Goal: Contribute content: Add original content to the website for others to see

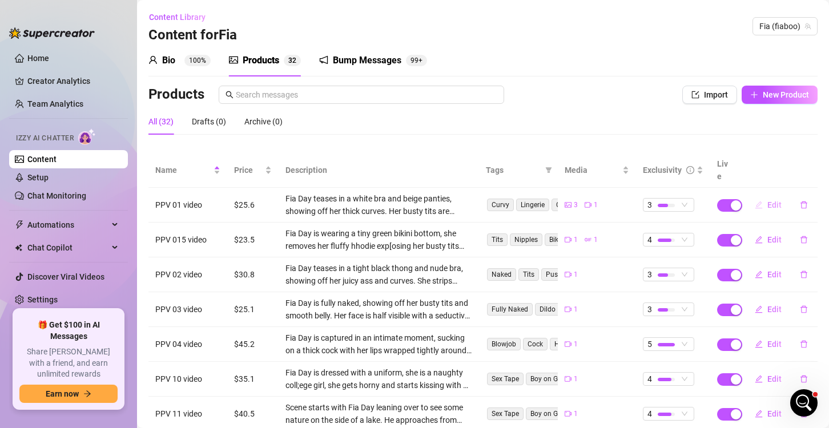
click at [767, 200] on span "Edit" at bounding box center [774, 204] width 14 height 9
type textarea "You’ve never seen me like this... 😈💦 I slip out of my panties nice and slow, cr…"
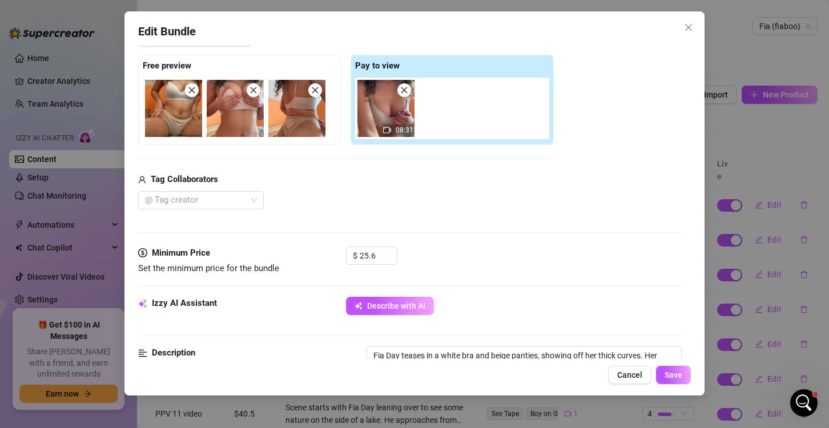
scroll to position [171, 0]
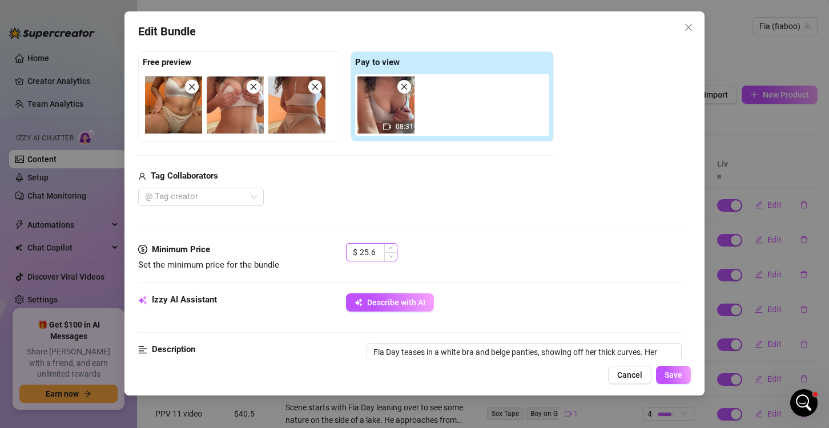
click at [374, 250] on input "25.6" at bounding box center [378, 252] width 37 height 17
type input "2"
type input "50.6"
click at [679, 377] on span "Save" at bounding box center [674, 375] width 18 height 9
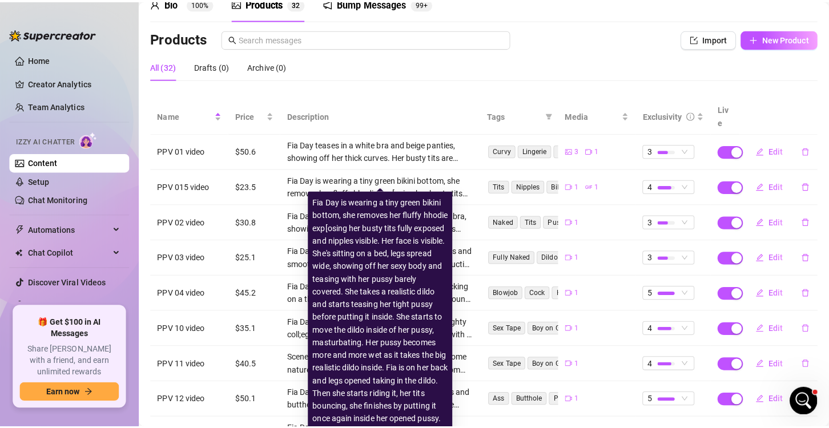
scroll to position [1044, 0]
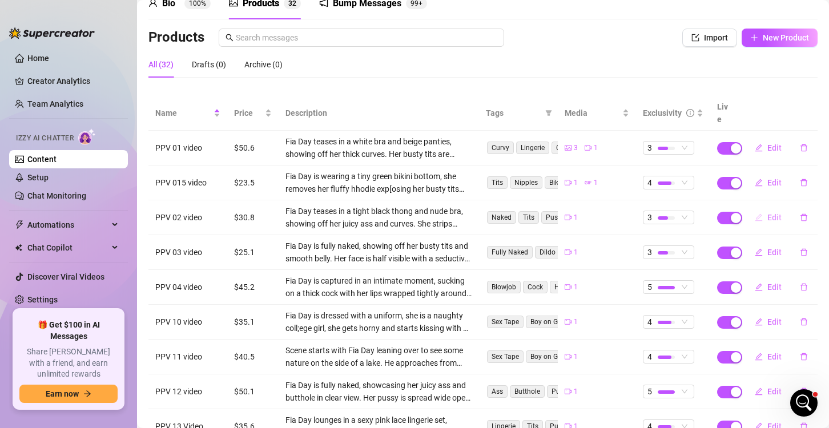
click at [755, 214] on icon "edit" at bounding box center [759, 218] width 8 height 8
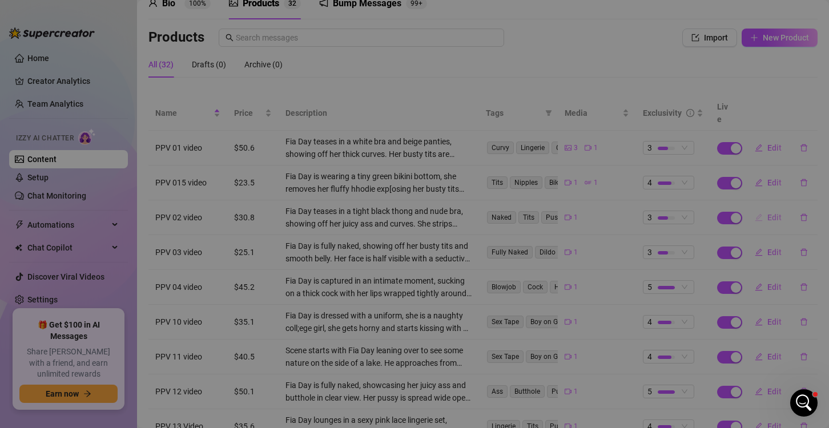
type textarea "Home alone and feeling extra naughty😈 This bad little college girl just coulndt…"
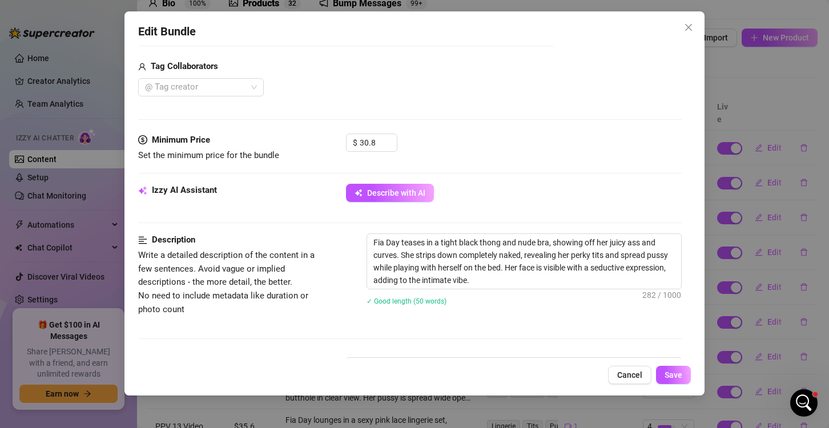
scroll to position [285, 0]
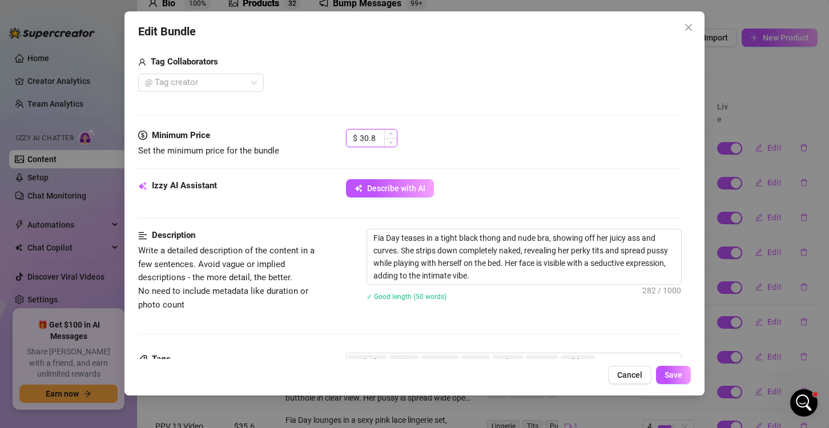
click at [369, 132] on input "30.8" at bounding box center [378, 138] width 37 height 17
type input "52.8"
click at [677, 377] on span "Save" at bounding box center [674, 375] width 18 height 9
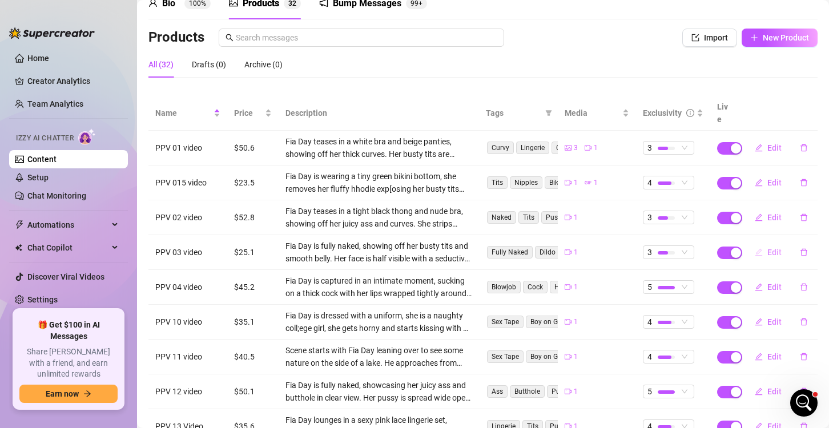
click at [755, 248] on icon "edit" at bounding box center [759, 252] width 8 height 8
type textarea "Im laying in bed, completely naked... my boobs out, my legs spread, and my hand…"
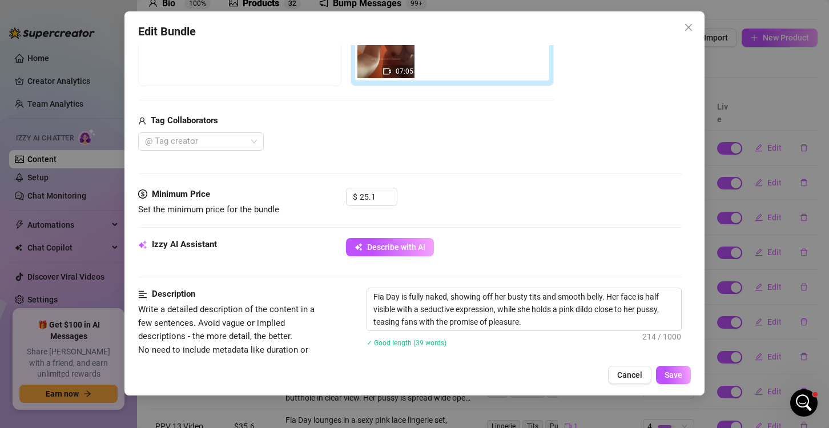
scroll to position [228, 0]
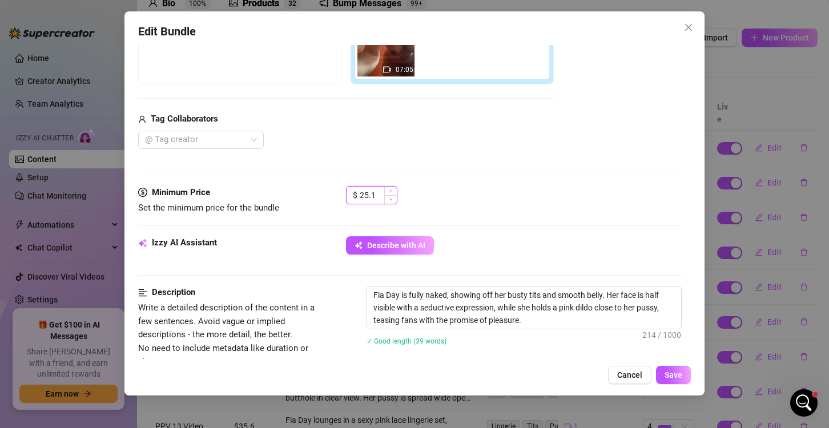
click at [369, 194] on input "25.1" at bounding box center [378, 195] width 37 height 17
click at [365, 196] on input "25.1" at bounding box center [378, 195] width 37 height 17
click at [367, 198] on input "25.1" at bounding box center [378, 195] width 37 height 17
type input "50.1"
click at [666, 372] on span "Save" at bounding box center [674, 375] width 18 height 9
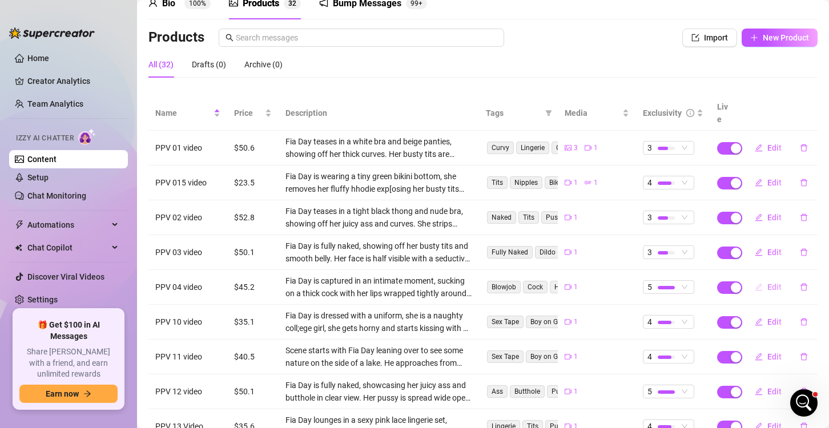
click at [755, 283] on icon "edit" at bounding box center [759, 287] width 8 height 8
type textarea "I put on my fishnets....but didnt bother covering much else😈 My tits and pussy …"
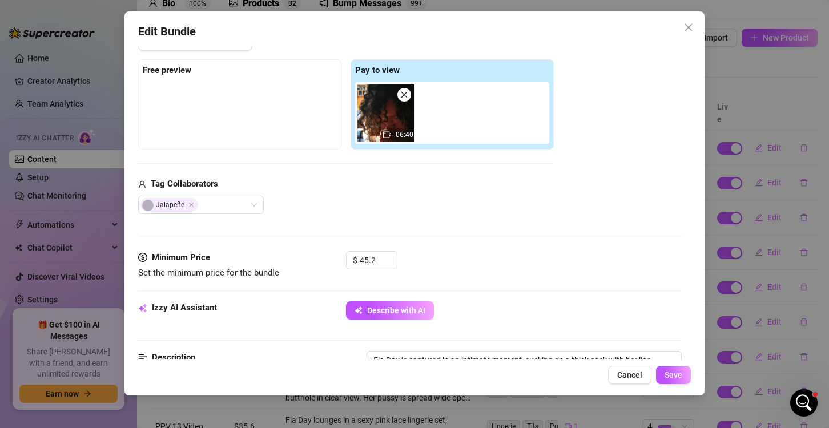
scroll to position [171, 0]
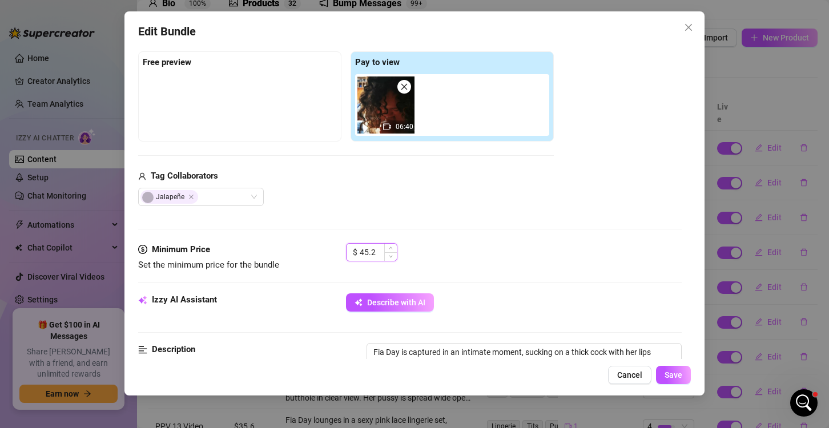
click at [367, 253] on input "45.2" at bounding box center [378, 252] width 37 height 17
type input "72.2"
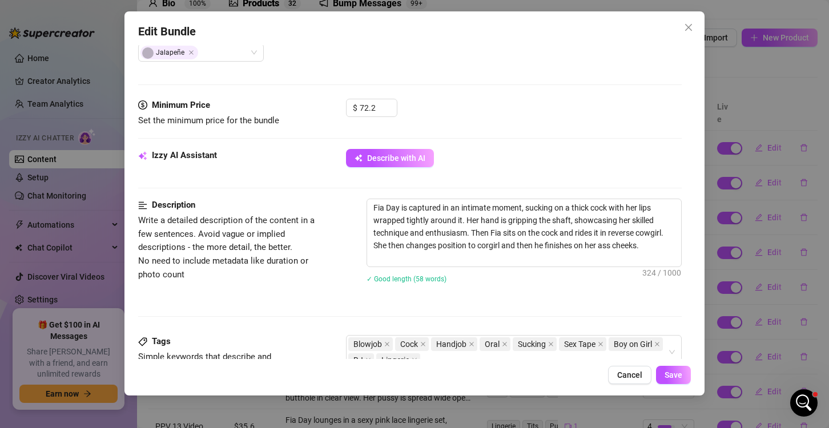
scroll to position [343, 0]
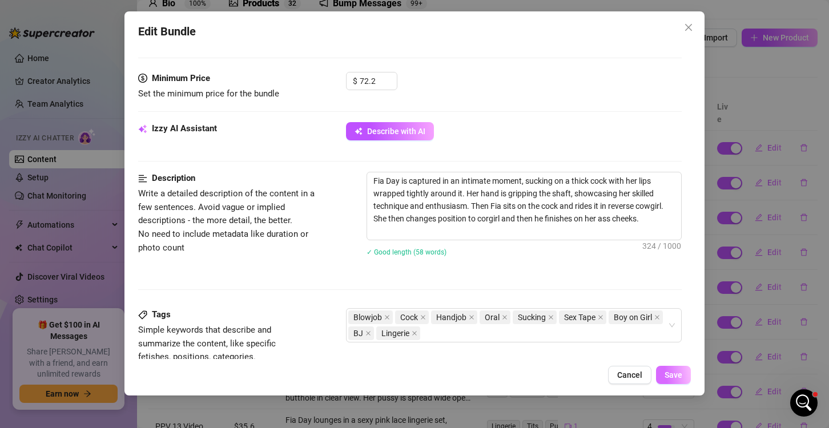
click at [666, 375] on span "Save" at bounding box center [674, 375] width 18 height 9
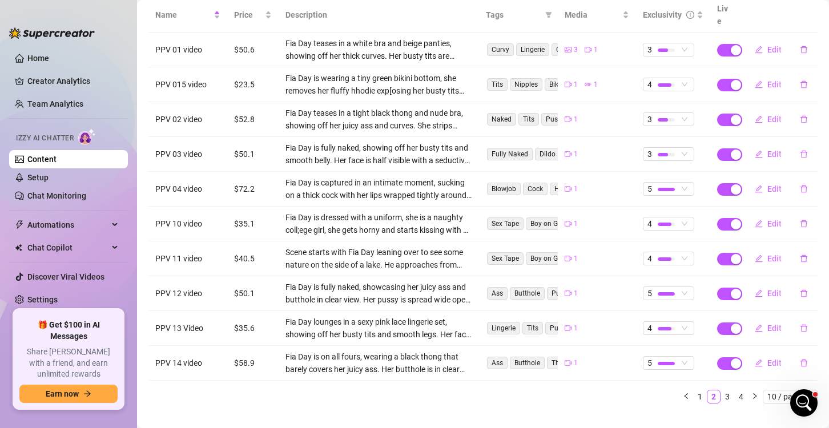
scroll to position [160, 0]
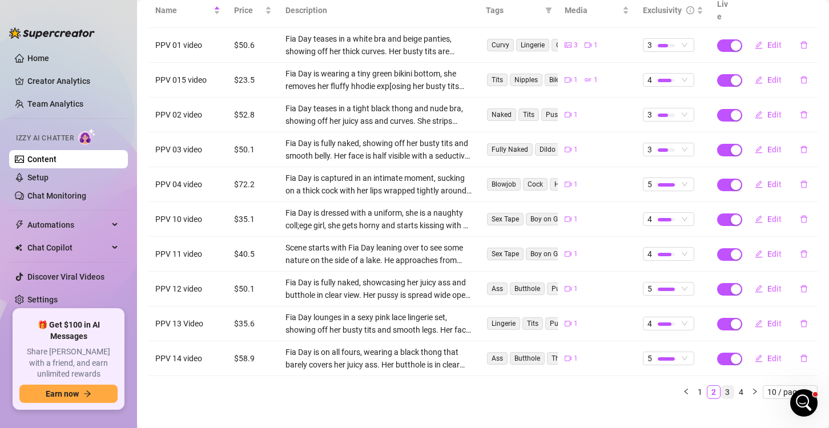
click at [721, 386] on link "3" at bounding box center [727, 392] width 13 height 13
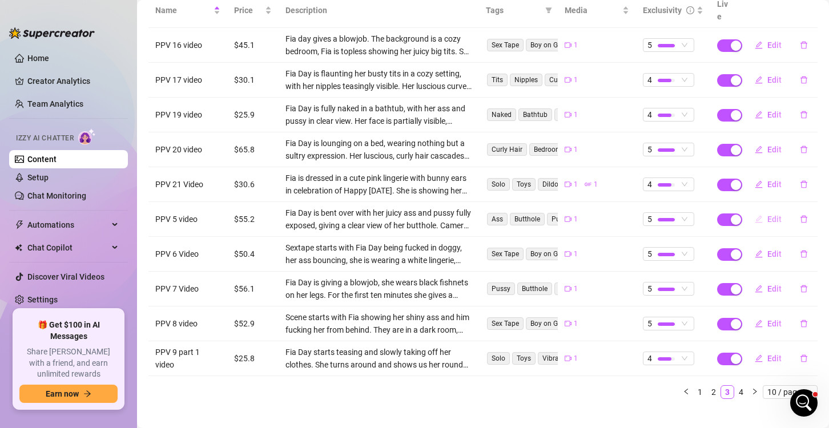
click at [758, 210] on button "Edit" at bounding box center [768, 219] width 45 height 18
type textarea "Dripping in white lingerie... just for you😈🤍 his fingers got me soaked 💦 before…"
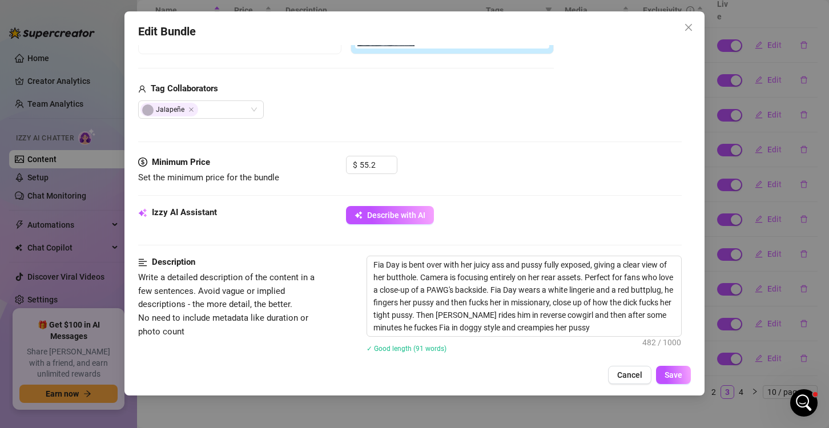
scroll to position [285, 0]
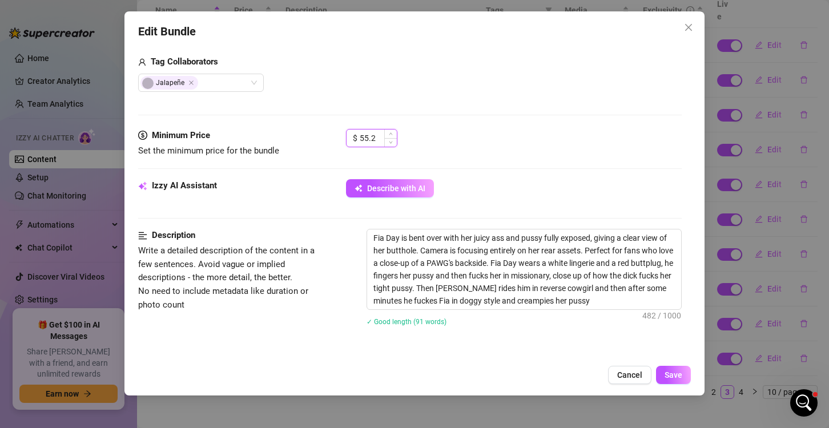
click at [373, 138] on input "55.2" at bounding box center [378, 138] width 37 height 17
type input "5"
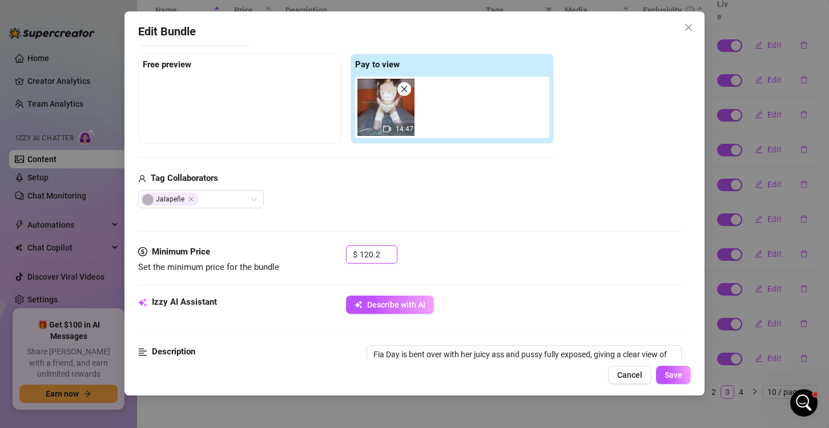
scroll to position [171, 0]
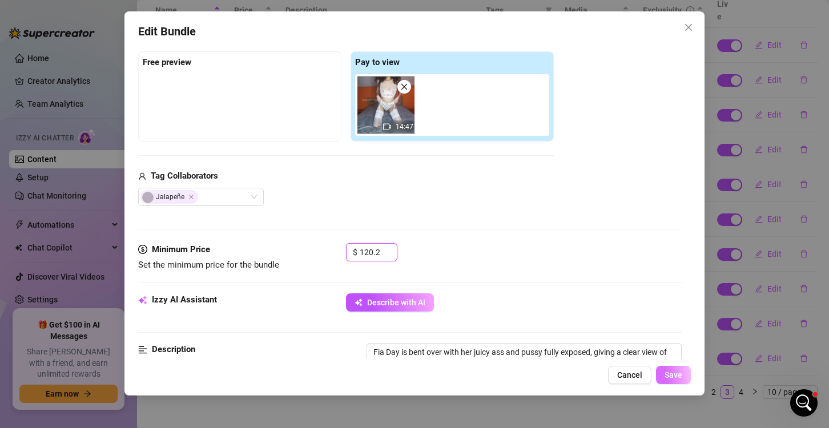
type input "120.2"
click at [669, 371] on span "Save" at bounding box center [674, 375] width 18 height 9
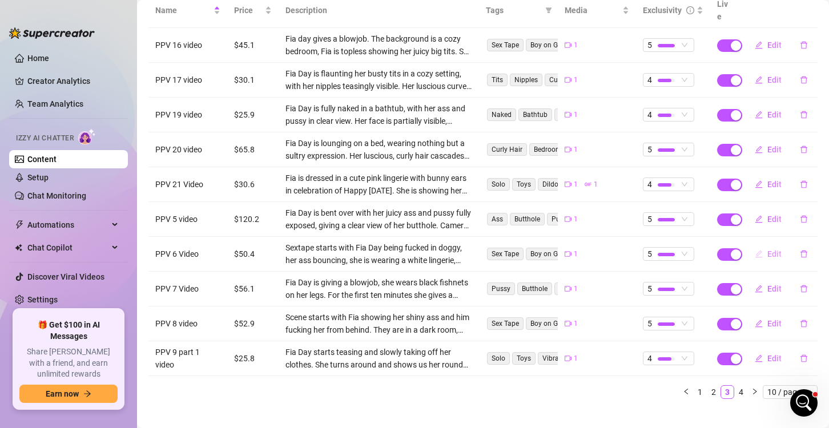
click at [774, 245] on button "Edit" at bounding box center [768, 254] width 45 height 18
type textarea "First he bends me over, my panties pushed to the side....then flips me on my ba…"
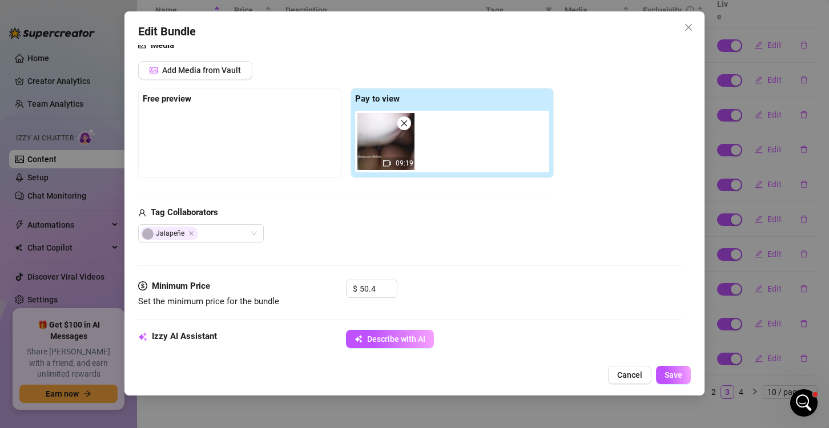
scroll to position [228, 0]
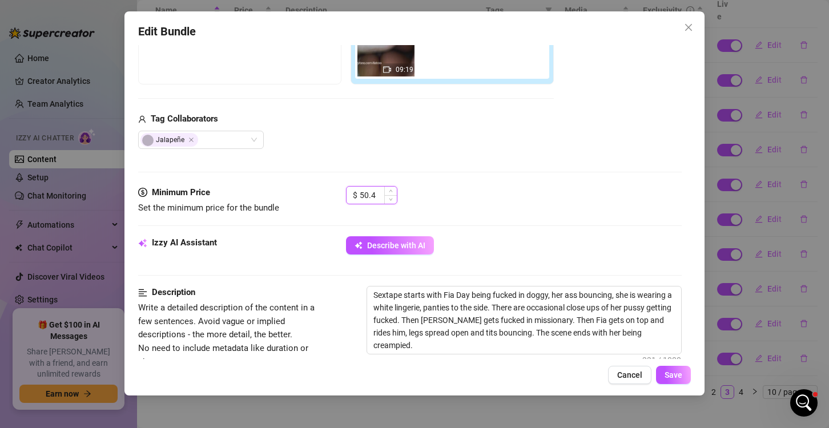
click at [375, 199] on input "50.4" at bounding box center [378, 195] width 37 height 17
type input "5"
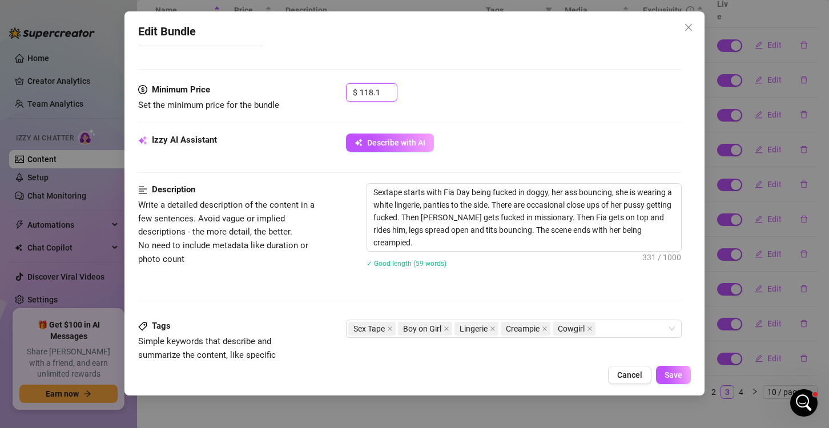
scroll to position [343, 0]
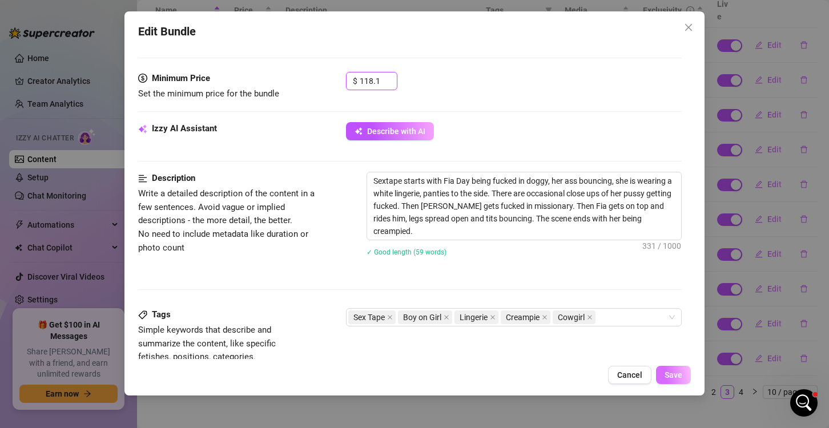
type input "118.1"
click at [675, 379] on span "Save" at bounding box center [674, 375] width 18 height 9
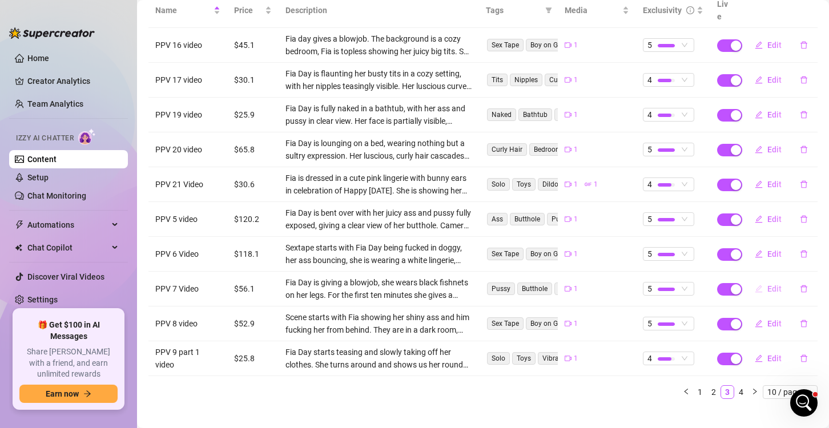
click at [767, 284] on span "Edit" at bounding box center [774, 288] width 14 height 9
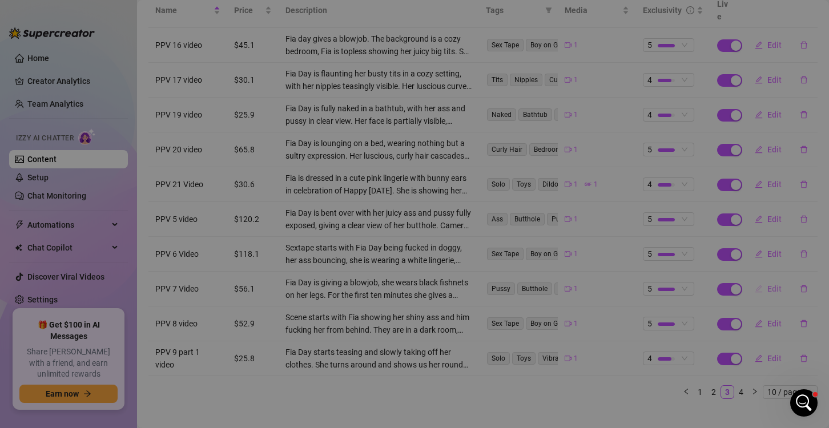
type textarea "You’re not ready for this one, baby… Wearing nothing but black fishnets, I take…"
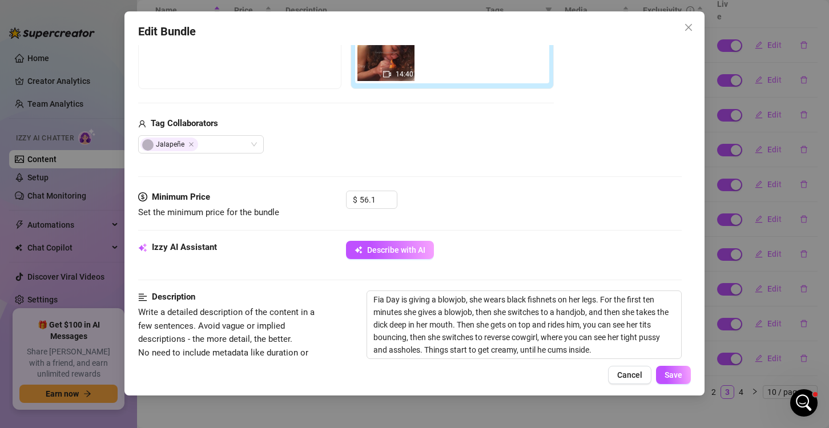
scroll to position [228, 0]
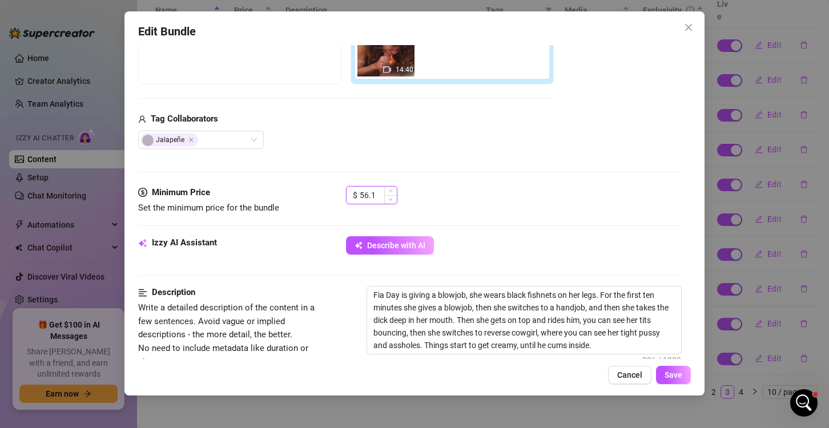
click at [375, 190] on input "56.1" at bounding box center [378, 195] width 37 height 17
type input "5"
type input "125.3"
click at [679, 381] on button "Save" at bounding box center [673, 375] width 35 height 18
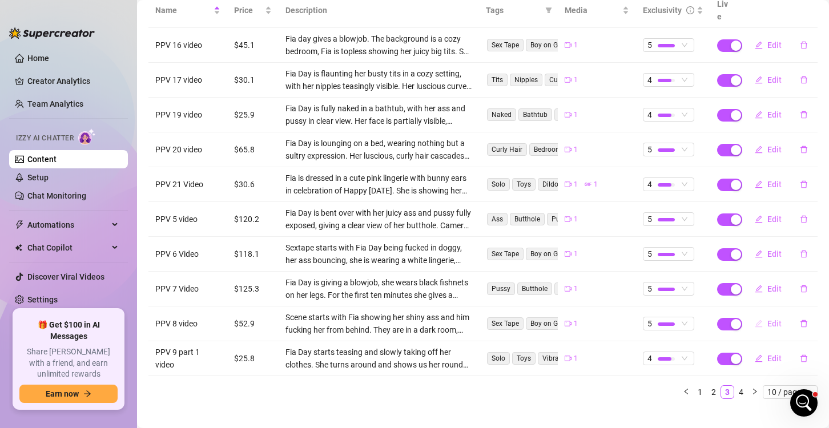
click at [770, 319] on span "Edit" at bounding box center [774, 323] width 14 height 9
type textarea "He’s deep inside me from behind, fucking me slow and hard while the camera capt…"
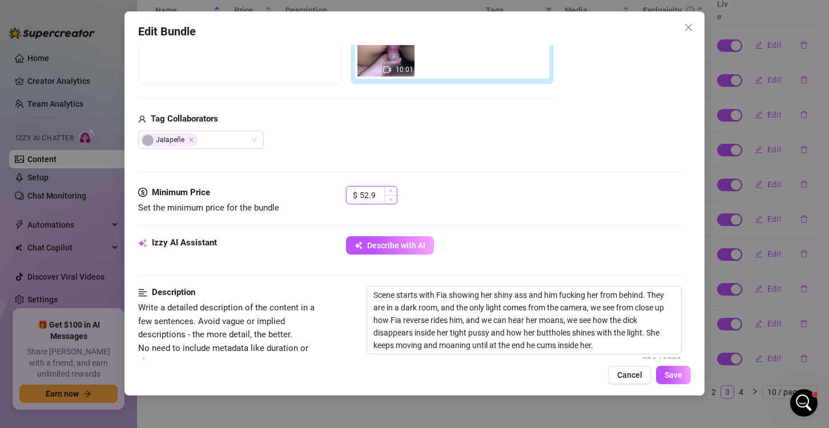
click at [376, 196] on input "52.9" at bounding box center [378, 195] width 37 height 17
type input "5"
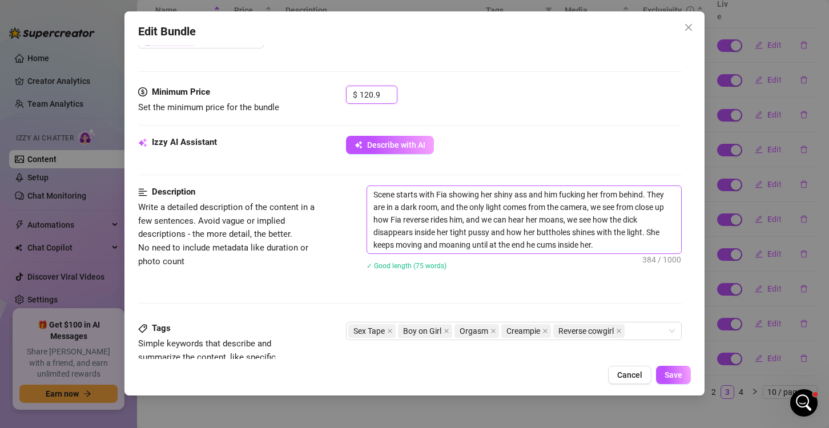
scroll to position [343, 0]
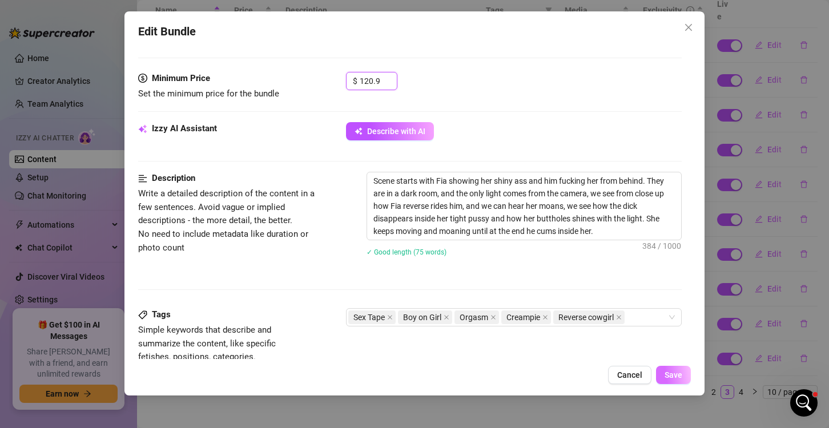
type input "120.9"
click at [667, 375] on span "Save" at bounding box center [674, 375] width 18 height 9
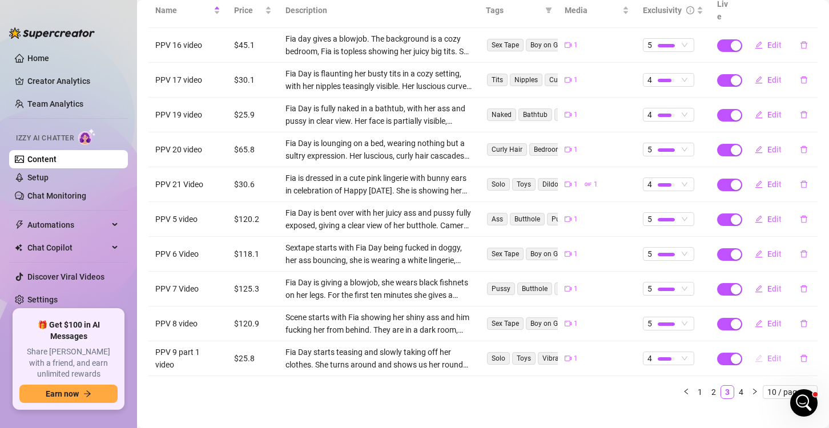
click at [755, 355] on icon "edit" at bounding box center [759, 359] width 8 height 8
type textarea "It starts soft… just me teasing, slowly peeling off my clothes—inch by inch 😈 I…"
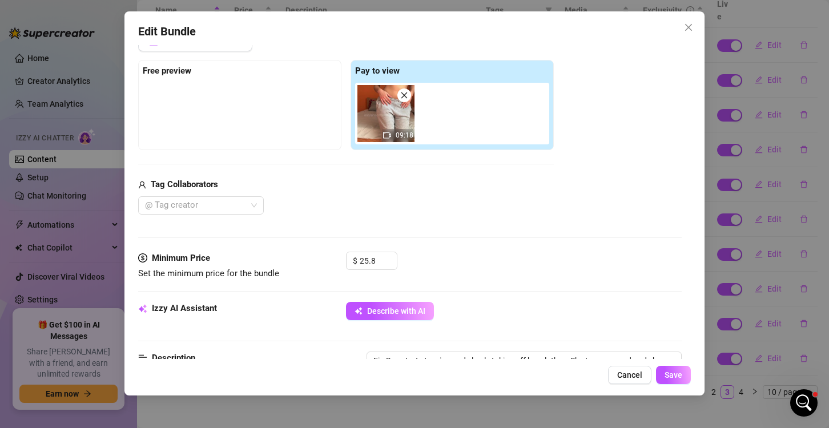
scroll to position [171, 0]
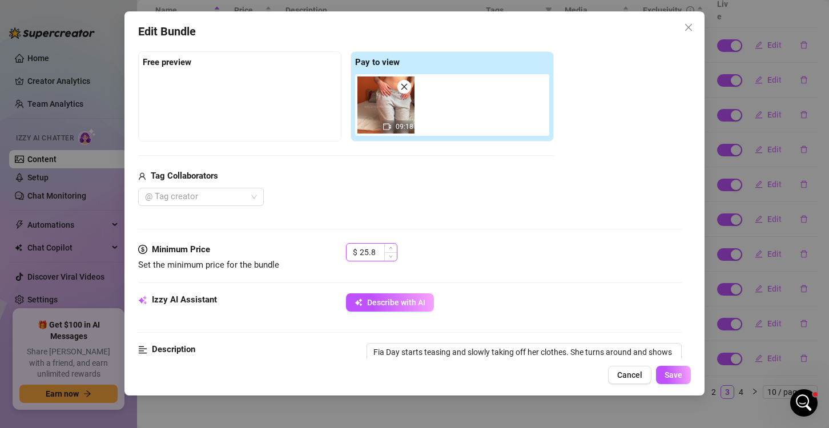
click at [372, 252] on input "25.8" at bounding box center [378, 252] width 37 height 17
click at [367, 252] on input "25.8" at bounding box center [378, 252] width 37 height 17
click at [376, 247] on input "59.8" at bounding box center [378, 252] width 37 height 17
type input "59.5"
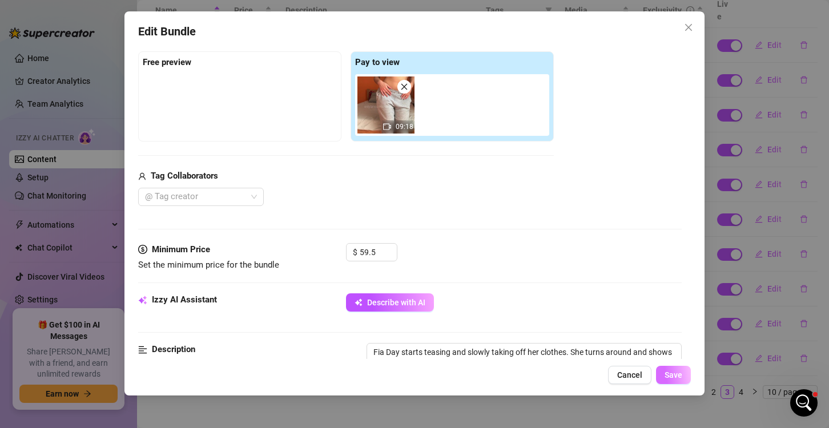
click at [673, 372] on span "Save" at bounding box center [674, 375] width 18 height 9
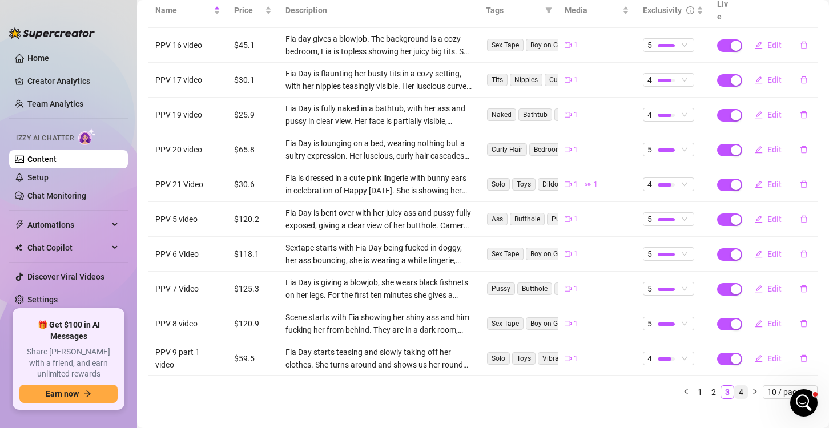
click at [735, 386] on link "4" at bounding box center [741, 392] width 13 height 13
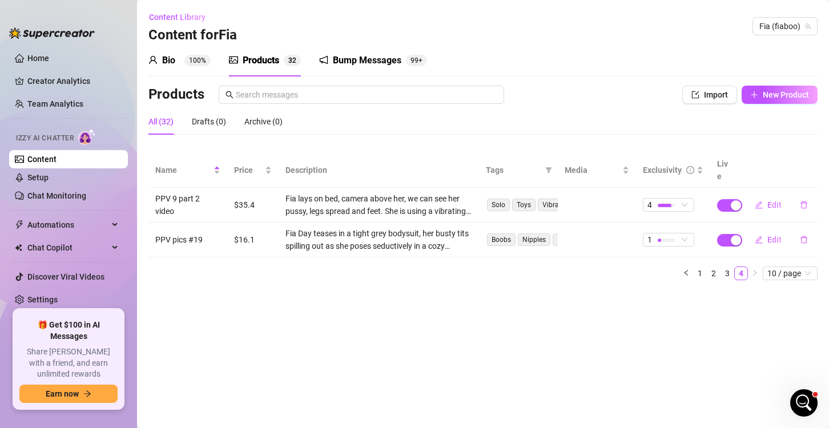
scroll to position [0, 0]
click at [761, 198] on button "Edit" at bounding box center [768, 205] width 45 height 18
type textarea "I’m laying on the bed, legs spread wide, camera right above me 👀 You get the pe…"
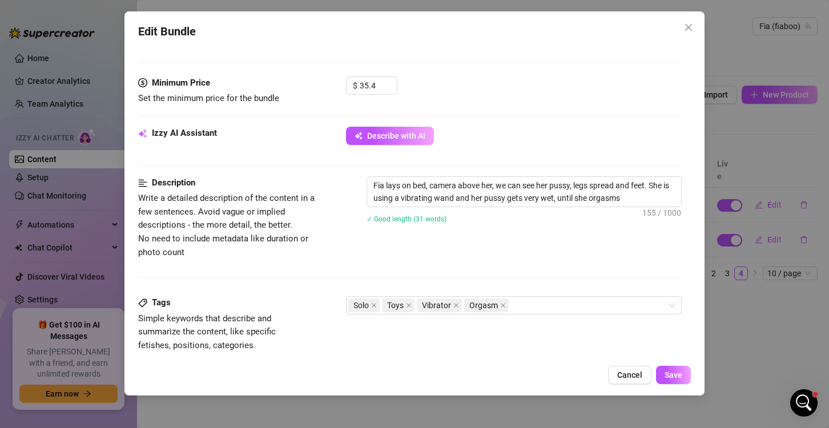
scroll to position [343, 0]
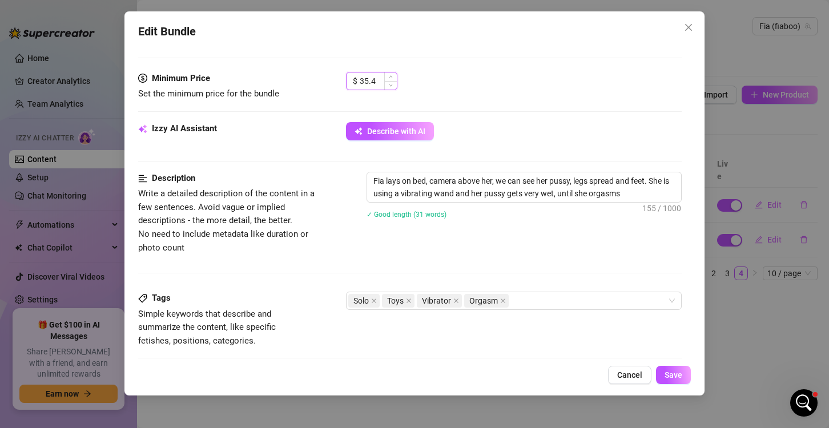
click at [377, 77] on input "35.4" at bounding box center [378, 81] width 37 height 17
click at [368, 83] on input "35.4" at bounding box center [378, 81] width 37 height 17
type input "61.4"
click at [668, 368] on button "Save" at bounding box center [673, 375] width 35 height 18
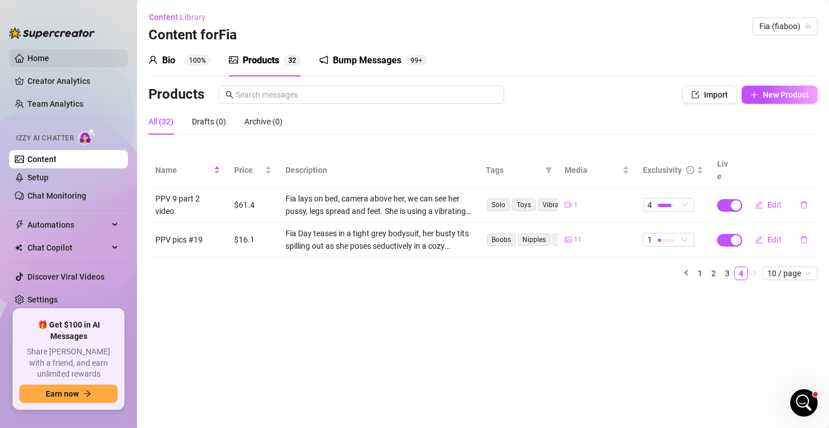
click at [49, 63] on link "Home" at bounding box center [38, 58] width 22 height 9
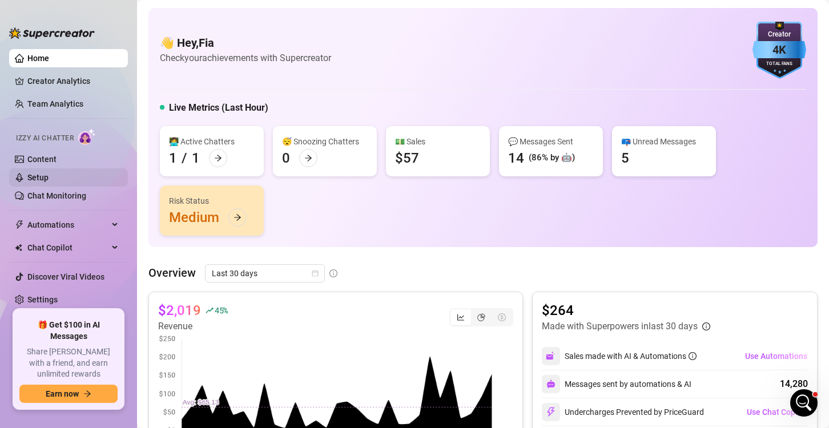
click at [49, 182] on link "Setup" at bounding box center [37, 177] width 21 height 9
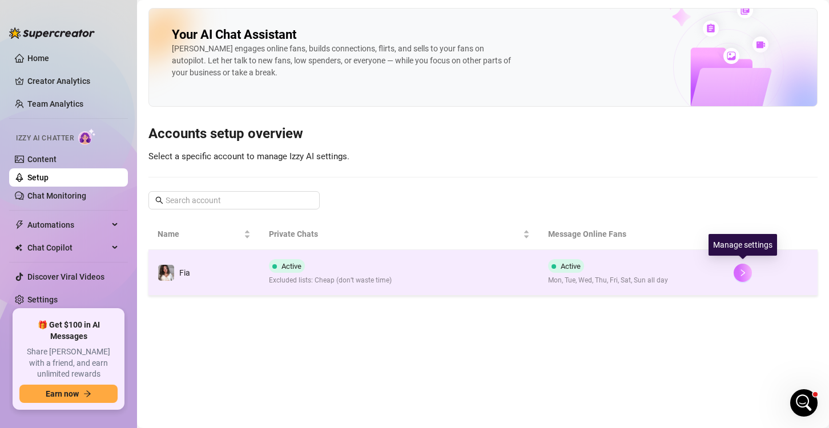
click at [735, 269] on button "button" at bounding box center [743, 273] width 18 height 18
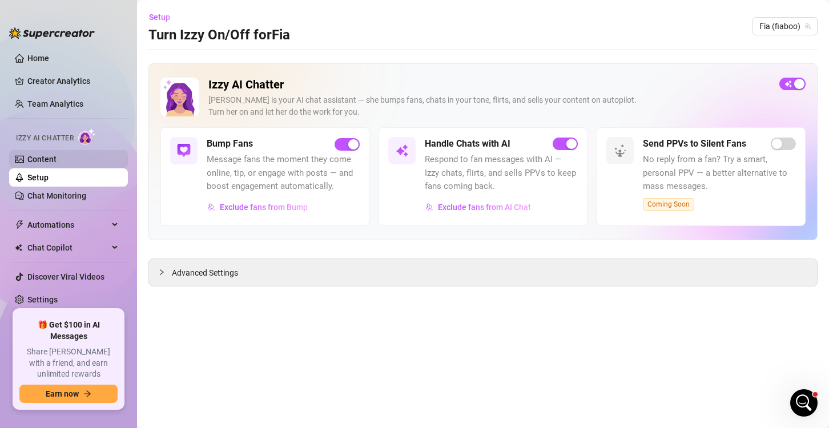
click at [35, 156] on link "Content" at bounding box center [41, 159] width 29 height 9
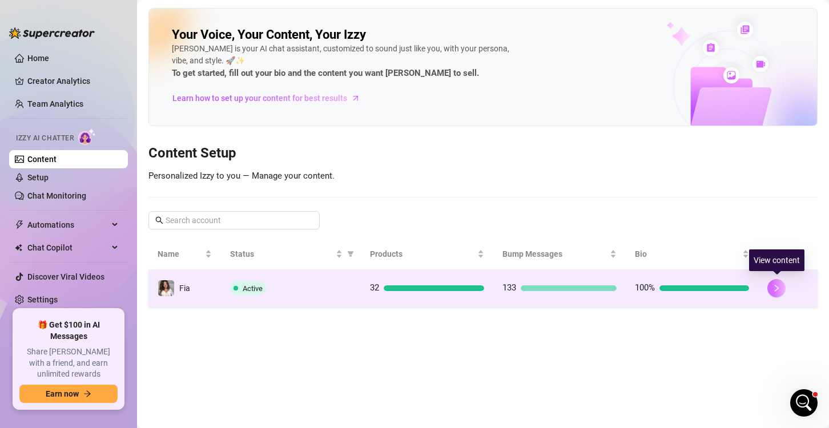
click at [773, 288] on icon "right" at bounding box center [776, 288] width 8 height 8
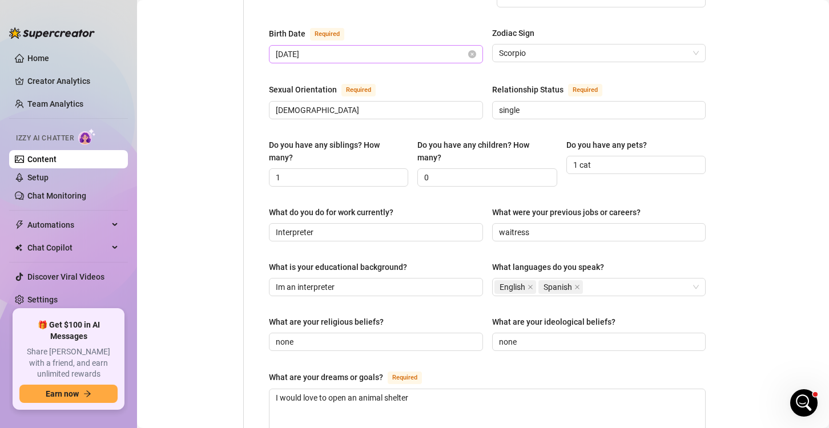
scroll to position [400, 0]
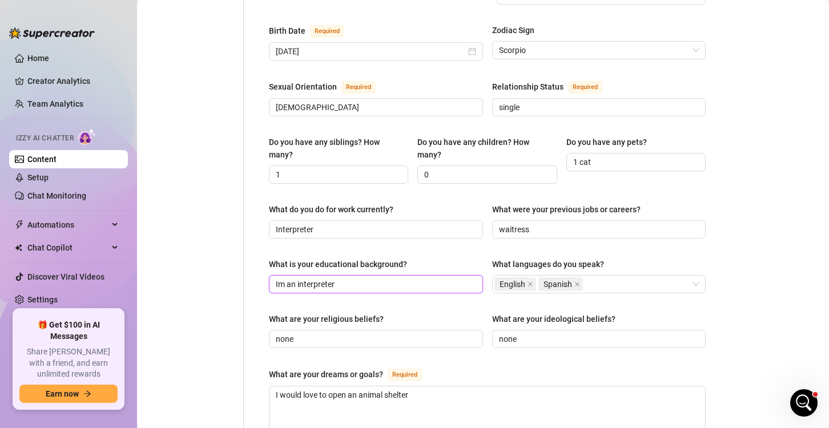
click at [424, 278] on input "Im an interpreter" at bounding box center [375, 284] width 198 height 13
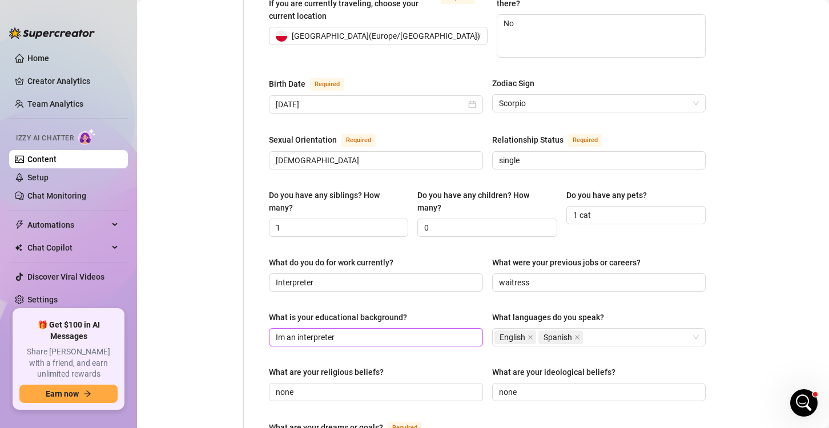
scroll to position [343, 0]
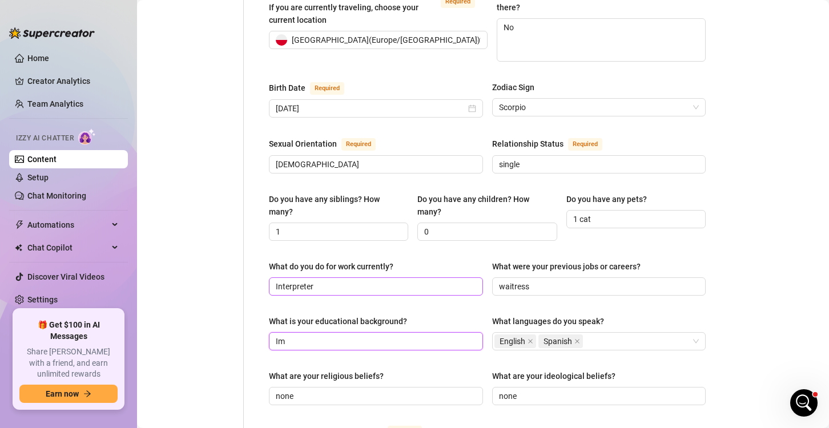
type input "I"
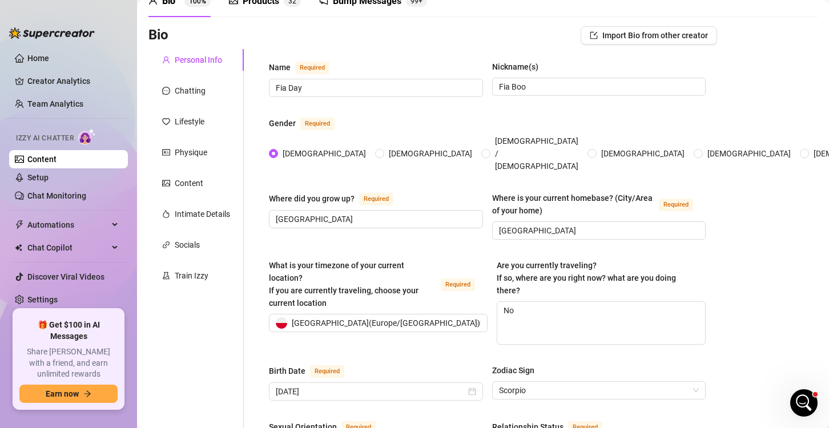
scroll to position [0, 0]
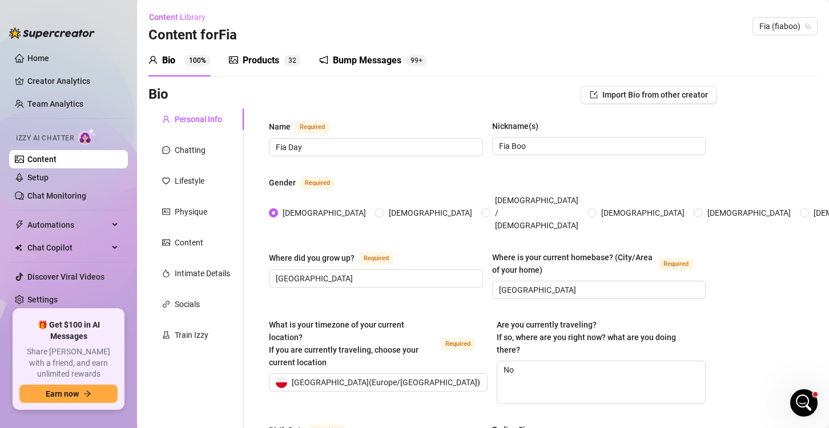
type input "Graduated from high school and currently a college student"
click at [266, 55] on div "Products" at bounding box center [261, 61] width 37 height 14
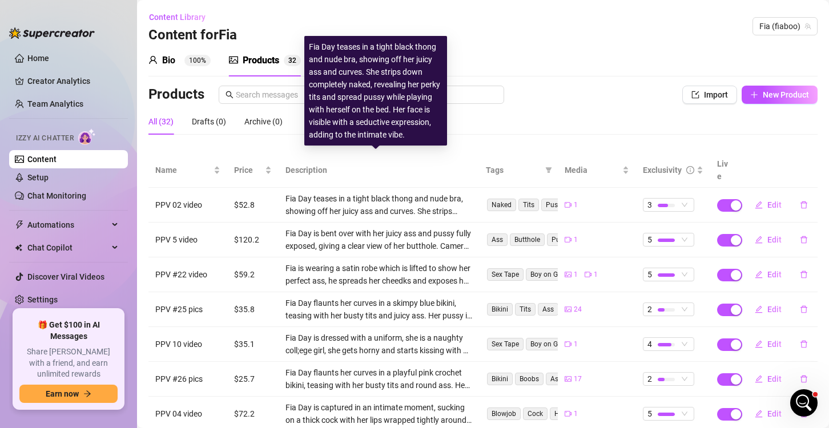
scroll to position [160, 0]
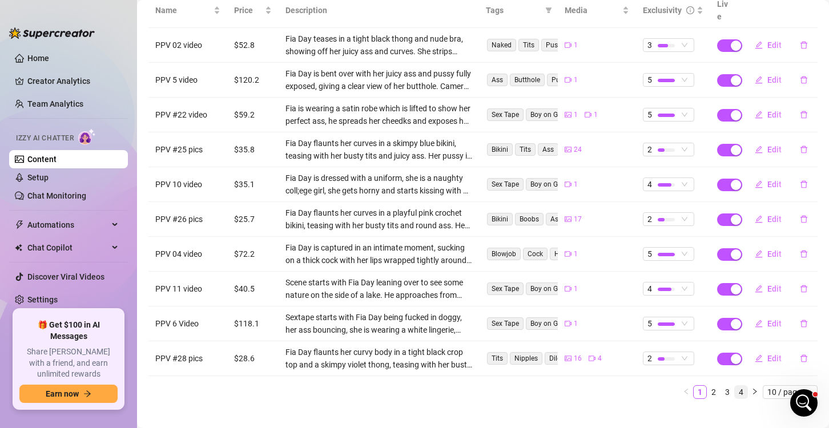
click at [737, 386] on link "4" at bounding box center [741, 392] width 13 height 13
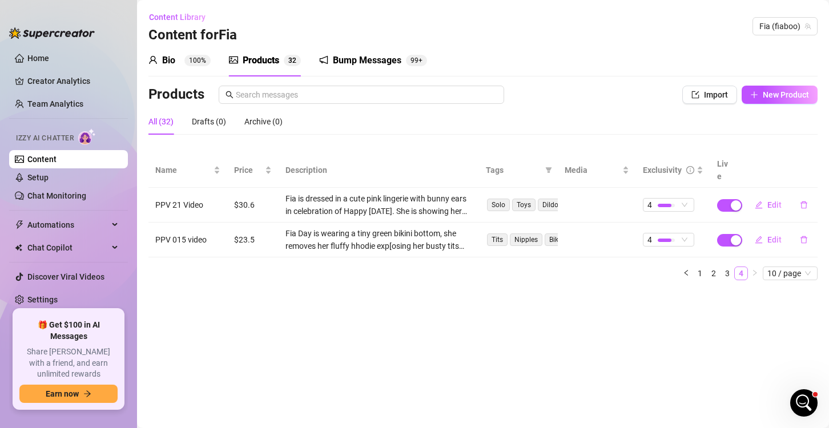
scroll to position [0, 0]
click at [728, 267] on link "3" at bounding box center [727, 273] width 13 height 13
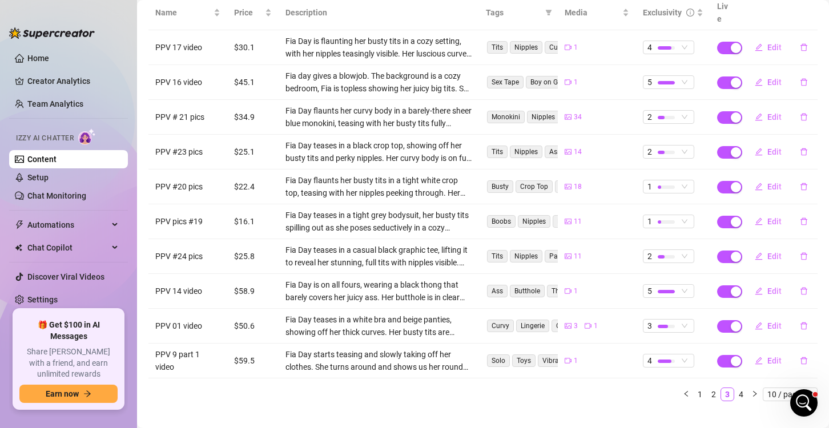
scroll to position [160, 0]
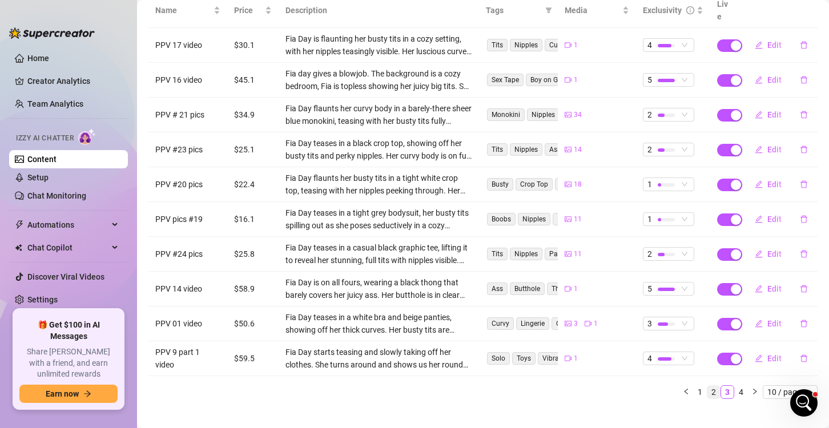
click at [707, 386] on link "2" at bounding box center [713, 392] width 13 height 13
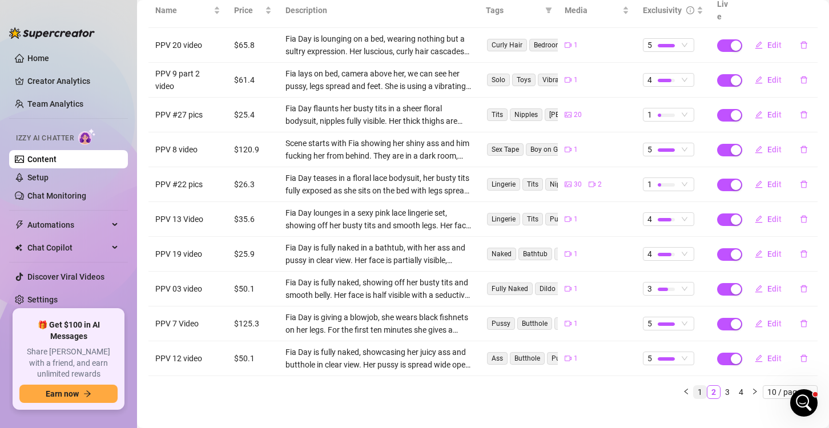
click at [694, 386] on link "1" at bounding box center [700, 392] width 13 height 13
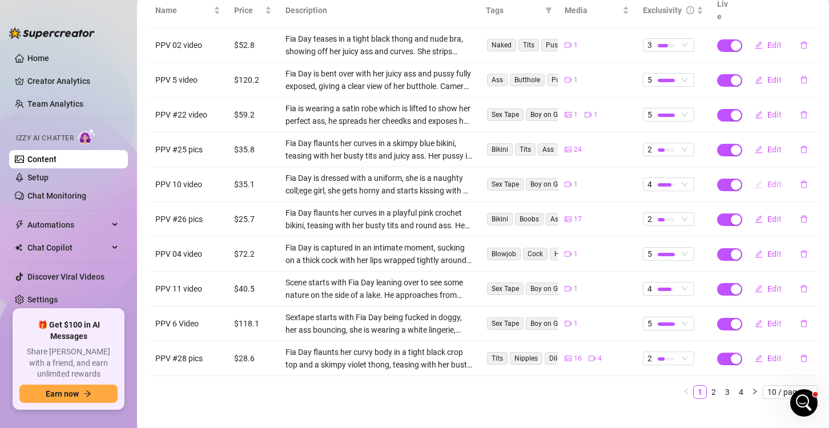
click at [763, 176] on button "Edit" at bounding box center [768, 184] width 45 height 18
type textarea "I show up in my tight little college uniform—but I’m way too distracted to stud…"
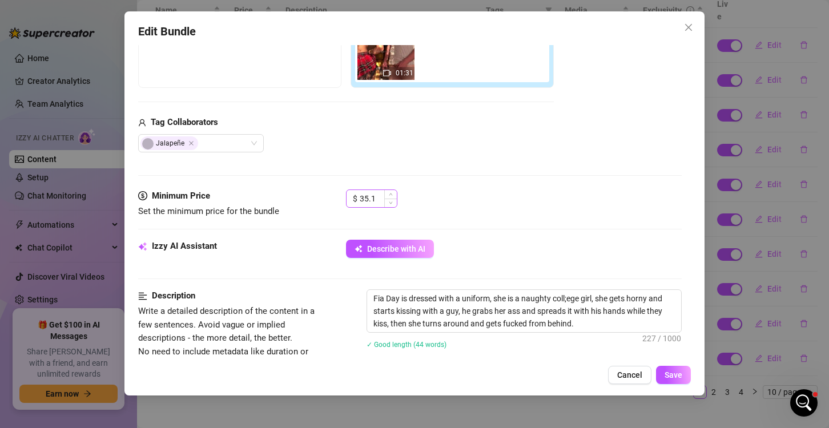
scroll to position [228, 0]
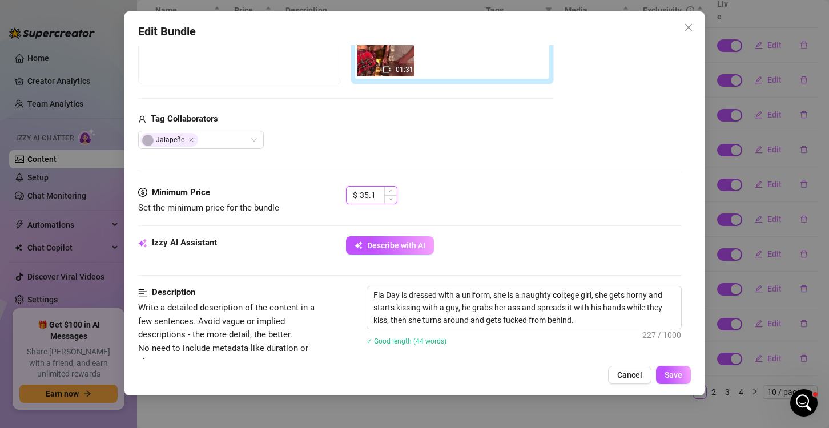
click at [375, 195] on input "35.1" at bounding box center [378, 195] width 37 height 17
type input "3"
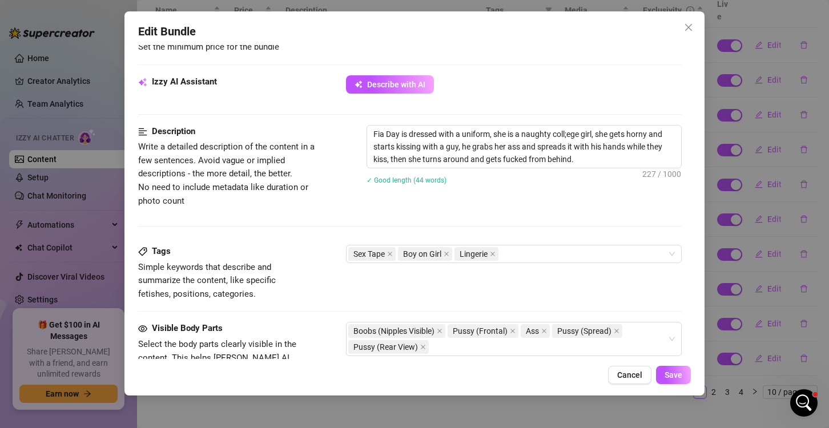
scroll to position [457, 0]
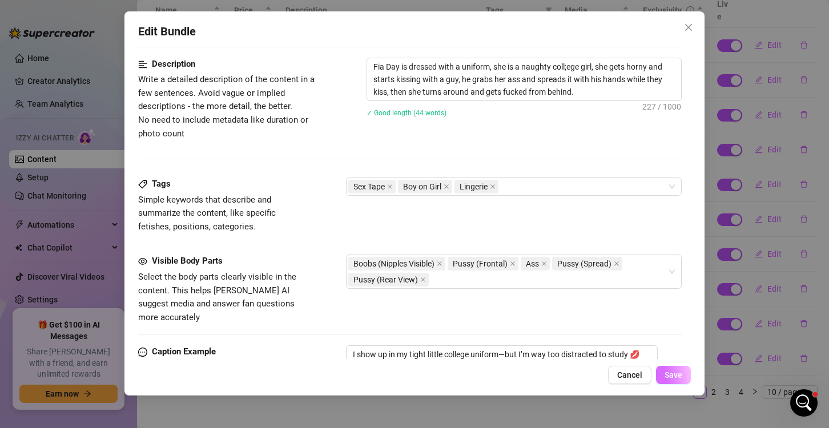
type input "60.1"
click at [682, 383] on button "Save" at bounding box center [673, 375] width 35 height 18
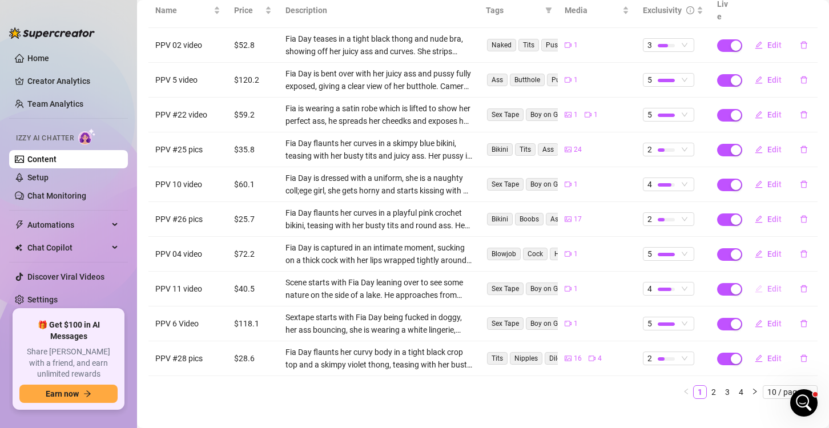
click at [767, 284] on span "Edit" at bounding box center [774, 288] width 14 height 9
type textarea "It all starts by the lake… I’m leaning over, admiring the view, when he comes u…"
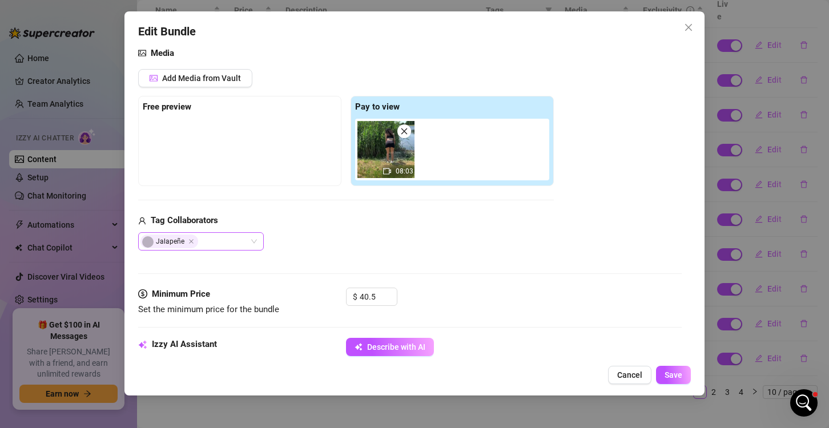
scroll to position [171, 0]
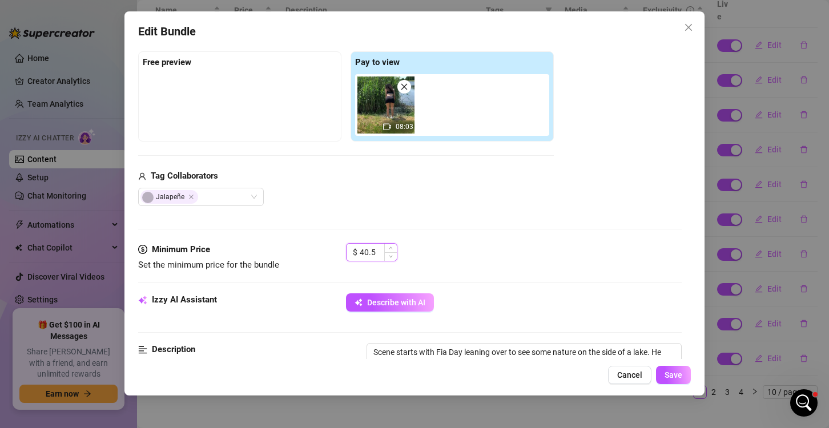
click at [368, 252] on input "40.5" at bounding box center [378, 252] width 37 height 17
type input "75.5"
click at [681, 372] on span "Save" at bounding box center [674, 375] width 18 height 9
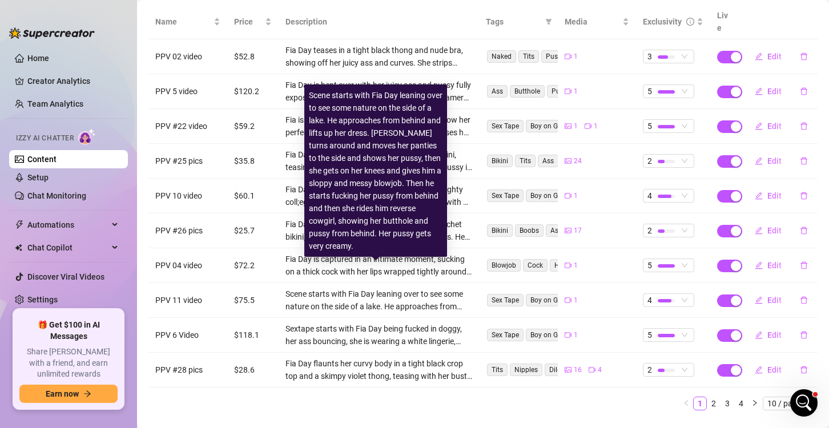
scroll to position [160, 0]
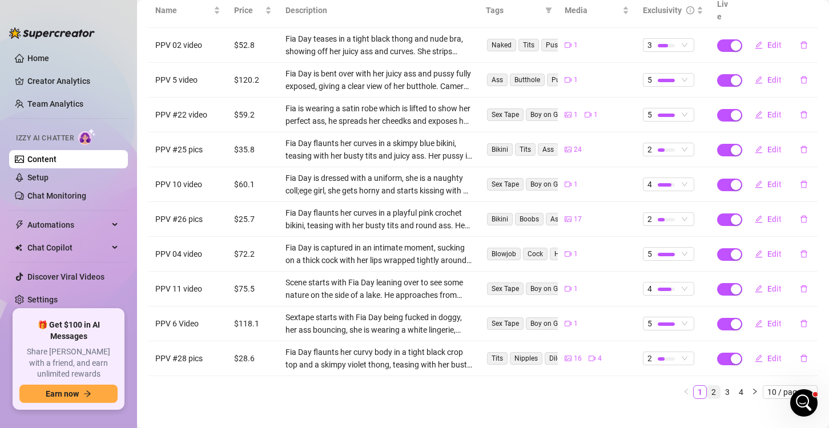
click at [708, 386] on link "2" at bounding box center [713, 392] width 13 height 13
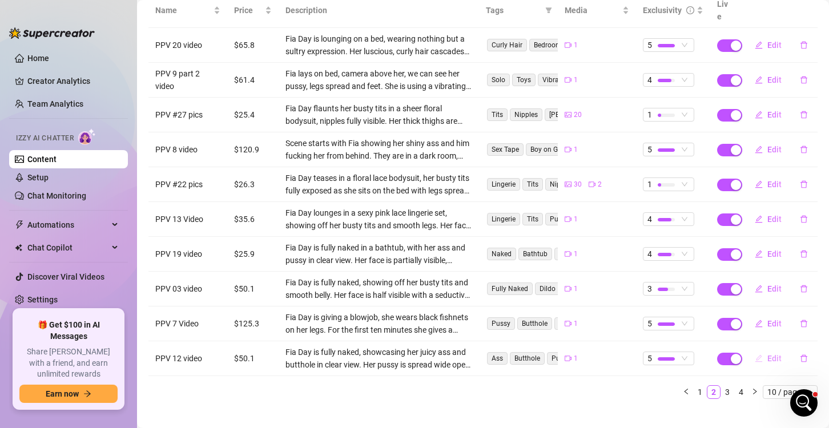
click at [755, 355] on icon "edit" at bounding box center [759, 359] width 8 height 8
type textarea "You’ve never seen me this exposed before… I’m fully naked, laying on my stomach…"
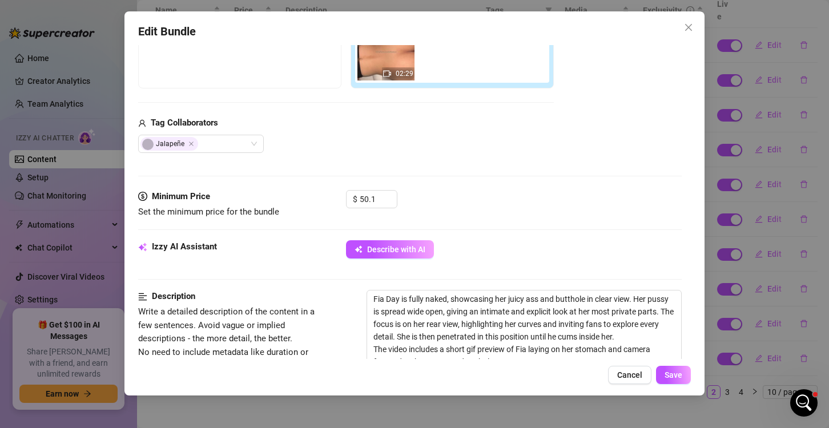
scroll to position [228, 0]
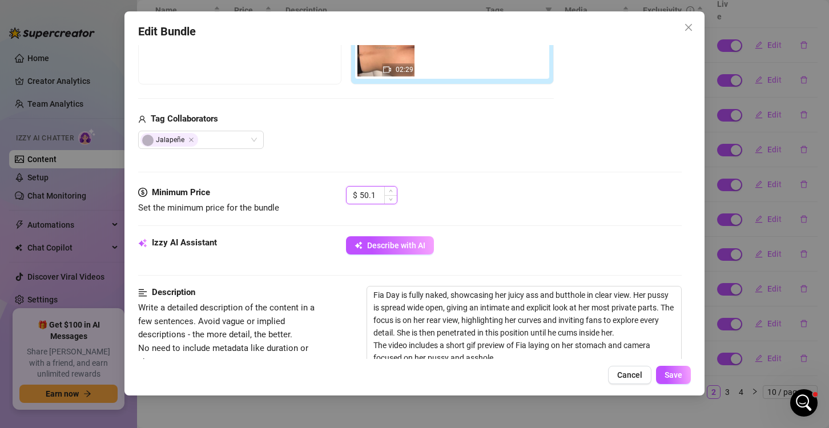
click at [369, 192] on input "50.1" at bounding box center [378, 195] width 37 height 17
click at [365, 192] on input "50.1" at bounding box center [378, 195] width 37 height 17
type input "90.1"
click at [673, 372] on span "Save" at bounding box center [674, 375] width 18 height 9
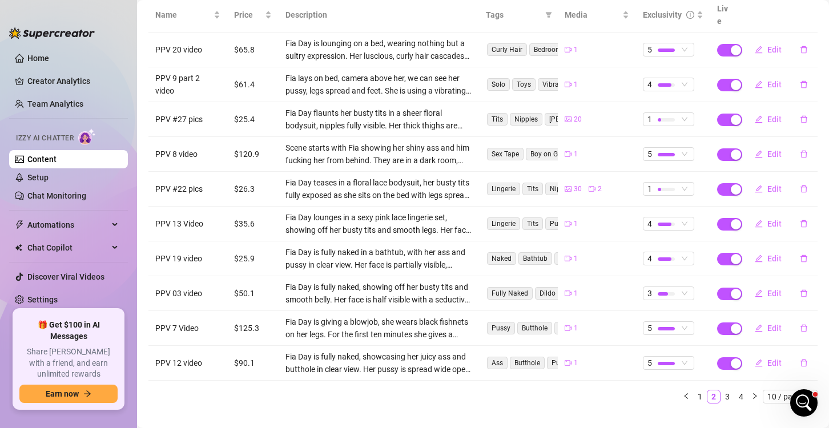
scroll to position [160, 0]
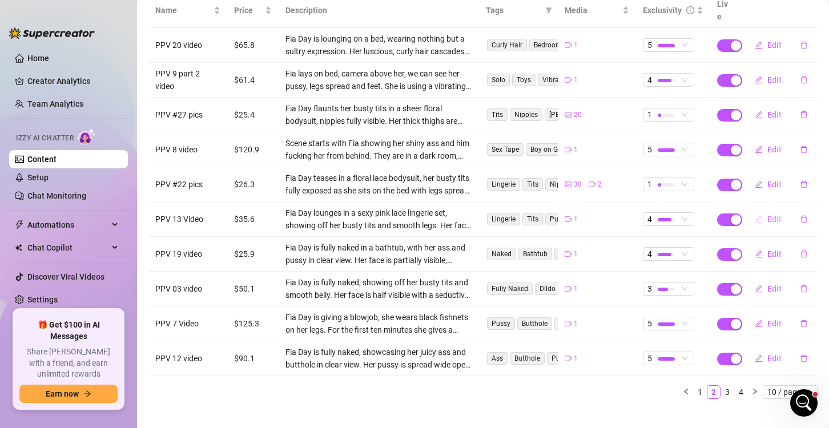
click at [768, 215] on span "Edit" at bounding box center [774, 219] width 14 height 9
type textarea "I’m in my soft pink lace lingerie, lounging in my room and feeling sooo naughty…"
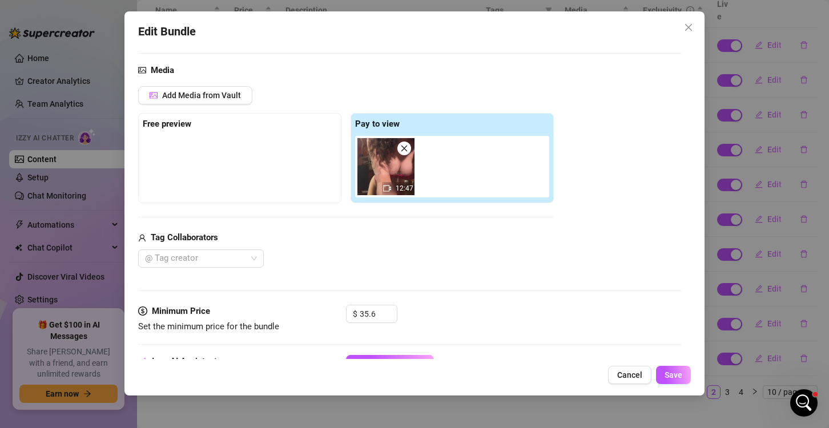
scroll to position [114, 0]
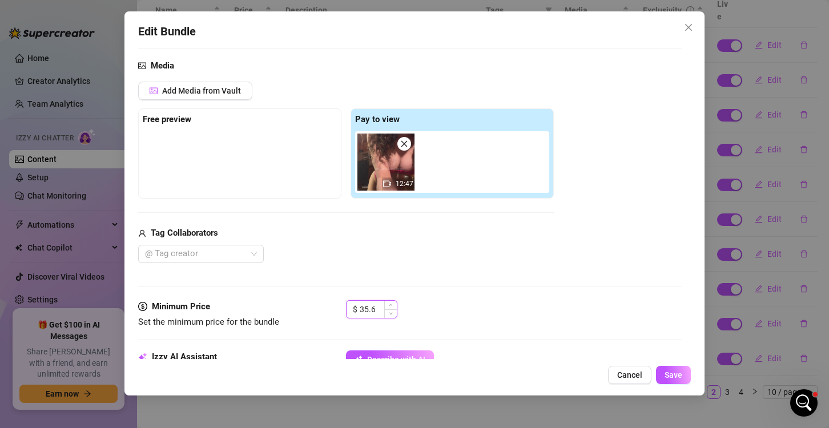
click at [374, 309] on input "35.6" at bounding box center [378, 309] width 37 height 17
type input "3"
type input "62.8"
click at [678, 379] on button "Save" at bounding box center [673, 375] width 35 height 18
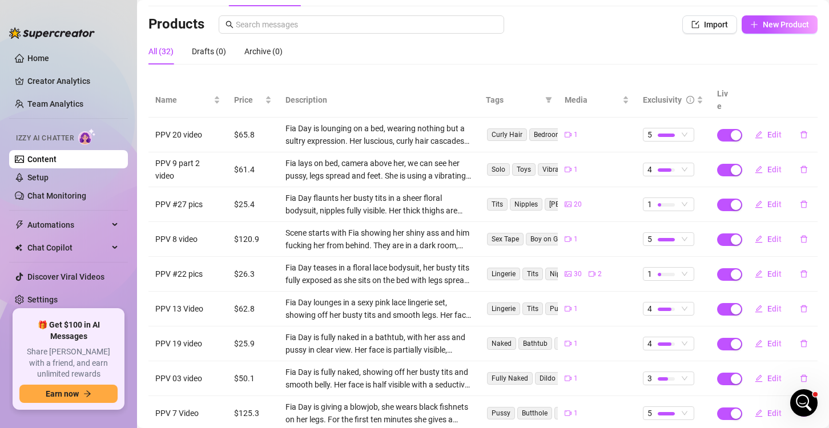
scroll to position [160, 0]
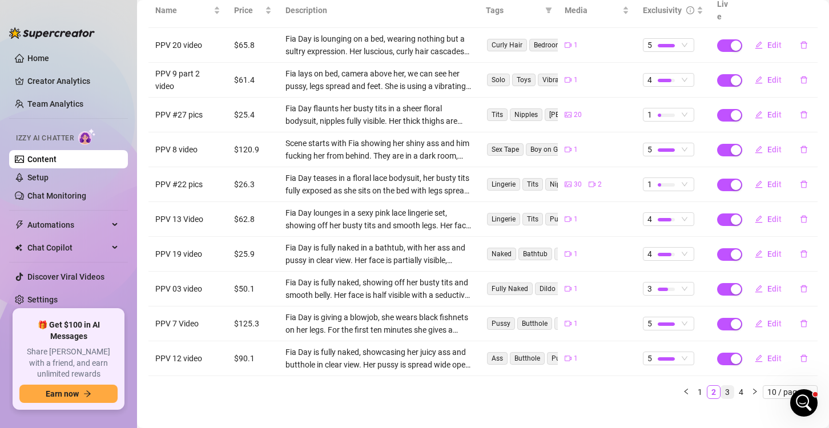
click at [721, 386] on link "3" at bounding box center [727, 392] width 13 height 13
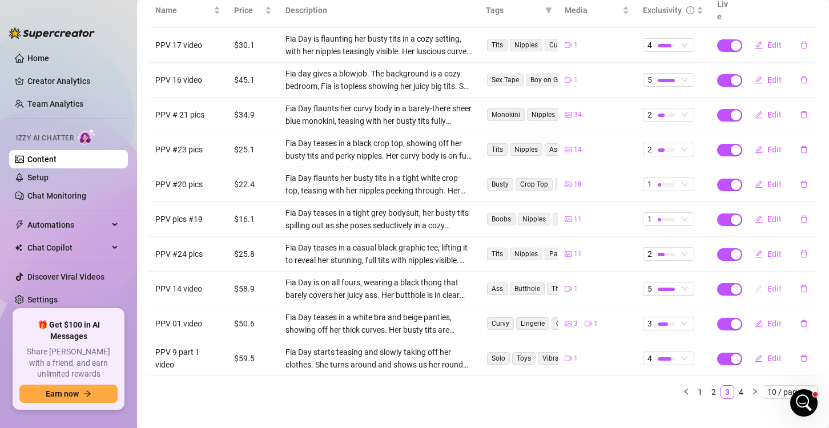
click at [757, 280] on button "Edit" at bounding box center [768, 289] width 45 height 18
type textarea "I’m on all fours in a tiny black thong that leaves nothing to the imagination… …"
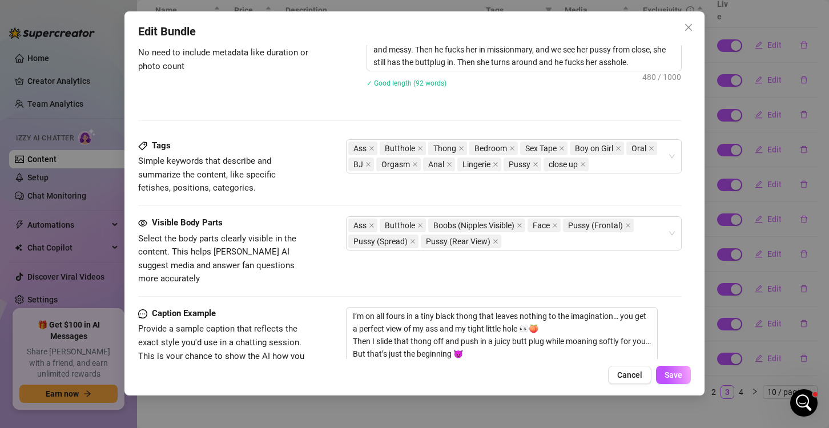
scroll to position [514, 0]
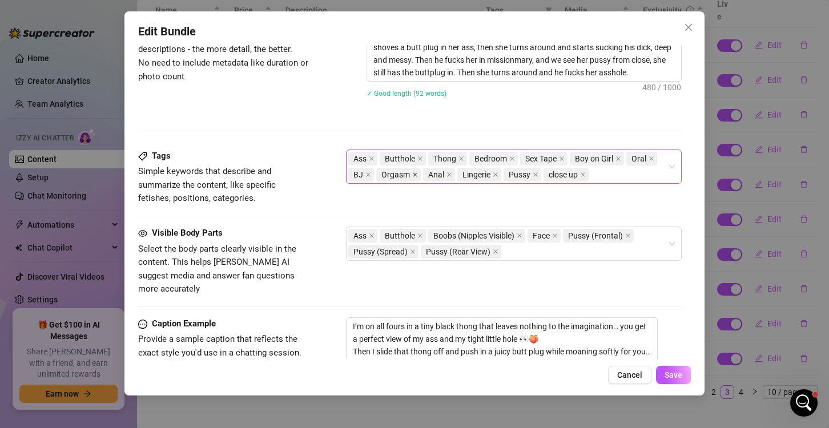
click at [415, 172] on icon "close" at bounding box center [415, 175] width 6 height 6
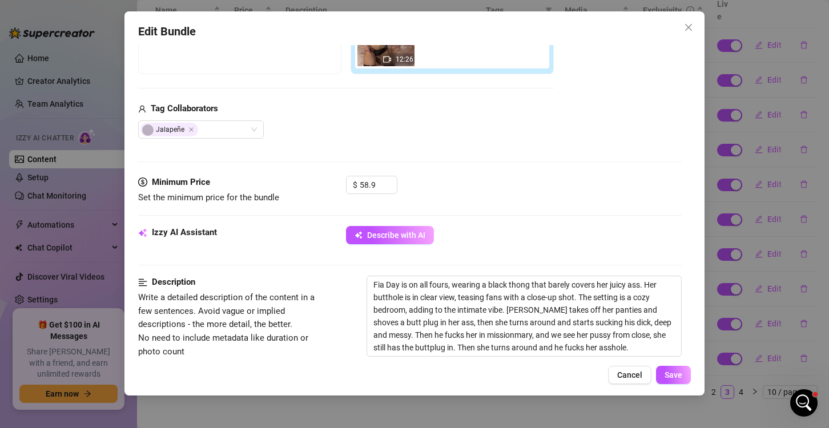
scroll to position [285, 0]
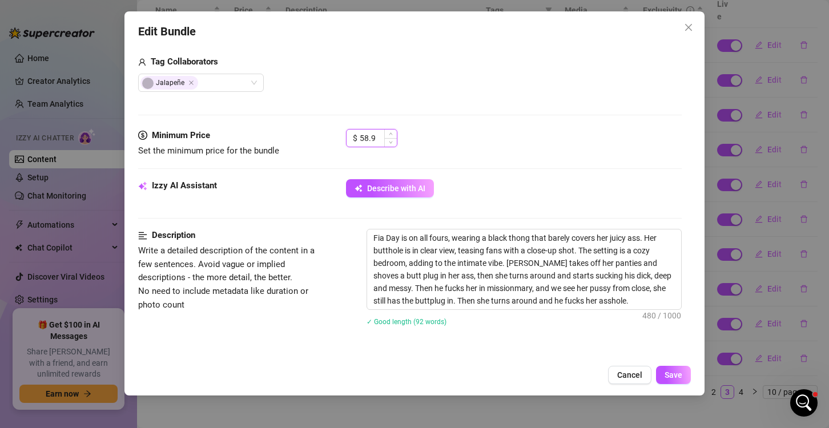
click at [368, 134] on input "58.9" at bounding box center [378, 138] width 37 height 17
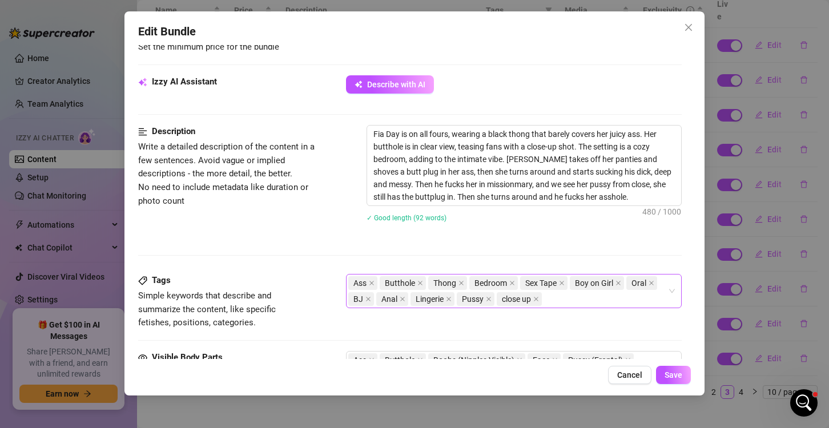
scroll to position [457, 0]
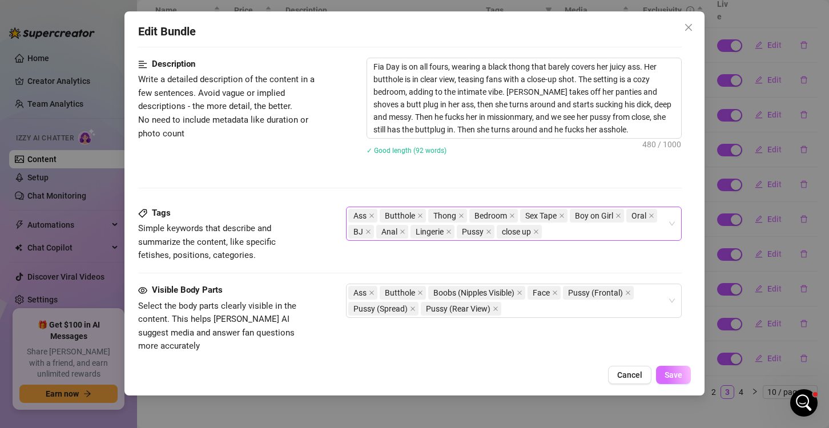
type input "111.9"
click at [671, 371] on span "Save" at bounding box center [674, 375] width 18 height 9
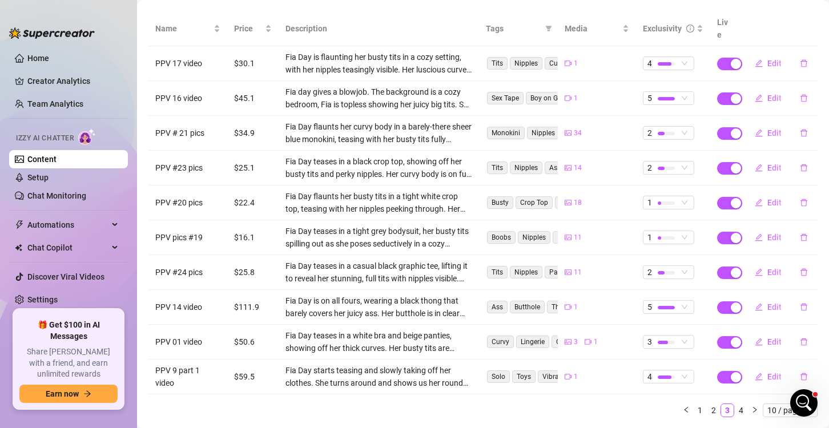
scroll to position [160, 0]
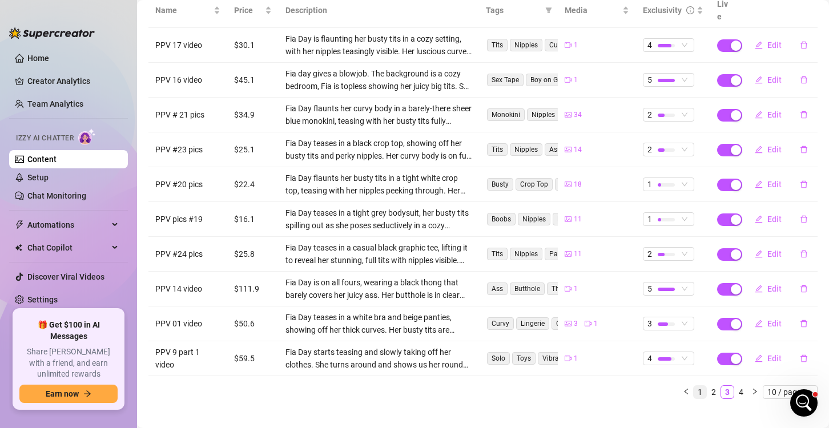
click at [694, 386] on link "1" at bounding box center [700, 392] width 13 height 13
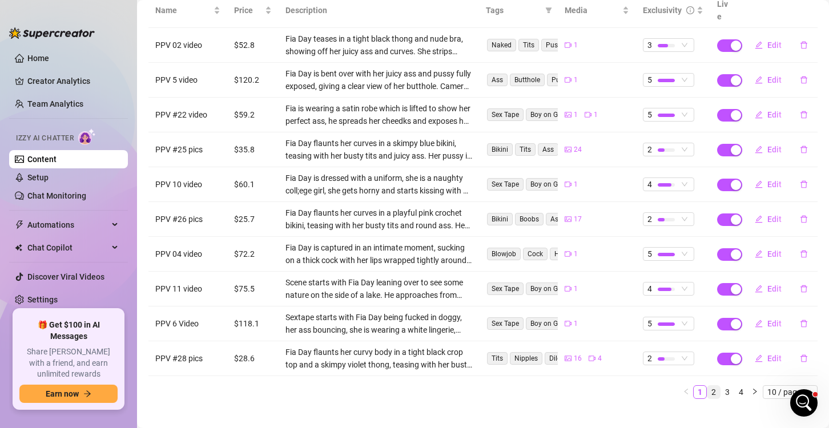
click at [707, 386] on link "2" at bounding box center [713, 392] width 13 height 13
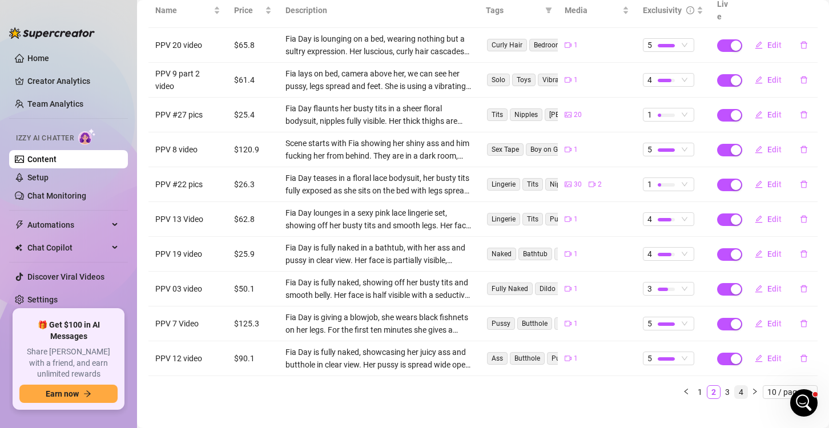
click at [735, 386] on link "4" at bounding box center [741, 392] width 13 height 13
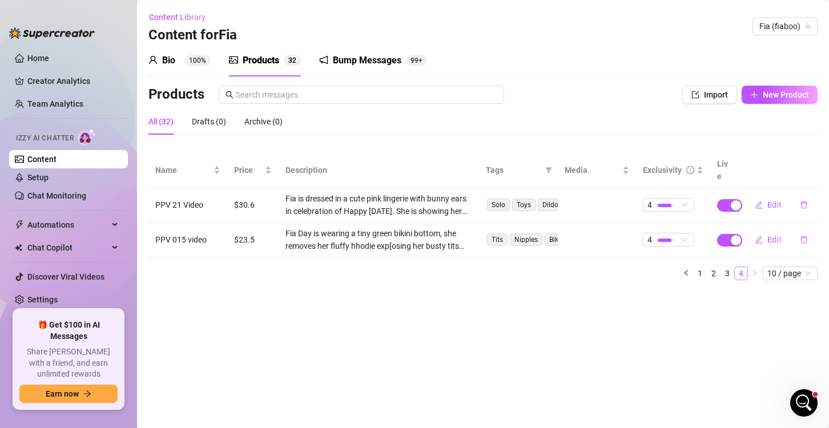
scroll to position [0, 0]
click at [771, 235] on span "Edit" at bounding box center [774, 239] width 14 height 9
type textarea "I’m wearing the tiniest green bikini bottom and my fluffy hoodie… but not for l…"
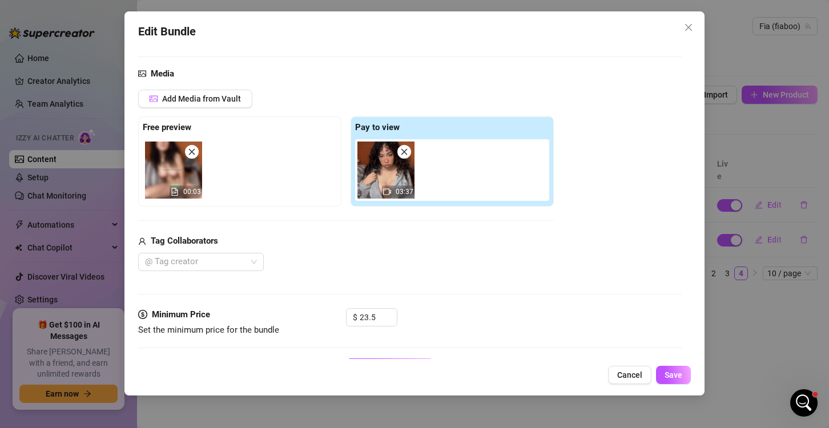
scroll to position [171, 0]
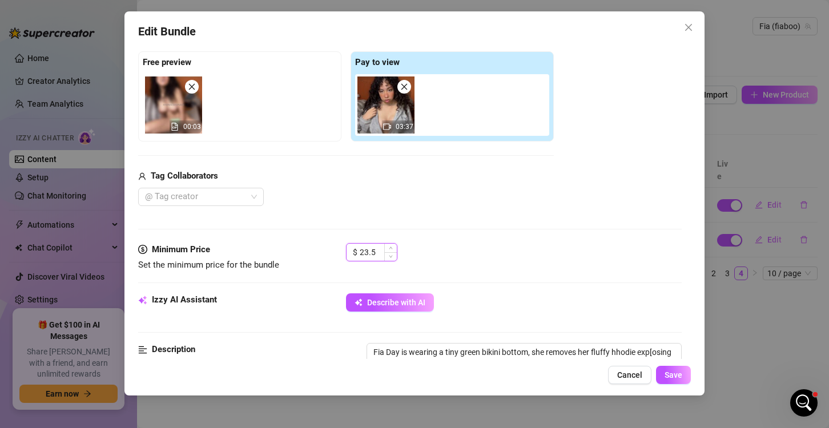
click at [368, 251] on input "23.5" at bounding box center [378, 252] width 37 height 17
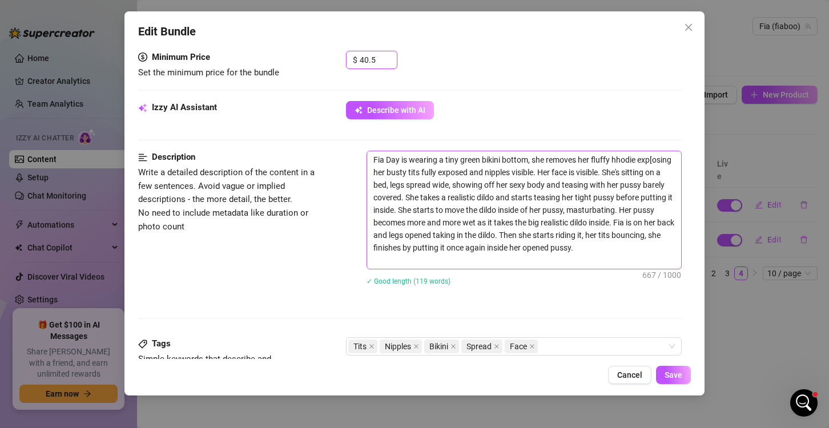
scroll to position [400, 0]
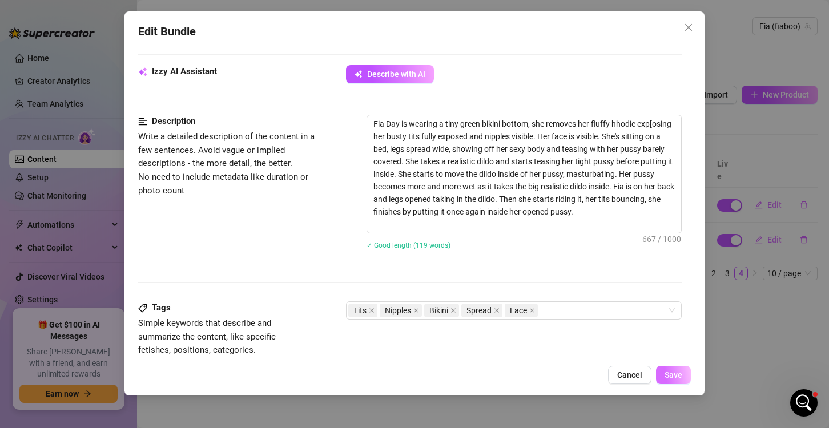
type input "40.5"
click at [670, 376] on span "Save" at bounding box center [674, 375] width 18 height 9
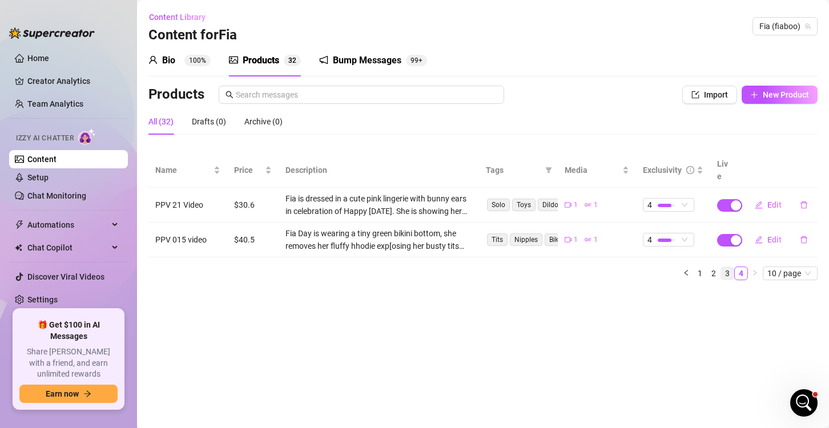
click at [726, 267] on link "3" at bounding box center [727, 273] width 13 height 13
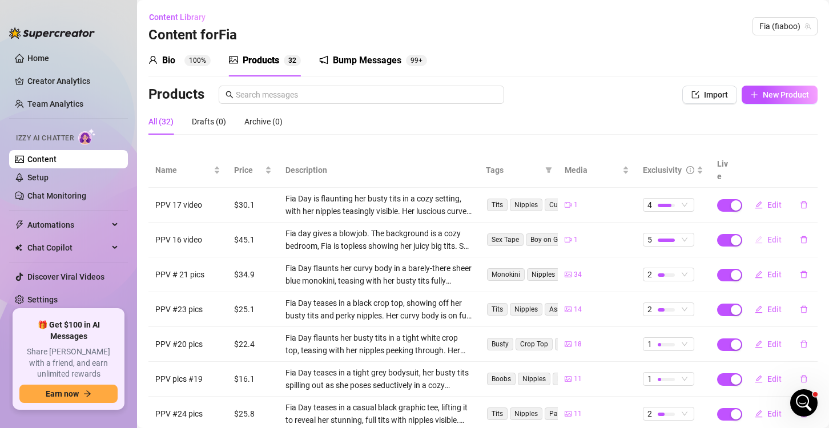
click at [756, 231] on button "Edit" at bounding box center [768, 240] width 45 height 18
type textarea "I'm topless in a cozy bedroom, showing off my big juicy tits just for you... an…"
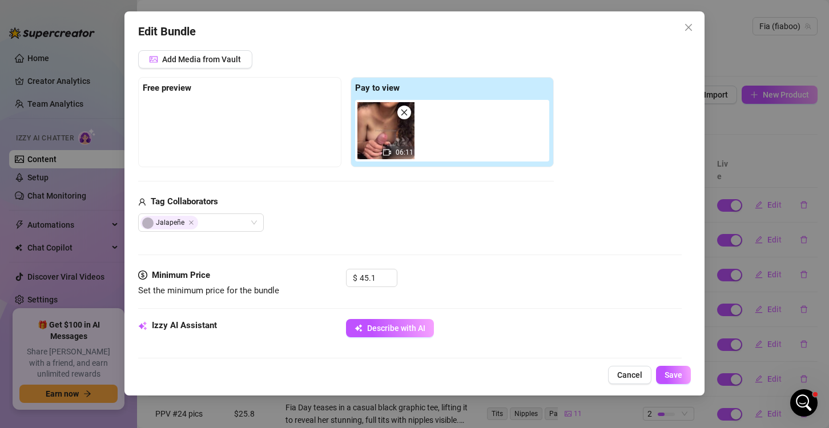
scroll to position [171, 0]
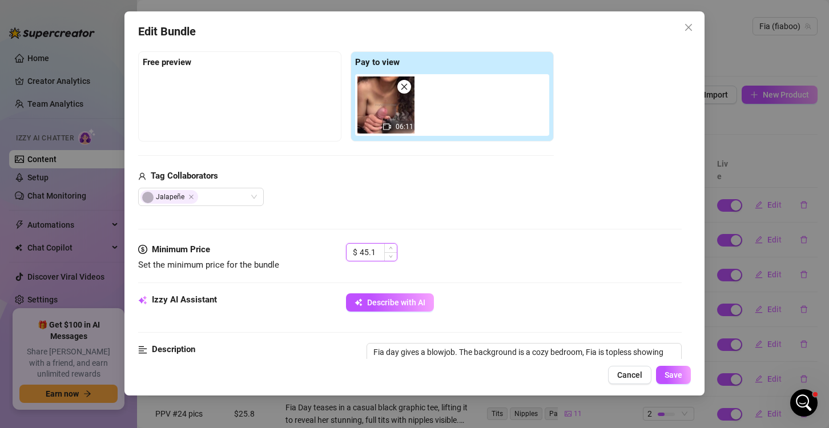
click at [365, 248] on input "45.1" at bounding box center [378, 252] width 37 height 17
click at [363, 251] on input "45.1" at bounding box center [378, 252] width 37 height 17
drag, startPoint x: 368, startPoint y: 254, endPoint x: 377, endPoint y: 259, distance: 10.8
click at [369, 254] on input "75.1" at bounding box center [378, 252] width 37 height 17
type input "71.1"
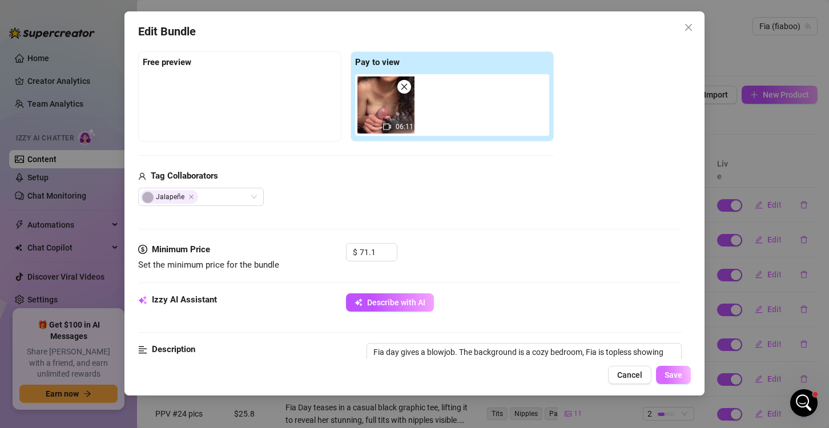
click at [677, 380] on button "Save" at bounding box center [673, 375] width 35 height 18
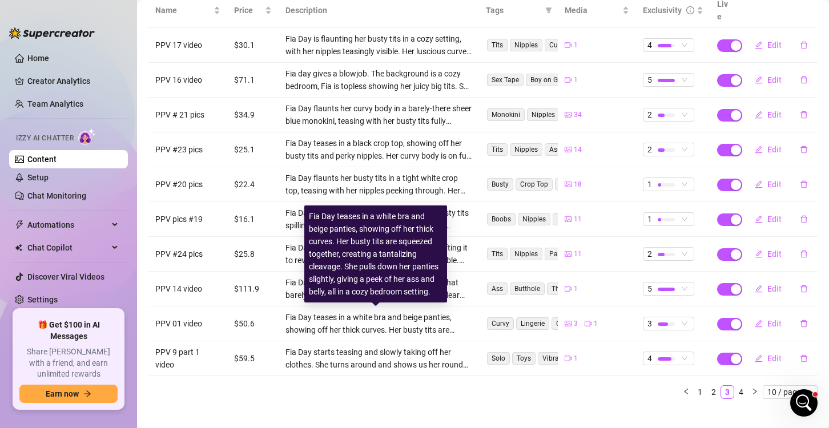
scroll to position [103, 0]
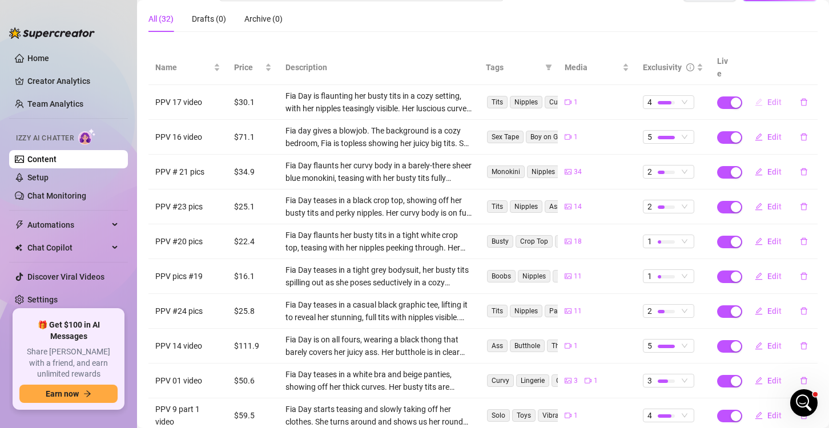
click at [767, 98] on span "Edit" at bounding box center [774, 102] width 14 height 9
type textarea "I sit down with my legs spread wide open just for you, babe 😈 The camera is so …"
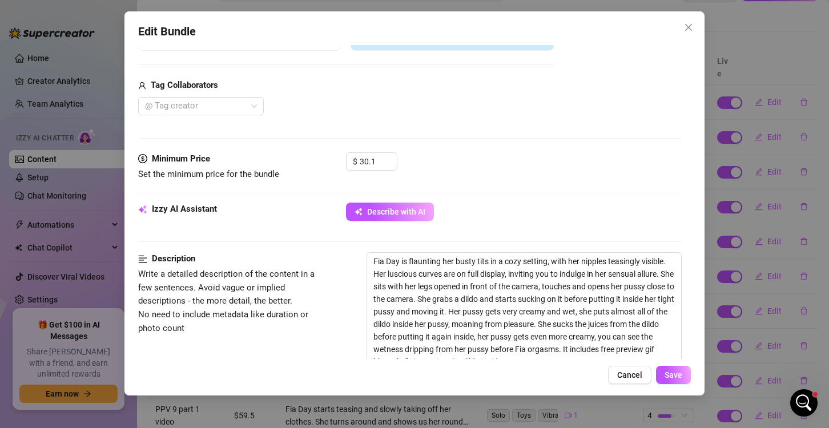
scroll to position [171, 0]
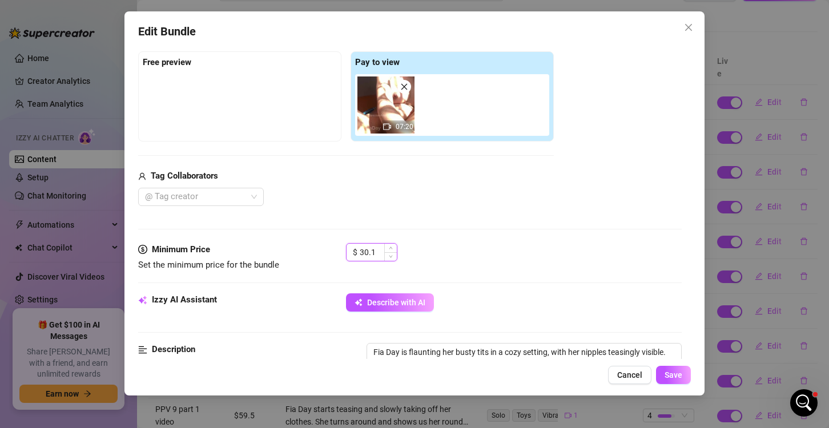
click at [366, 251] on input "30.1" at bounding box center [378, 252] width 37 height 17
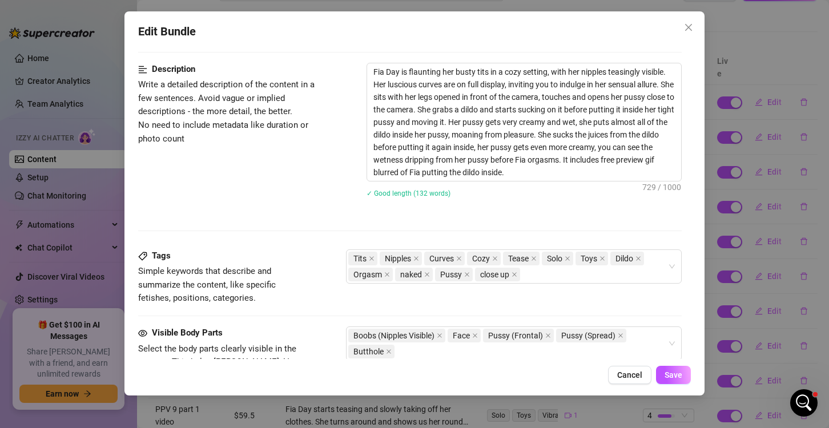
scroll to position [457, 0]
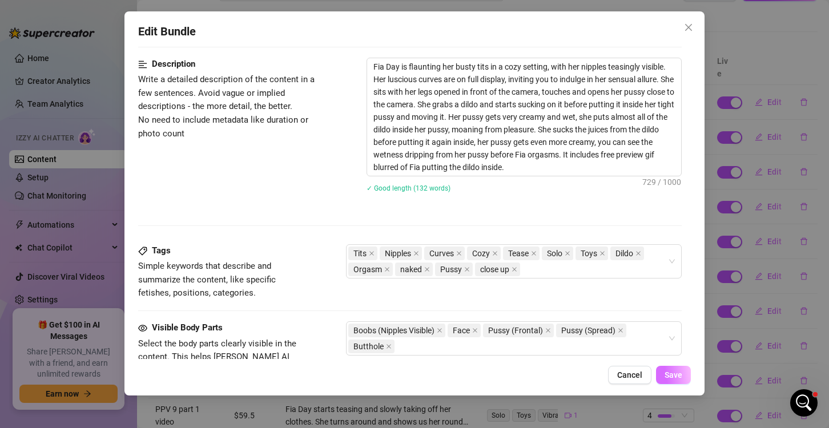
type input "52.1"
click at [669, 375] on span "Save" at bounding box center [674, 375] width 18 height 9
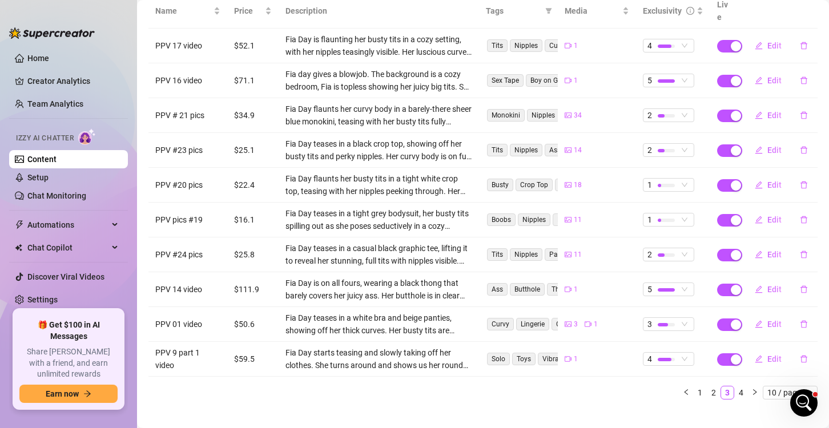
scroll to position [160, 0]
click at [694, 386] on link "1" at bounding box center [700, 392] width 13 height 13
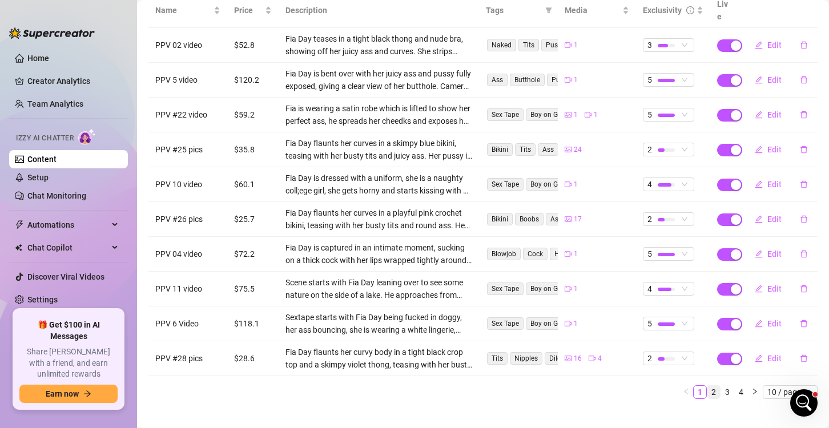
click at [707, 386] on link "2" at bounding box center [713, 392] width 13 height 13
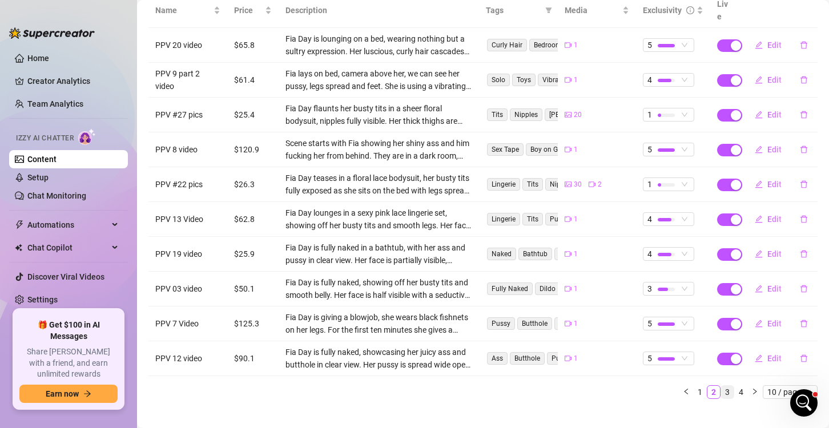
click at [721, 386] on link "3" at bounding box center [727, 392] width 13 height 13
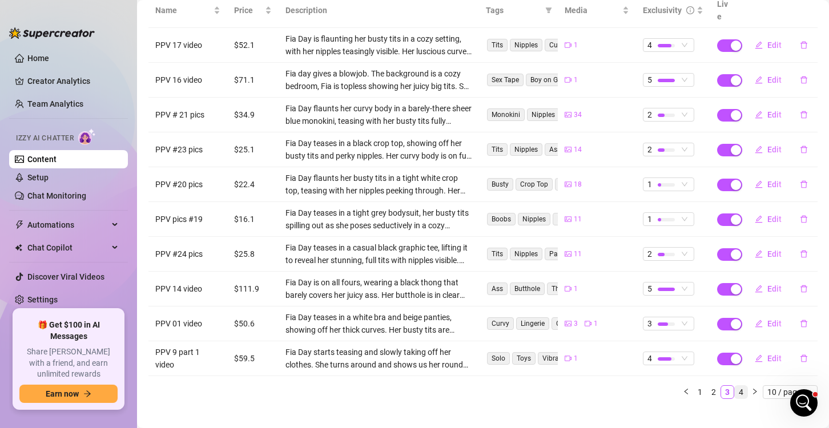
click at [735, 386] on link "4" at bounding box center [741, 392] width 13 height 13
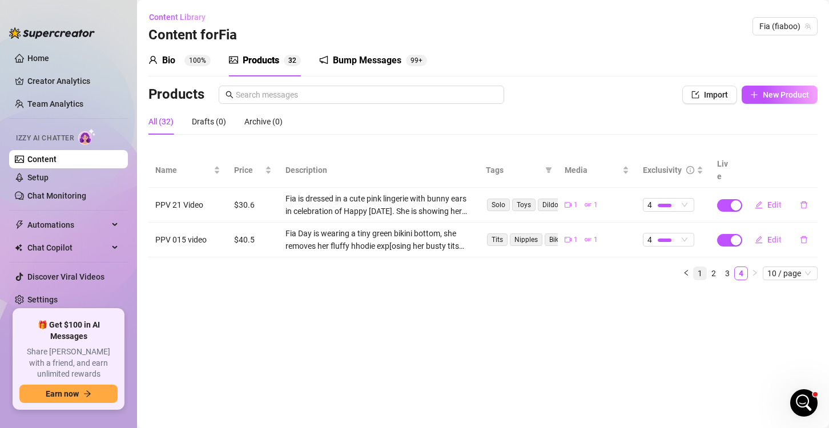
click at [698, 267] on link "1" at bounding box center [700, 273] width 13 height 13
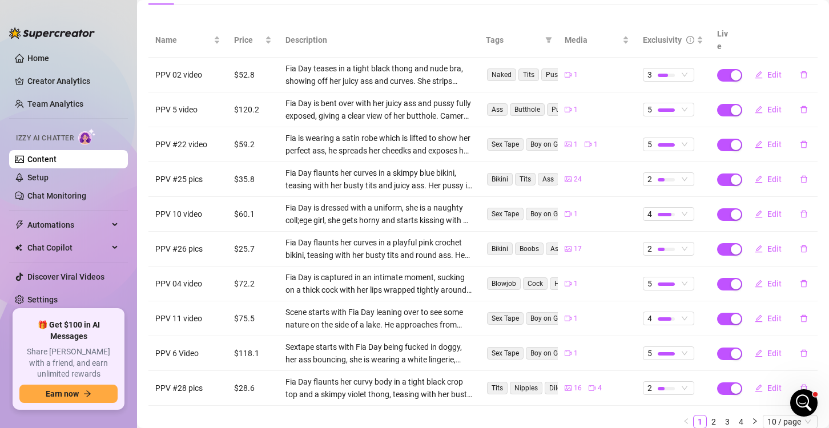
scroll to position [160, 0]
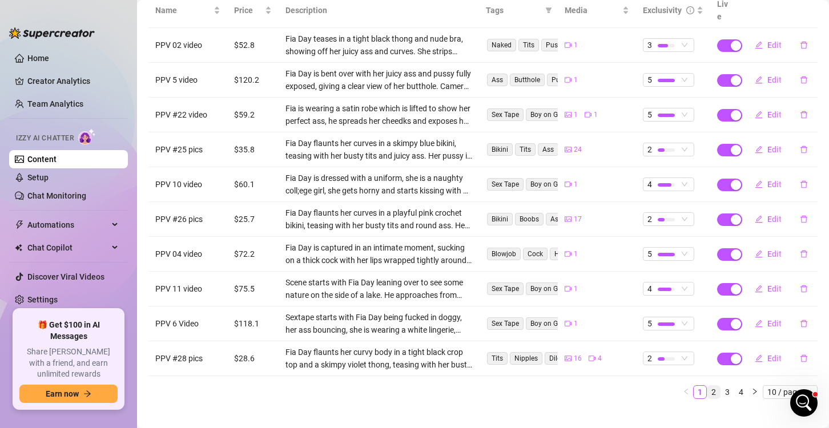
click at [707, 386] on link "2" at bounding box center [713, 392] width 13 height 13
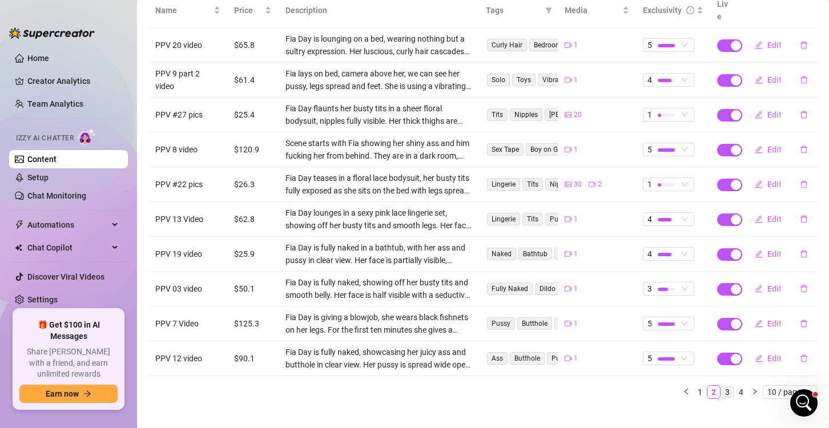
click at [721, 386] on link "3" at bounding box center [727, 392] width 13 height 13
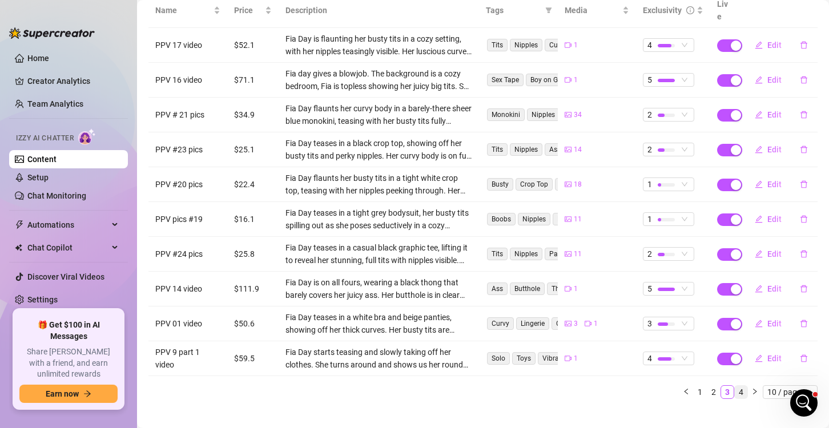
click at [735, 386] on link "4" at bounding box center [741, 392] width 13 height 13
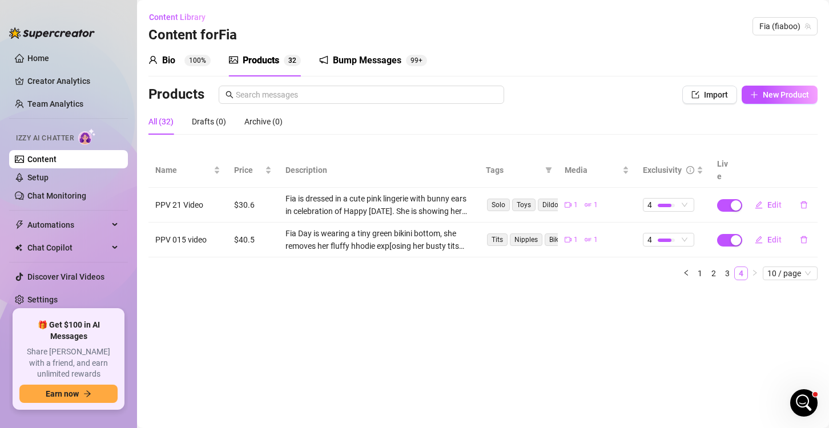
scroll to position [0, 0]
click at [699, 267] on link "1" at bounding box center [700, 273] width 13 height 13
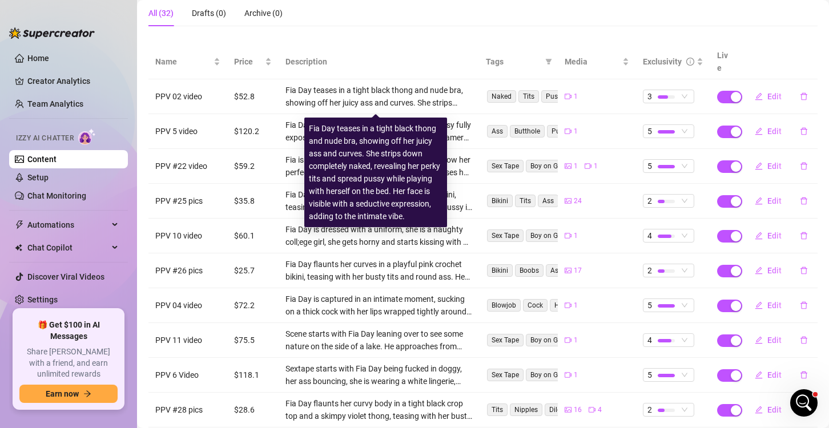
scroll to position [114, 0]
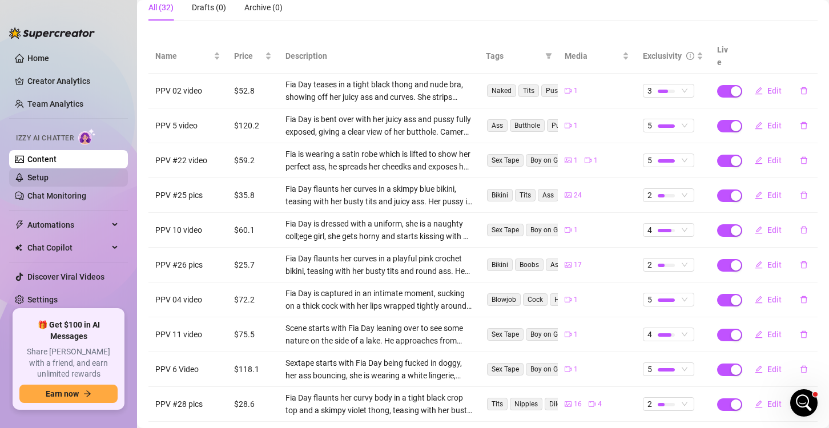
click at [47, 178] on link "Setup" at bounding box center [37, 177] width 21 height 9
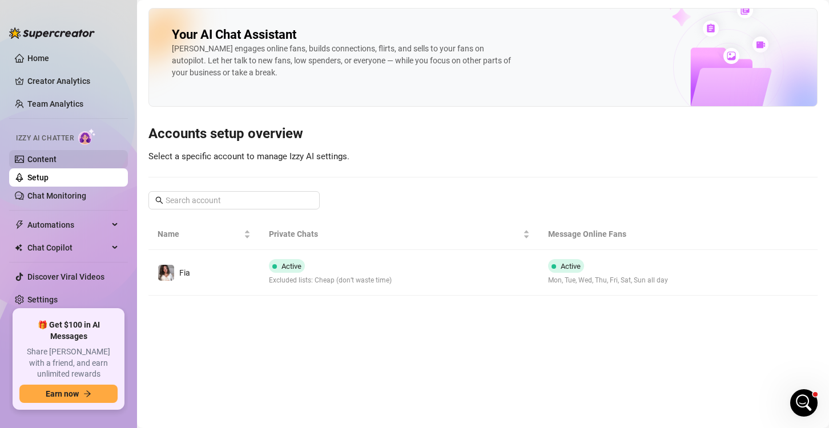
click at [57, 161] on link "Content" at bounding box center [41, 159] width 29 height 9
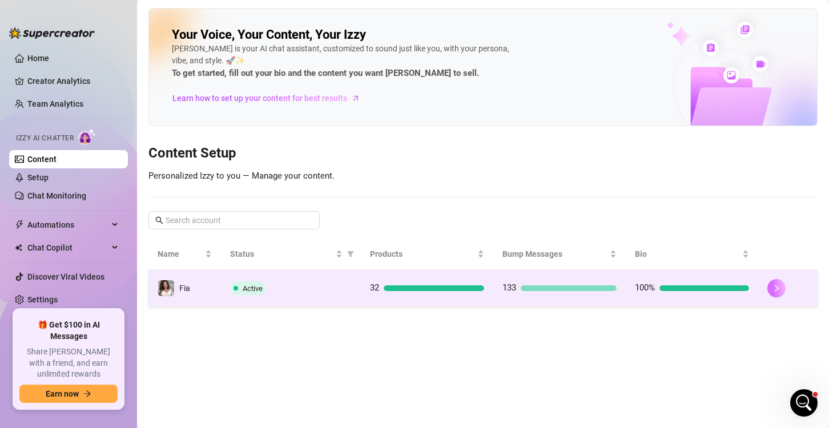
click at [780, 285] on icon "right" at bounding box center [776, 288] width 8 height 8
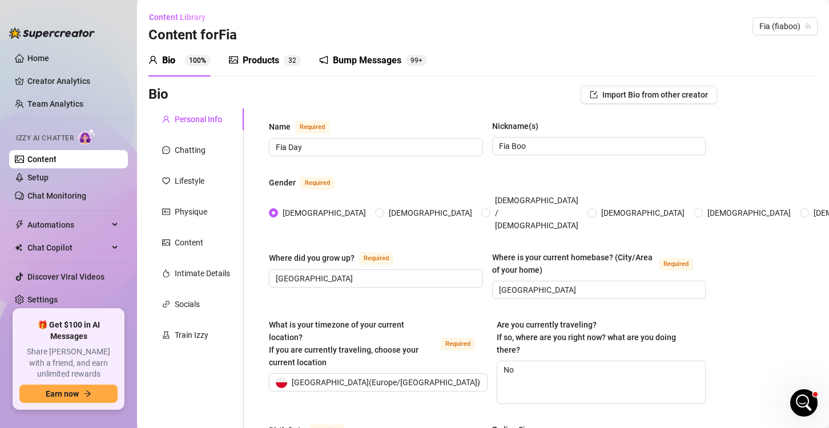
click at [269, 58] on div "Products" at bounding box center [261, 61] width 37 height 14
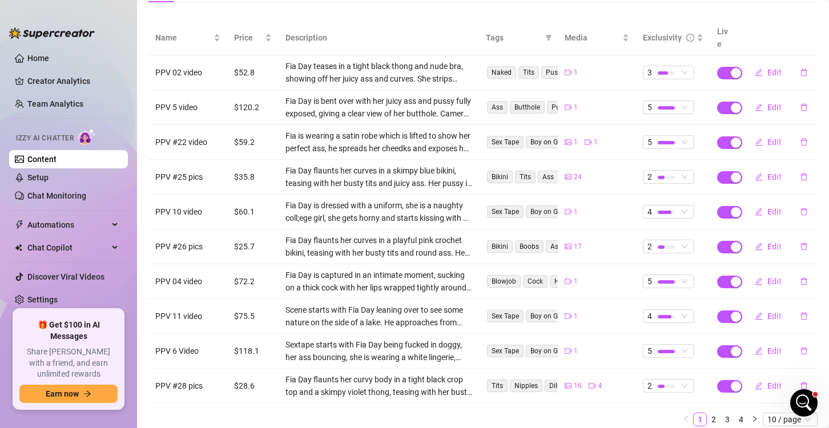
scroll to position [160, 0]
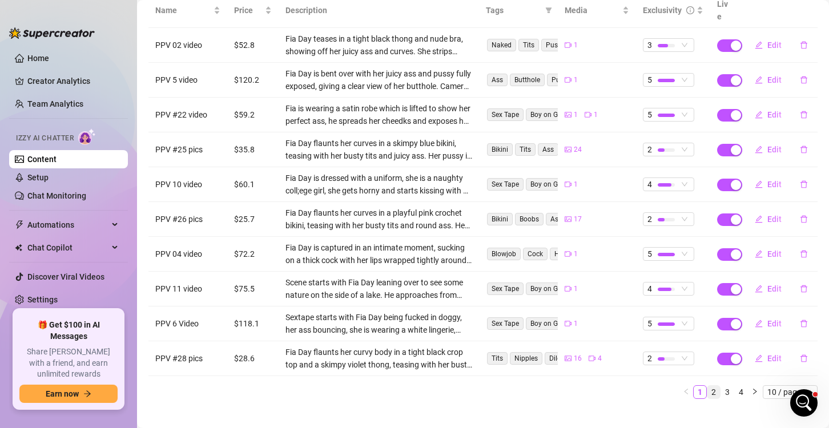
click at [707, 386] on link "2" at bounding box center [713, 392] width 13 height 13
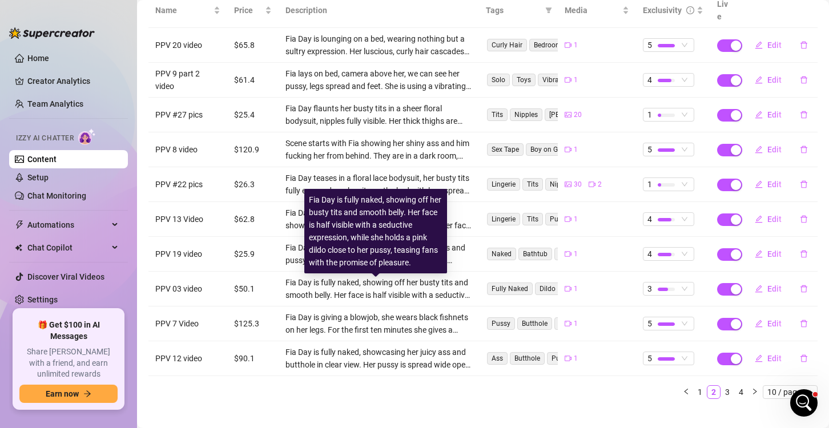
scroll to position [103, 0]
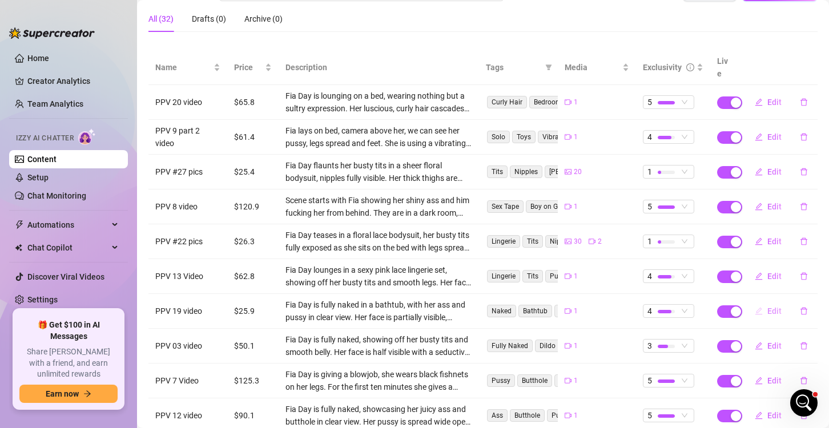
click at [758, 302] on button "Edit" at bounding box center [768, 311] width 45 height 18
type textarea "No makeup. No filters. Just me—raw, real, and so ready. I'm fully naked in the …"
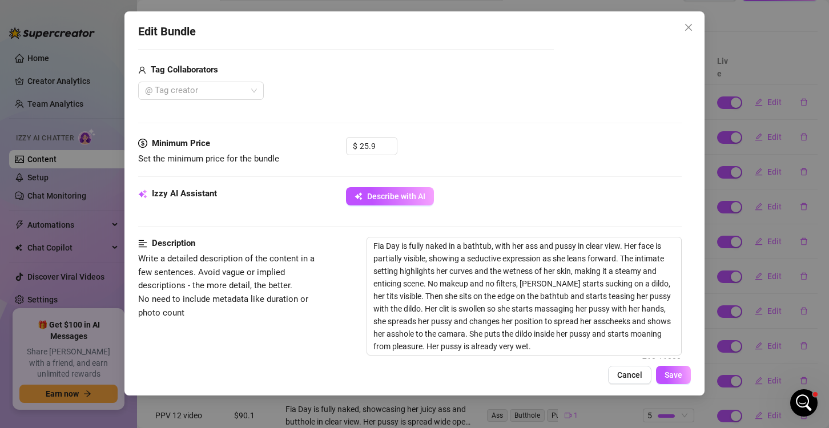
scroll to position [285, 0]
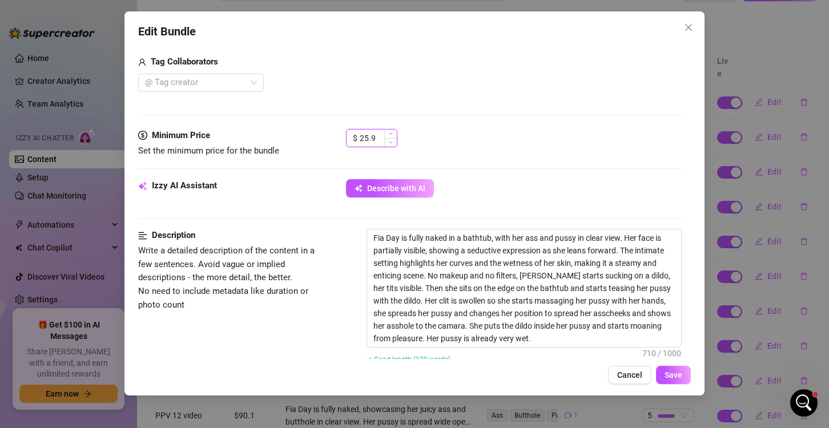
click at [362, 135] on input "25.9" at bounding box center [378, 138] width 37 height 17
click at [368, 136] on input "25.9" at bounding box center [378, 138] width 37 height 17
type input "70.9"
click at [675, 375] on span "Save" at bounding box center [674, 375] width 18 height 9
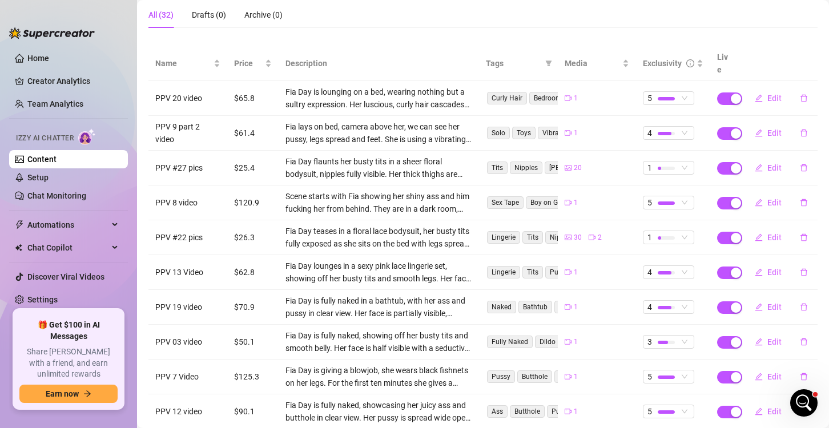
scroll to position [103, 0]
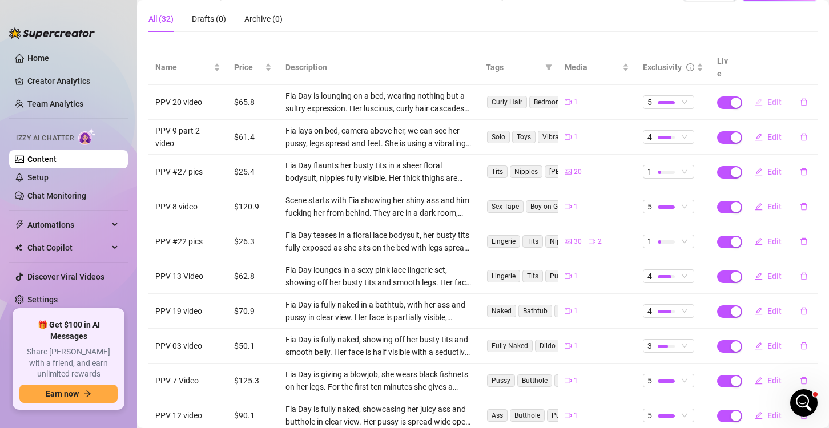
click at [767, 98] on span "Edit" at bounding box center [774, 102] width 14 height 9
type textarea "I’m lounging on the bed in nothing but a see-through sheer blue lingerie set th…"
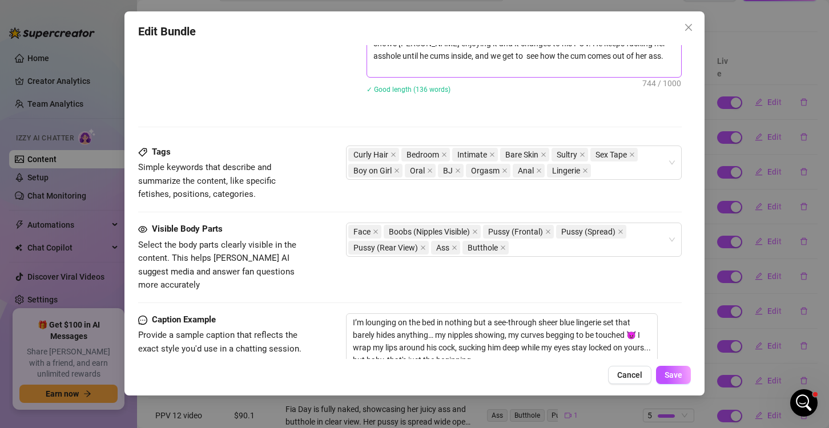
scroll to position [571, 0]
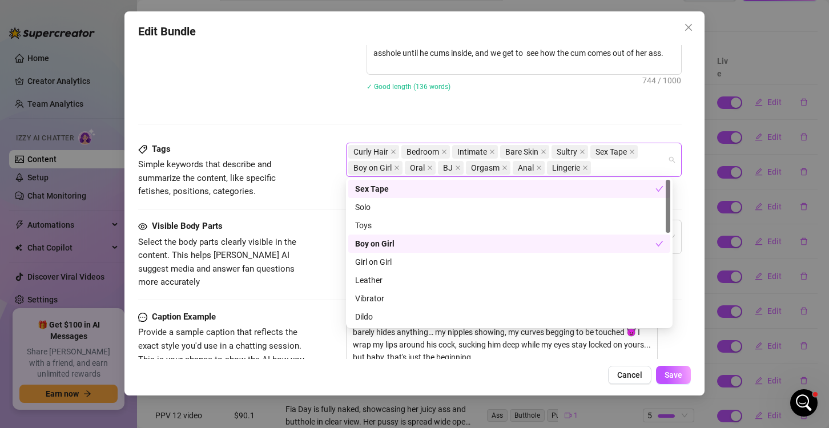
click at [596, 167] on div "Curly Hair Bedroom Intimate Bare Skin Sultry Sex Tape Boy on Girl Oral BJ Orgas…" at bounding box center [507, 160] width 319 height 32
click at [603, 167] on div "Curly Hair Bedroom Intimate Bare Skin Sultry Sex Tape Boy on Girl Oral BJ Orgas…" at bounding box center [507, 160] width 319 height 32
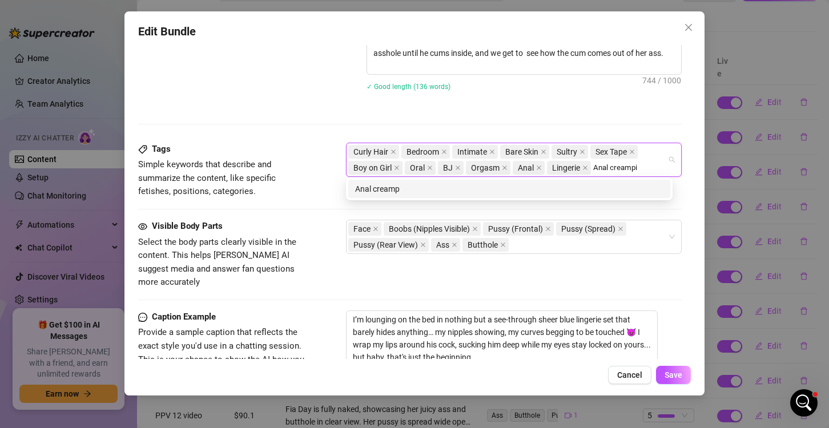
type input "Anal creampie"
click at [607, 183] on div "Anal creampie" at bounding box center [509, 189] width 308 height 13
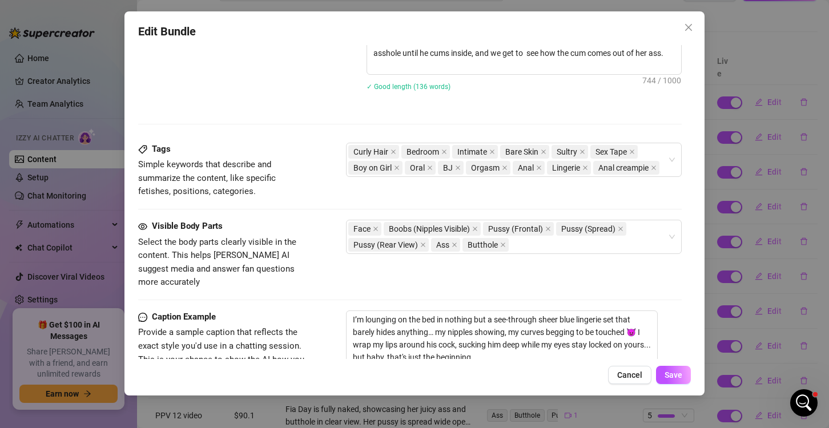
click at [299, 111] on div "Description Write a detailed description of the content in a few sentences. Avo…" at bounding box center [410, 42] width 544 height 199
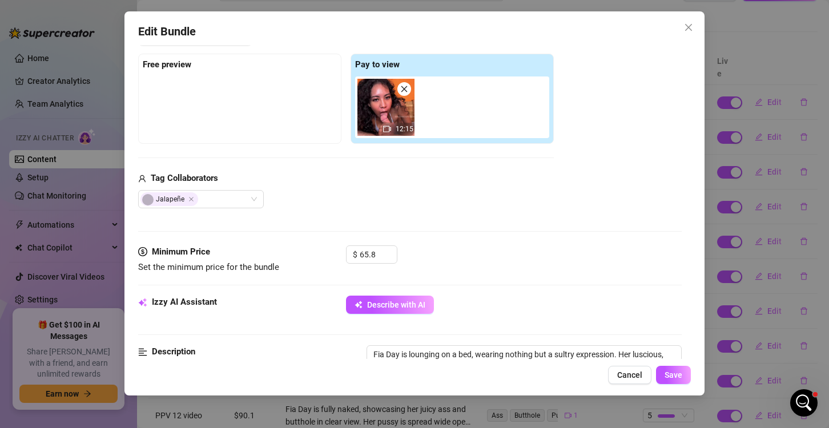
scroll to position [171, 0]
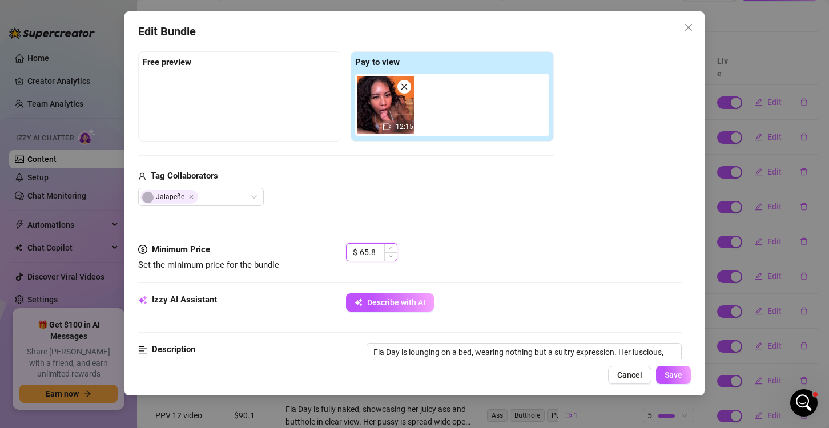
click at [367, 250] on input "65.8" at bounding box center [378, 252] width 37 height 17
type input "120.8"
click at [662, 373] on button "Save" at bounding box center [673, 375] width 35 height 18
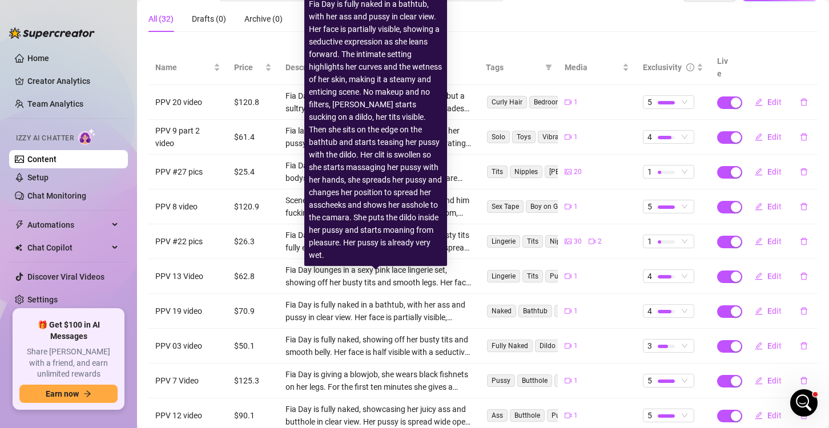
scroll to position [160, 0]
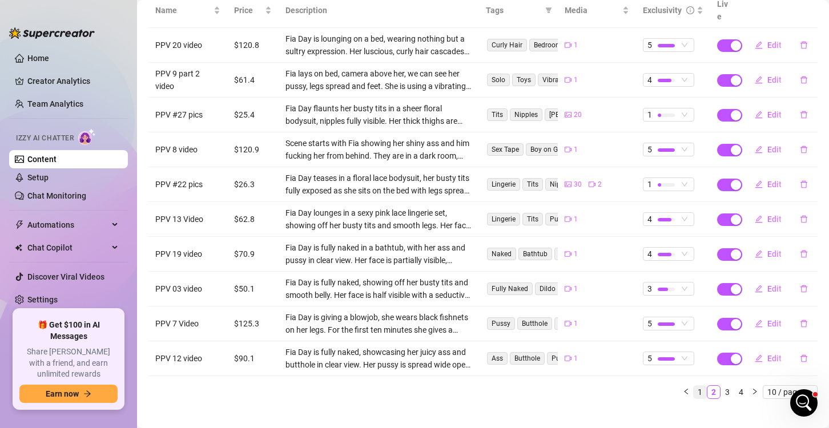
click at [694, 386] on link "1" at bounding box center [700, 392] width 13 height 13
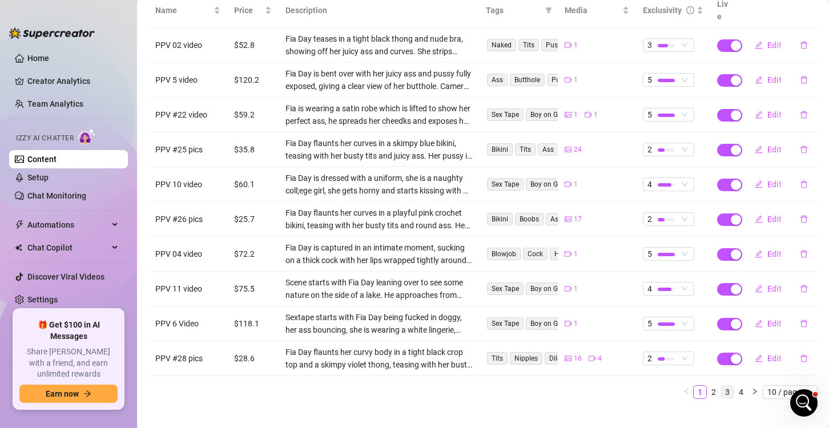
click at [721, 386] on link "3" at bounding box center [727, 392] width 13 height 13
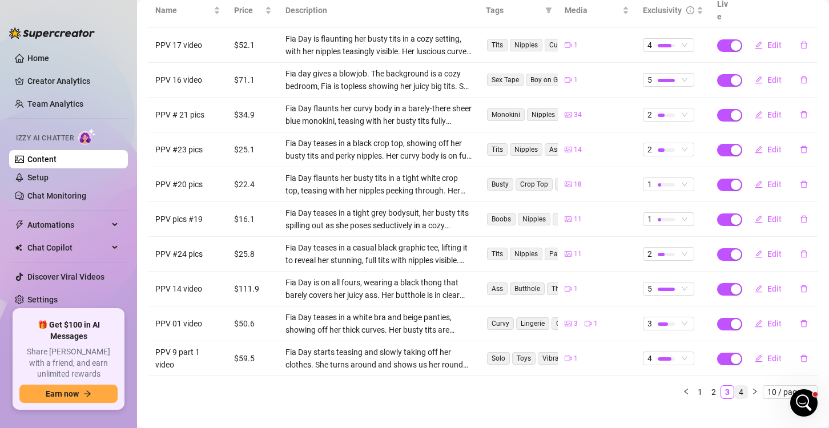
click at [735, 386] on link "4" at bounding box center [741, 392] width 13 height 13
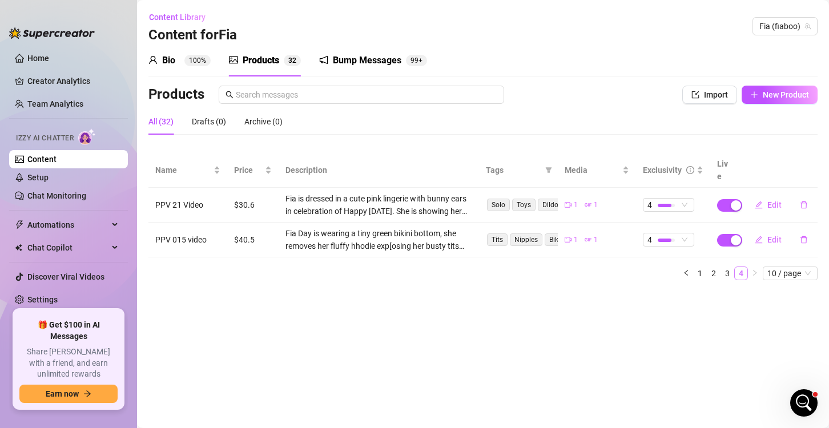
scroll to position [0, 0]
click at [762, 201] on icon "edit" at bounding box center [759, 205] width 8 height 8
type textarea "I dressed up just for you in my cutest pink lingerie and bunny ears… but don’t …"
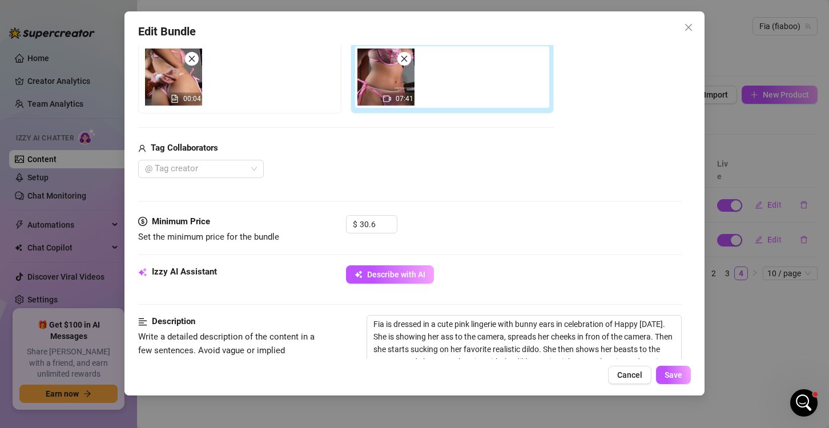
scroll to position [228, 0]
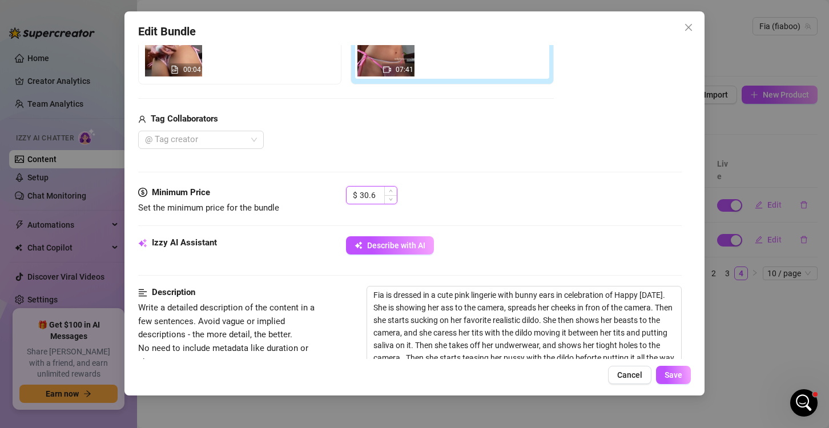
click at [367, 194] on input "30.6" at bounding box center [378, 195] width 37 height 17
type input "57.6"
click at [671, 377] on span "Save" at bounding box center [674, 375] width 18 height 9
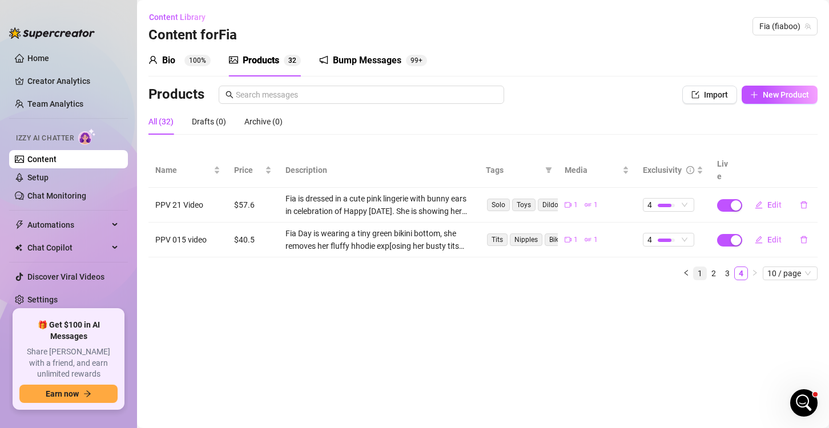
click at [701, 267] on link "1" at bounding box center [700, 273] width 13 height 13
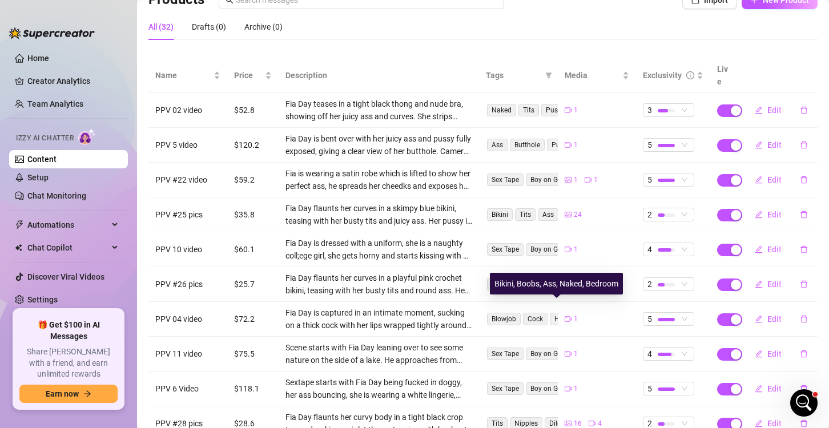
scroll to position [114, 0]
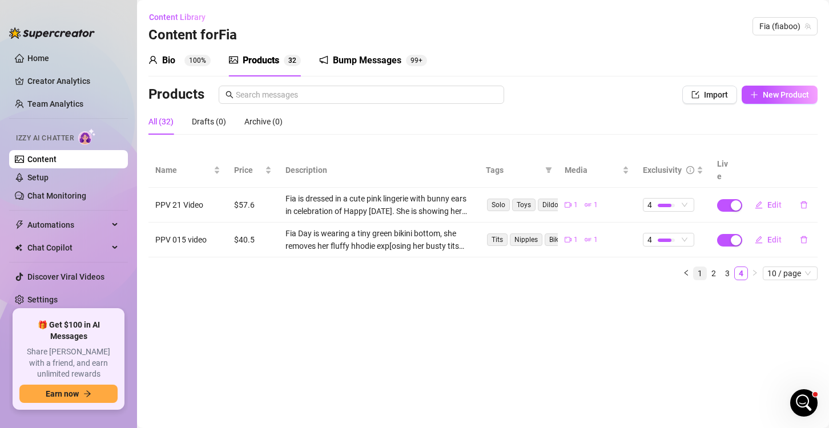
click at [706, 267] on link "1" at bounding box center [700, 273] width 13 height 13
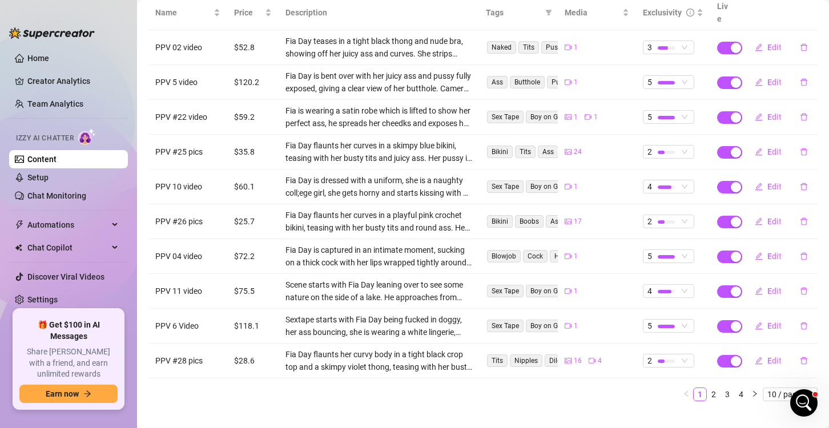
scroll to position [160, 0]
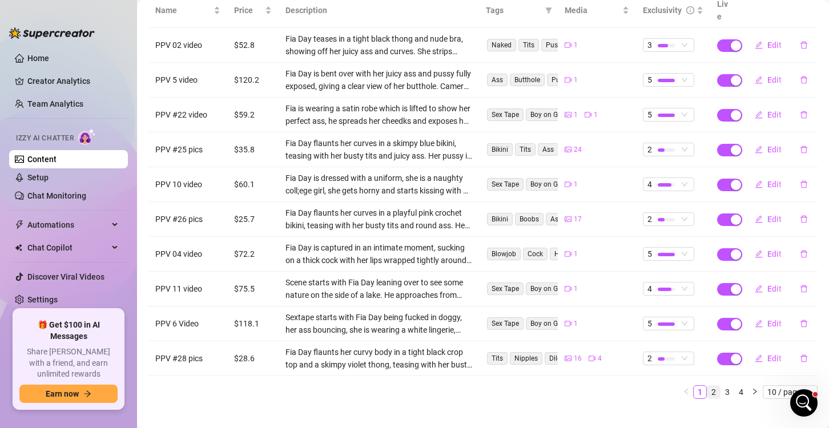
click at [707, 386] on link "2" at bounding box center [713, 392] width 13 height 13
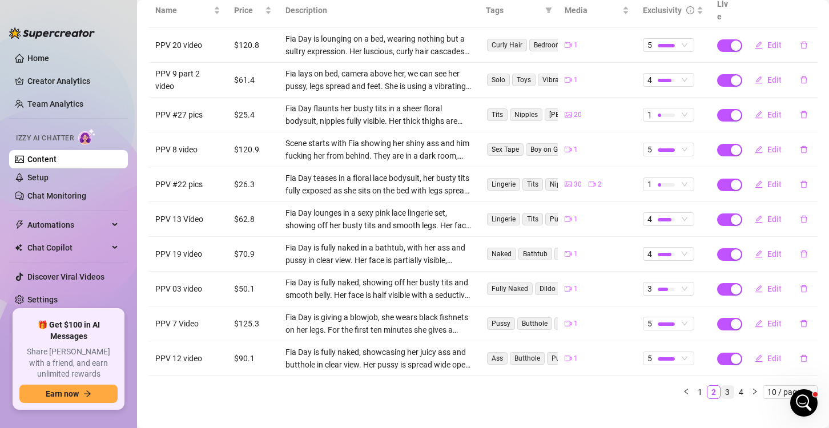
click at [721, 386] on link "3" at bounding box center [727, 392] width 13 height 13
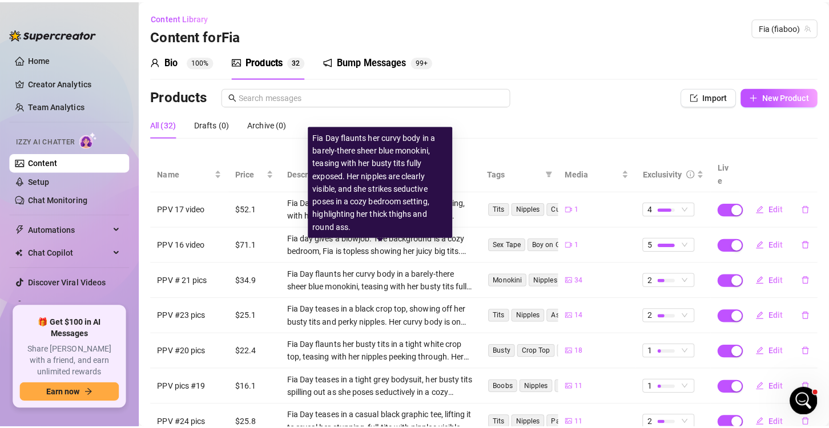
scroll to position [1044, 0]
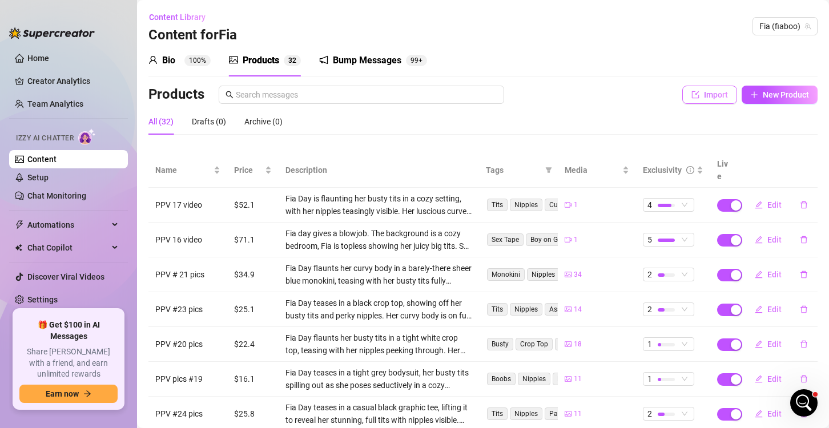
click at [706, 87] on button "Import" at bounding box center [709, 95] width 55 height 18
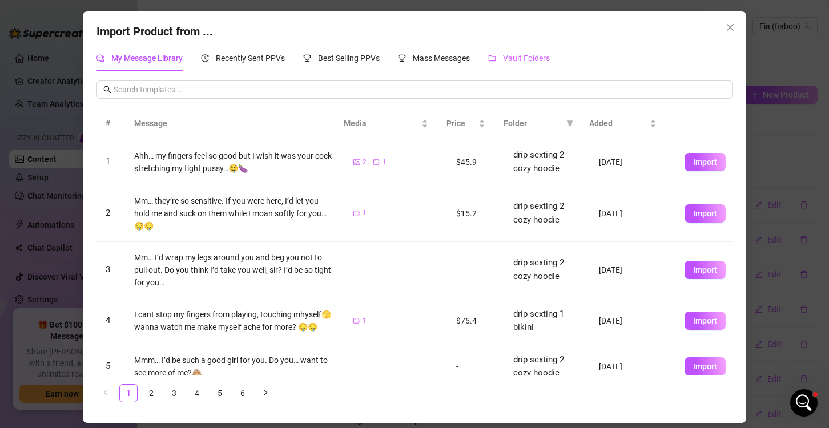
click at [538, 67] on div "Vault Folders" at bounding box center [519, 58] width 62 height 26
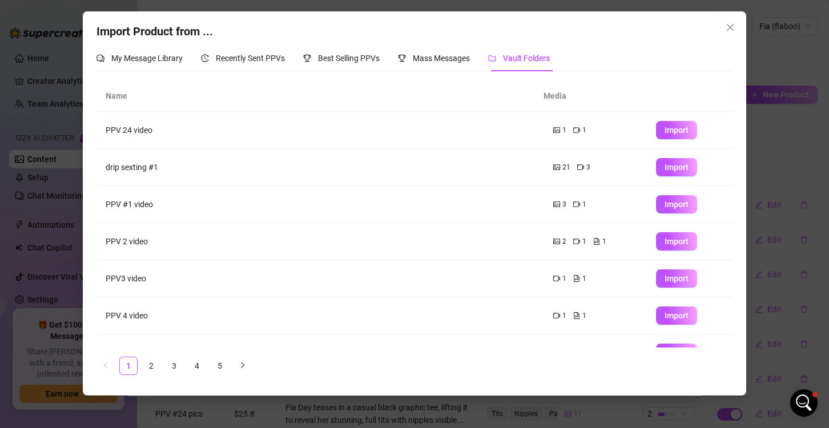
click at [138, 368] on ul "1 2 3 4 5" at bounding box center [414, 366] width 636 height 18
click at [143, 365] on link "2" at bounding box center [151, 365] width 17 height 17
click at [168, 364] on link "3" at bounding box center [174, 365] width 17 height 17
click at [666, 240] on span "Import" at bounding box center [677, 241] width 24 height 9
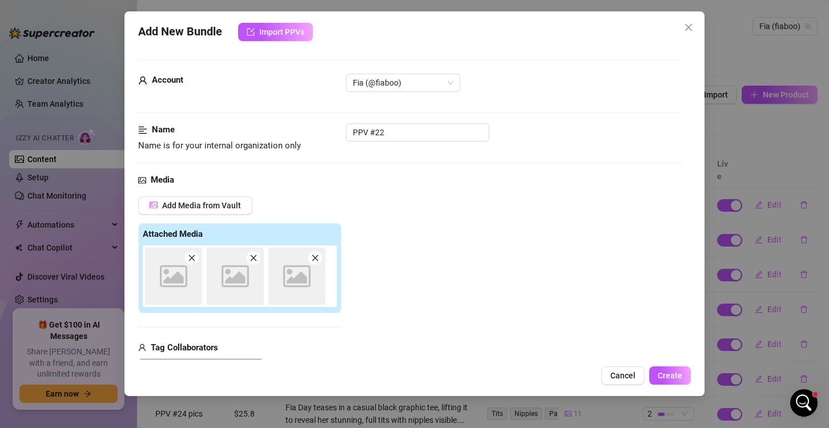
type textarea "Type your message here..."
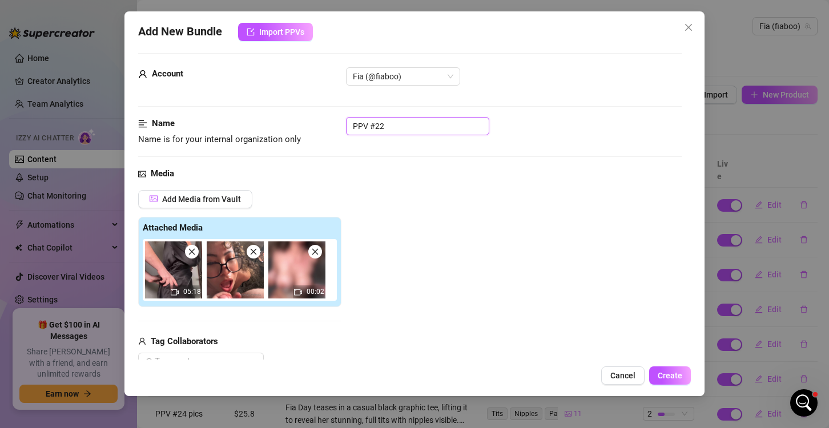
click at [405, 118] on input "PPV #22" at bounding box center [417, 126] width 143 height 18
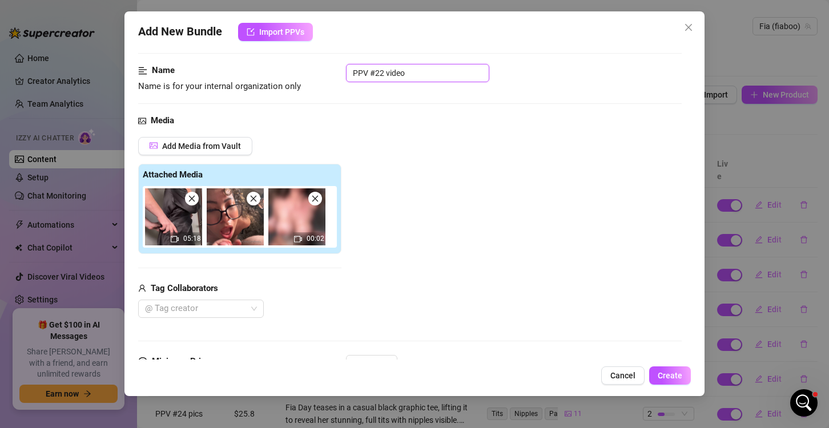
scroll to position [63, 0]
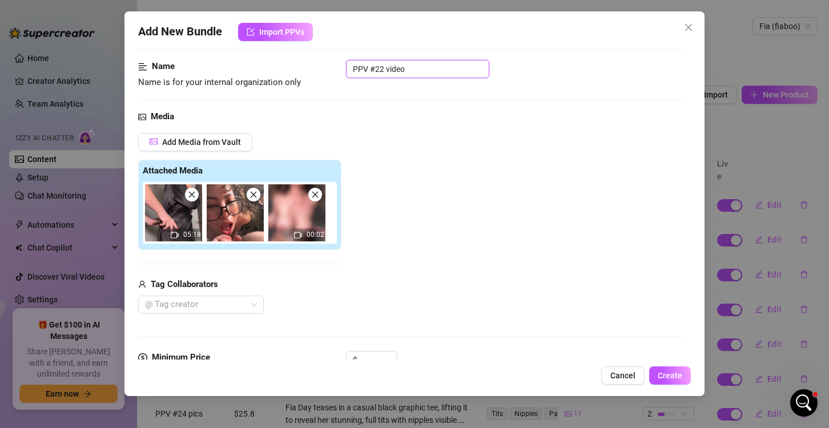
type input "PPV #22 video"
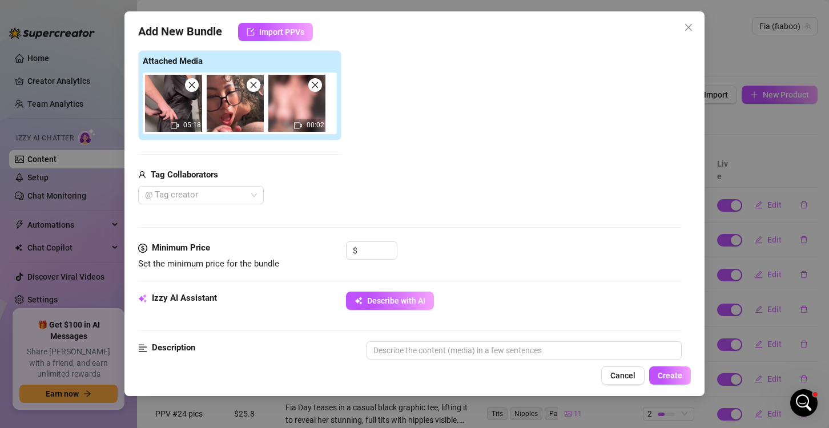
scroll to position [178, 0]
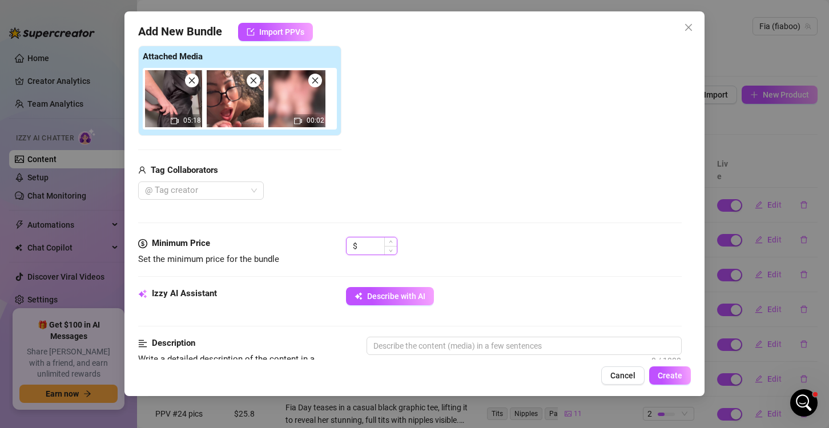
click at [368, 242] on input at bounding box center [378, 246] width 37 height 17
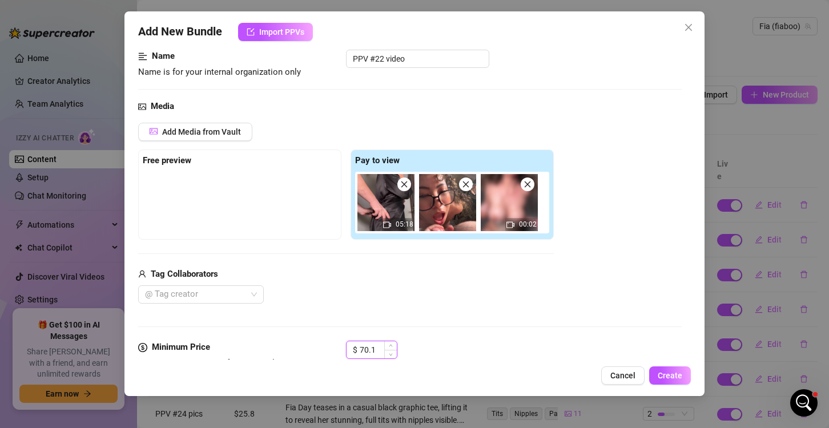
scroll to position [63, 0]
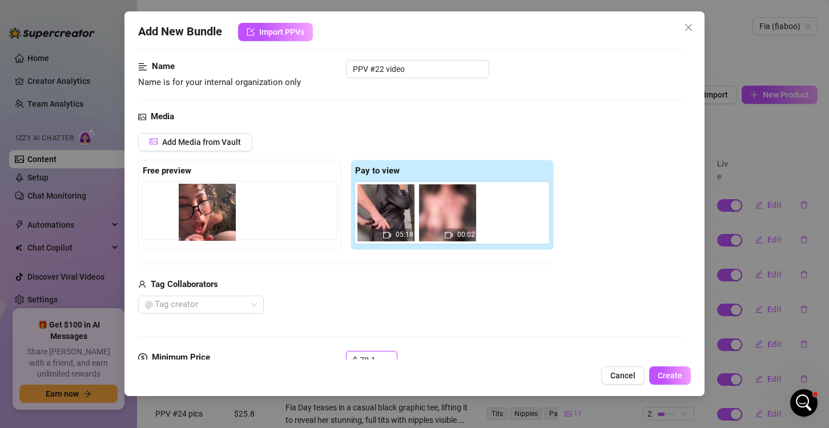
drag, startPoint x: 443, startPoint y: 218, endPoint x: 200, endPoint y: 218, distance: 243.2
click at [200, 218] on div "Free preview Pay to view 05:18 00:02" at bounding box center [346, 205] width 416 height 90
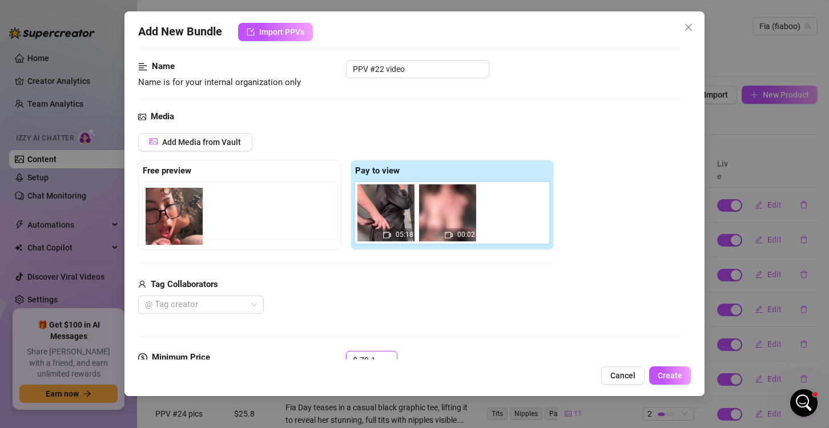
drag, startPoint x: 449, startPoint y: 217, endPoint x: 170, endPoint y: 221, distance: 279.8
click at [170, 221] on div "Free preview Pay to view 05:18 00:02" at bounding box center [346, 205] width 416 height 90
drag, startPoint x: 436, startPoint y: 222, endPoint x: 162, endPoint y: 224, distance: 274.1
click at [162, 224] on div "Free preview Pay to view 05:18 00:02" at bounding box center [346, 205] width 416 height 90
drag, startPoint x: 447, startPoint y: 215, endPoint x: 172, endPoint y: 218, distance: 275.2
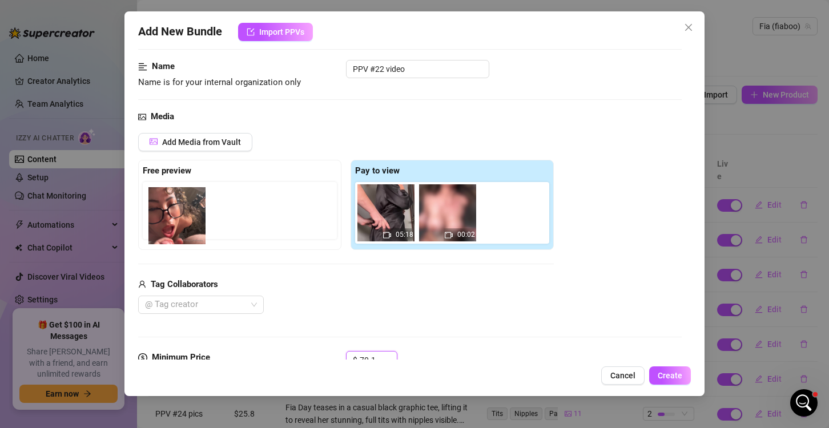
click at [172, 218] on div "Free preview Pay to view 05:18 00:02" at bounding box center [346, 205] width 416 height 90
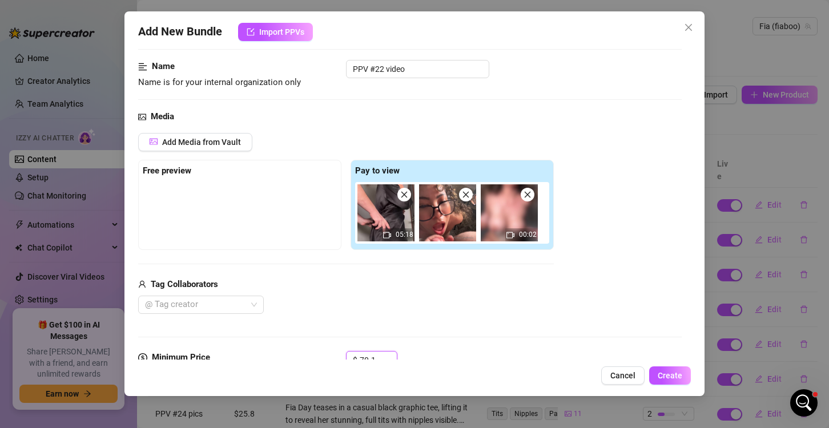
click at [524, 194] on icon "close" at bounding box center [528, 195] width 8 height 8
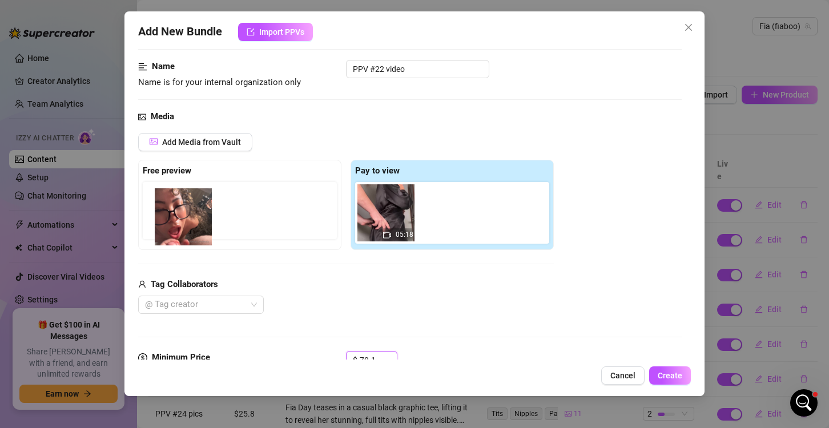
drag, startPoint x: 457, startPoint y: 226, endPoint x: 184, endPoint y: 232, distance: 273.0
click at [184, 232] on div "Free preview Pay to view 05:18" at bounding box center [346, 205] width 416 height 90
drag, startPoint x: 442, startPoint y: 218, endPoint x: 182, endPoint y: 219, distance: 259.8
click at [182, 219] on div "Free preview Pay to view 05:18" at bounding box center [346, 205] width 416 height 90
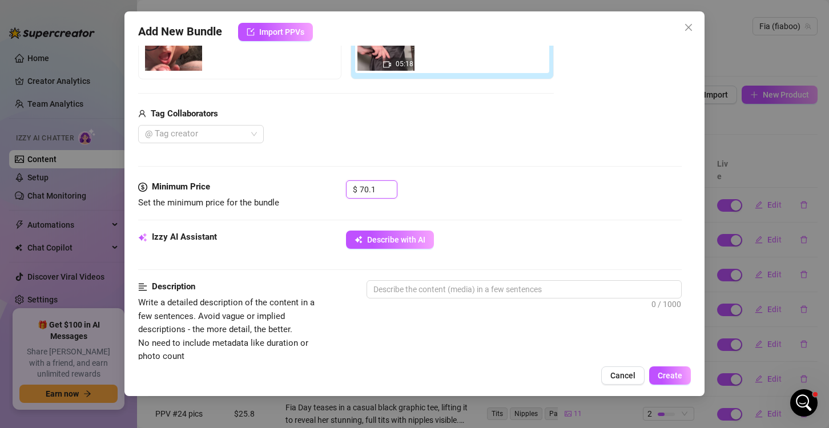
scroll to position [292, 0]
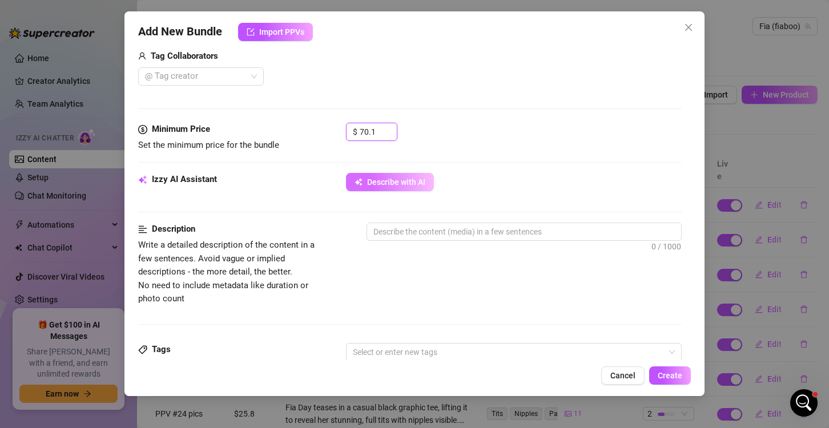
type input "70.1"
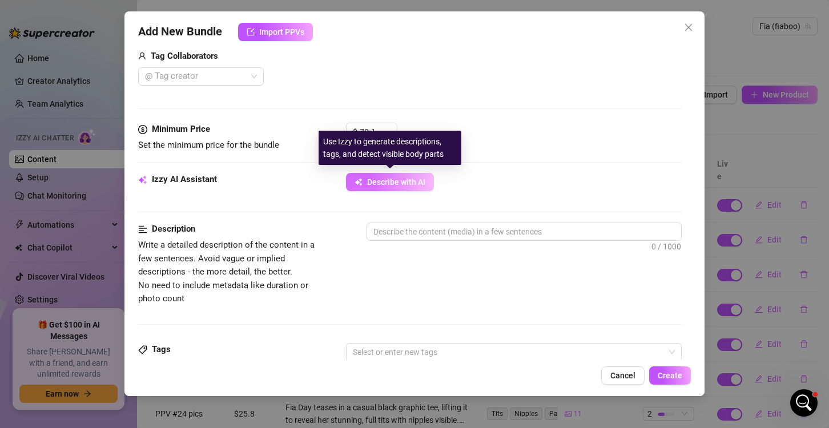
click at [405, 182] on span "Describe with AI" at bounding box center [396, 182] width 58 height 9
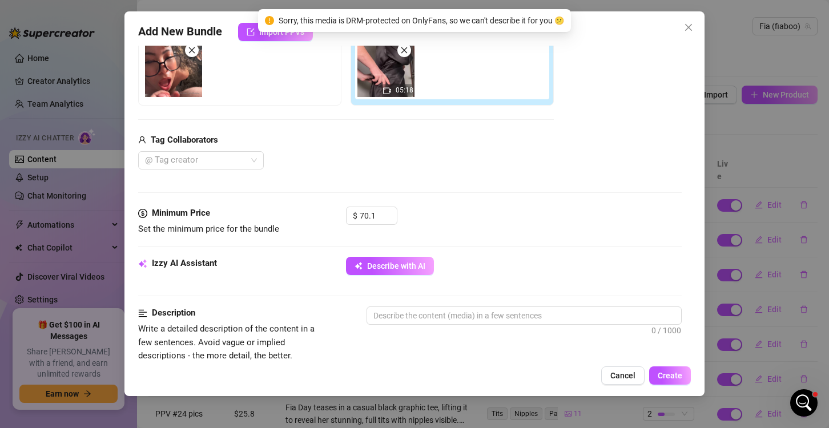
scroll to position [228, 0]
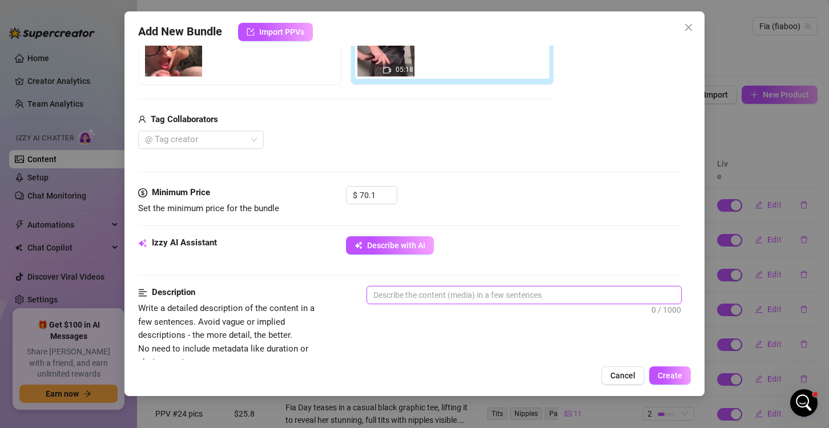
click at [417, 302] on textarea at bounding box center [524, 295] width 314 height 17
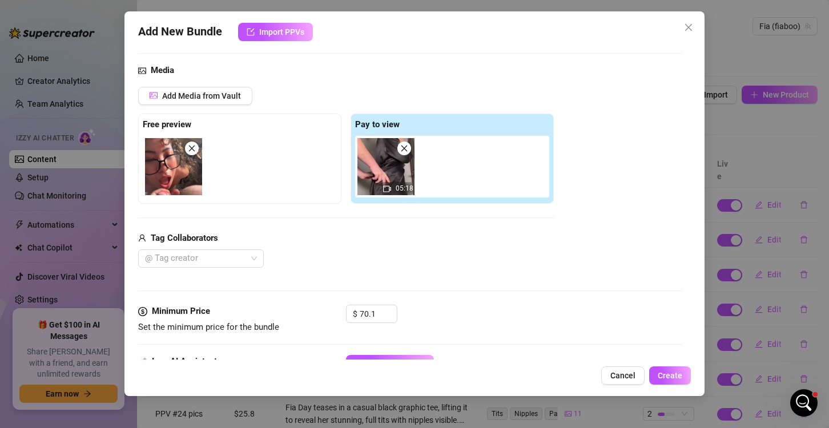
scroll to position [114, 0]
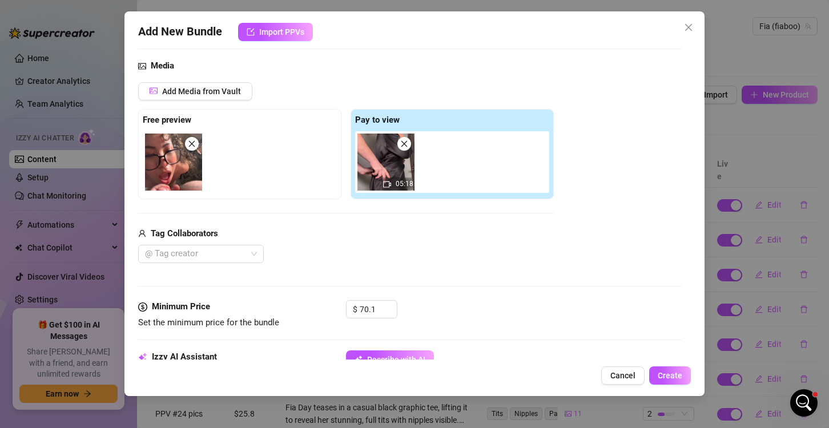
type textarea "F"
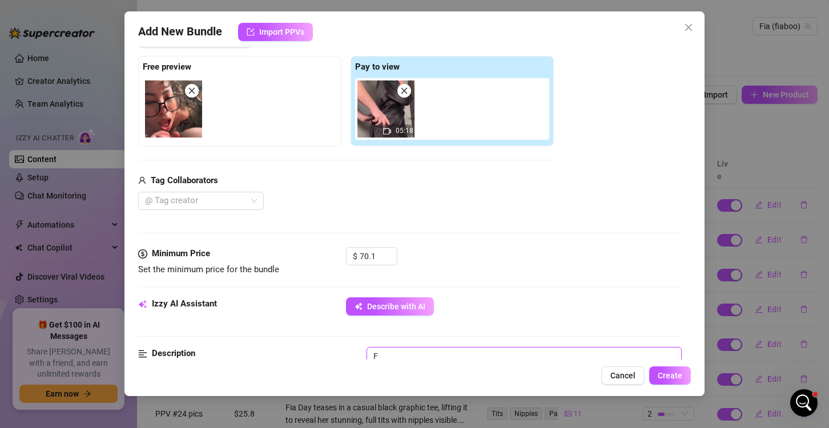
type textarea "Fi"
type textarea "Fia"
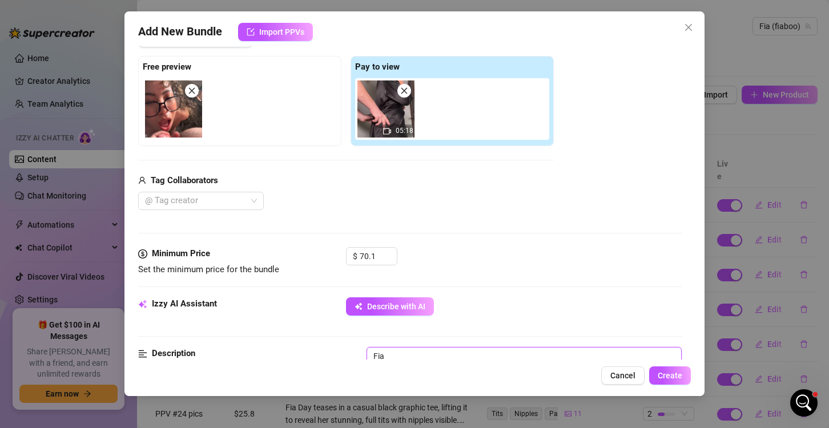
type textarea "Fia"
type textarea "Fia d"
type textarea "Fia da"
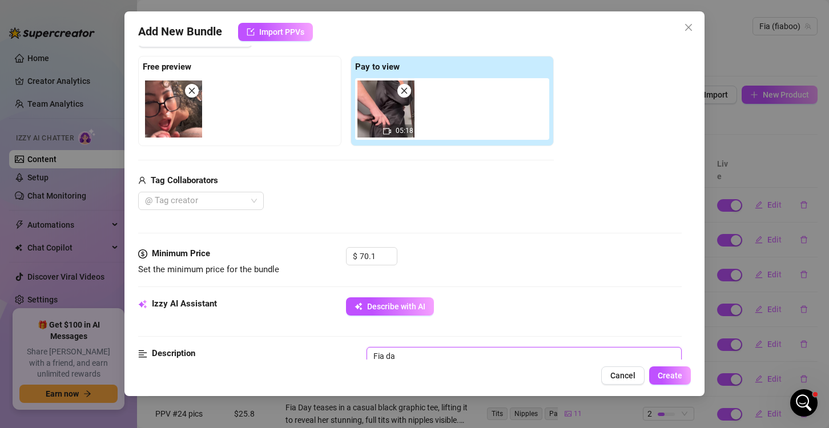
type textarea "Fia day"
type textarea "Fia day a"
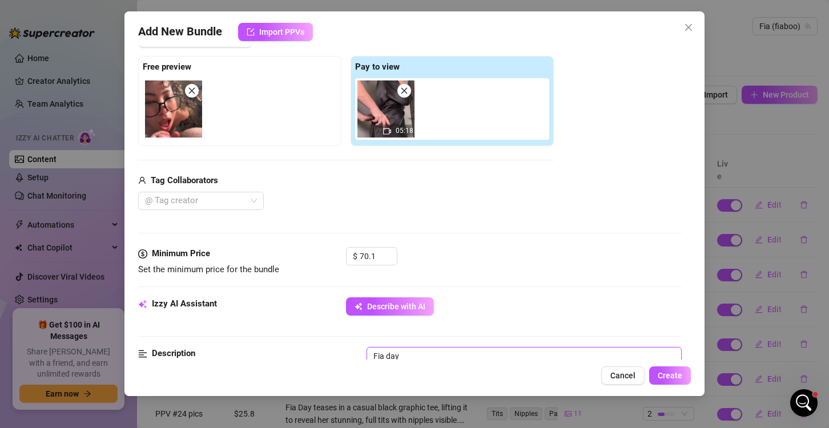
type textarea "Fia day a"
type textarea "Fia day ap"
type textarea "Fia day app"
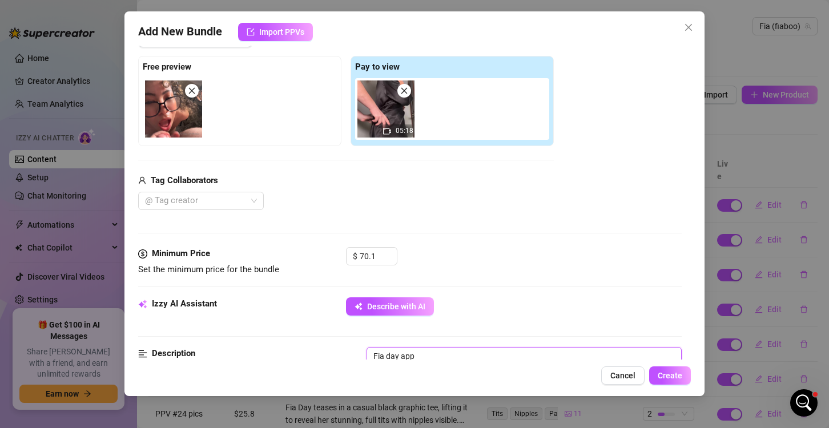
type textarea "Fia day appe"
type textarea "Fia day appea"
type textarea "Fia day appear"
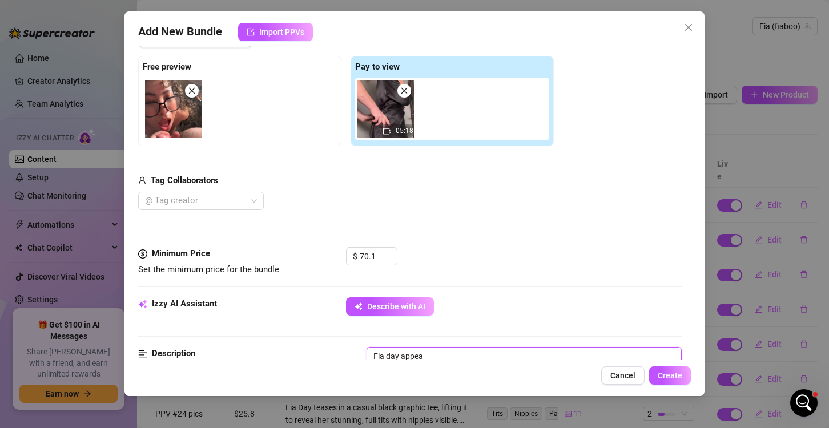
type textarea "Fia day appear"
type textarea "Fia day appears"
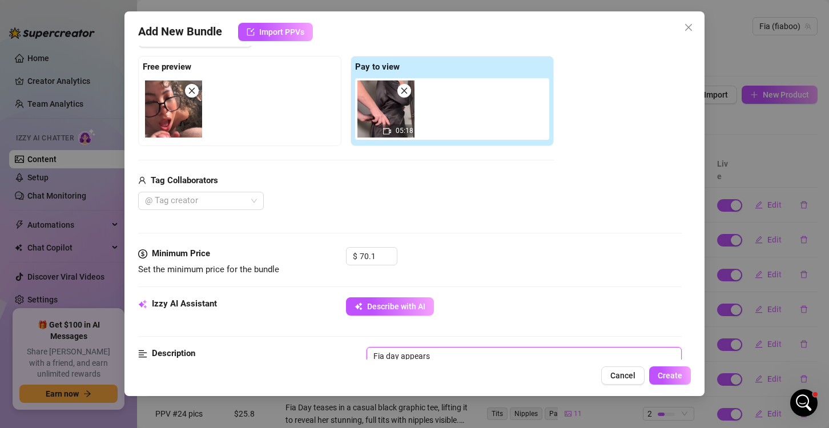
type textarea "Fia day appears i"
type textarea "Fia day appears in"
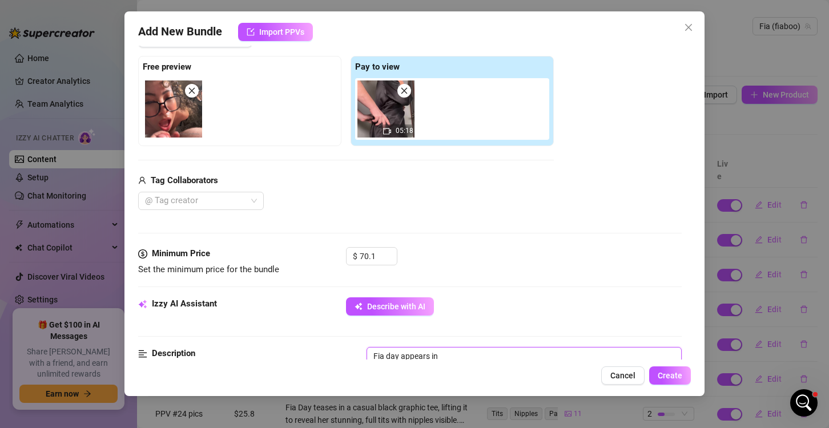
type textarea "Fia day appears in"
type textarea "Fia day appears in a"
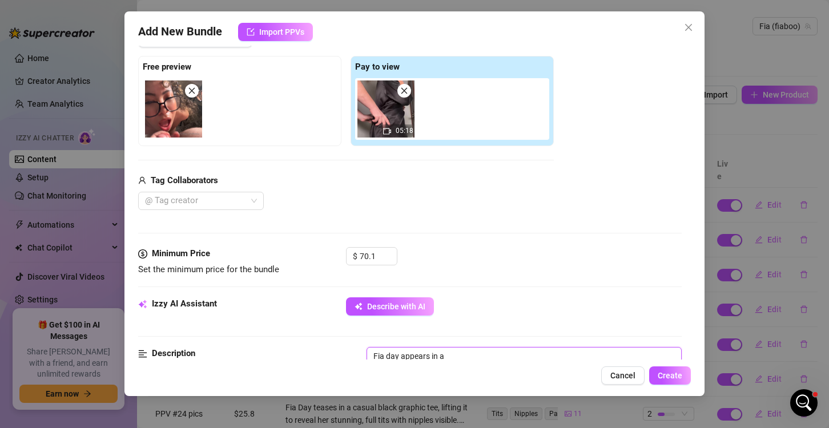
type textarea "Fia day appears in a b"
type textarea "Fia day appears in a bl"
type textarea "Fia day appears in a bla"
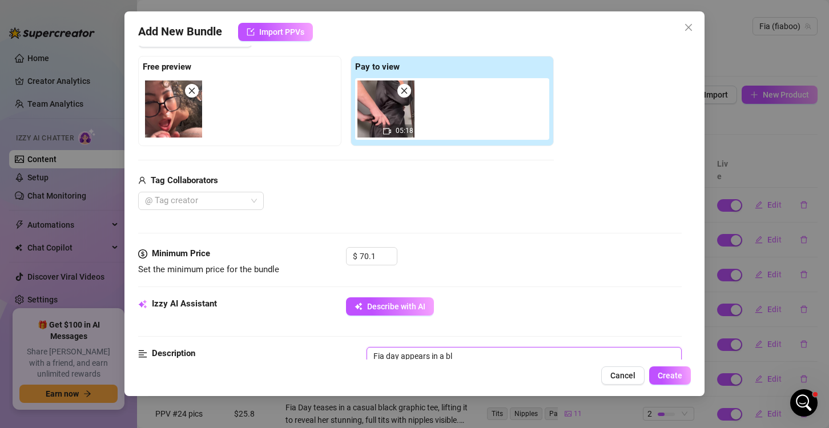
type textarea "Fia day appears in a bla"
type textarea "Fia day appears in a blac"
type textarea "Fia day appears in a black"
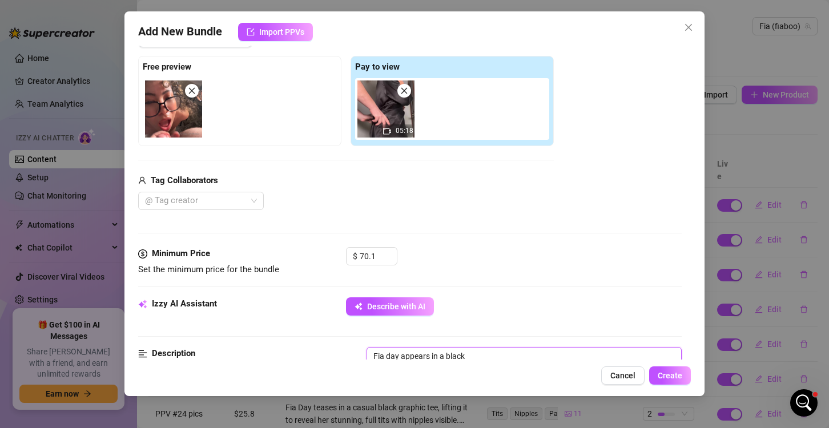
type textarea "Fia day appears in a black"
type textarea "Fia day appears in a black r"
type textarea "Fia day appears in a black ro"
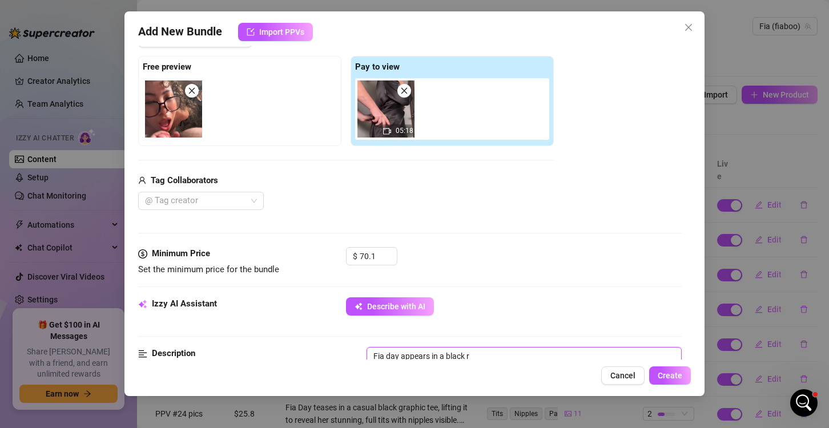
type textarea "Fia day appears in a black ro"
type textarea "Fia day appears in a black rob"
type textarea "Fia day appears in a black robe"
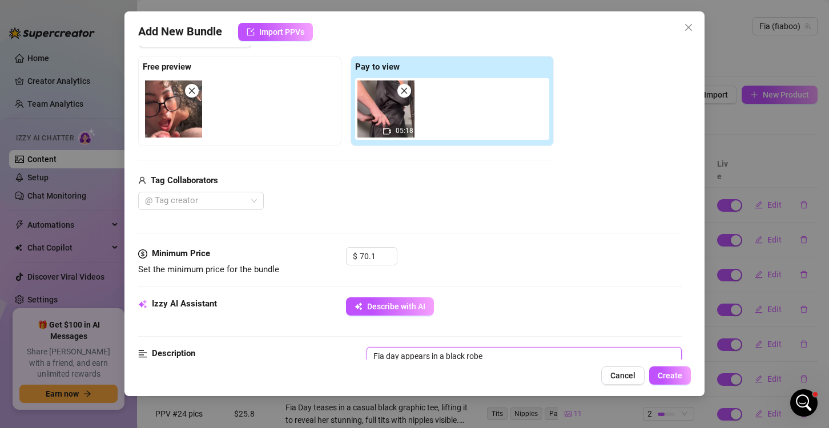
type textarea "Fia day appears in a black robe"
type textarea "Fia day appears in a black robe,"
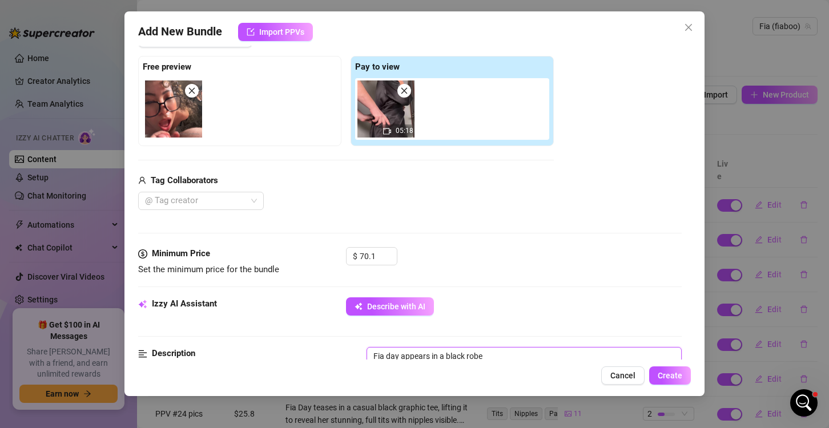
type textarea "Fia day appears in a black robe,"
type textarea "Fia day appears in a black robe, h"
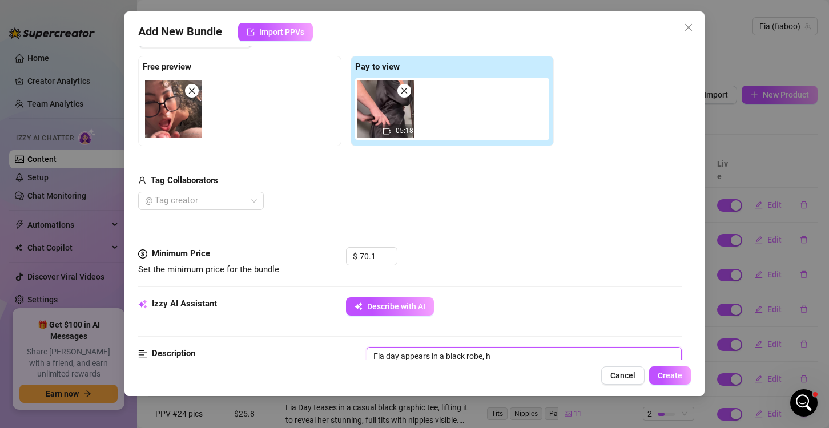
type textarea "Fia day appears in a black robe, he"
type textarea "Fia day appears in a black robe, her"
type textarea "Fia day appears in a black robe, her t"
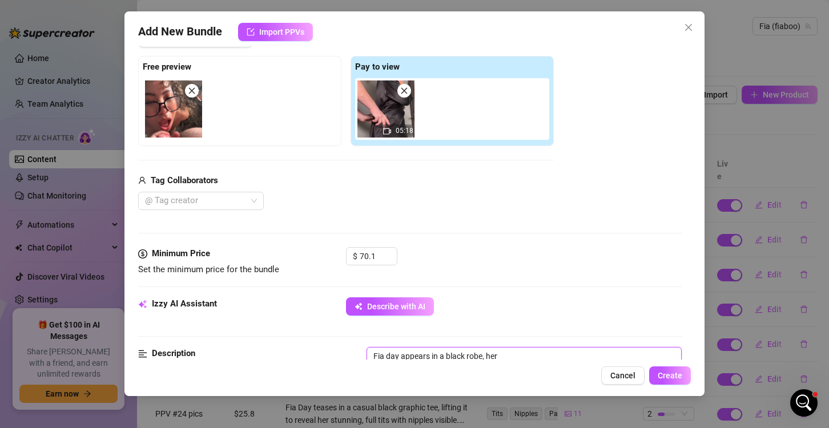
type textarea "Fia day appears in a black robe, her t"
type textarea "Fia day appears in a black robe, her ti"
type textarea "Fia day appears in a black robe, her tit"
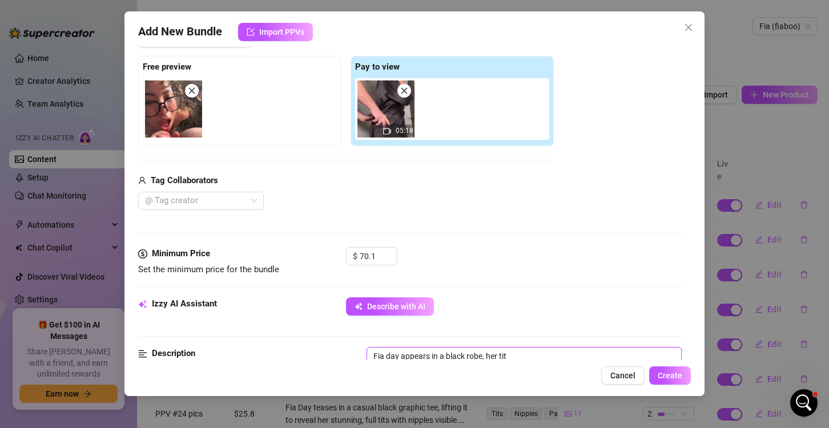
type textarea "Fia day appears in a black robe, her tits"
type textarea "Fia day appears in a black robe, her tits i"
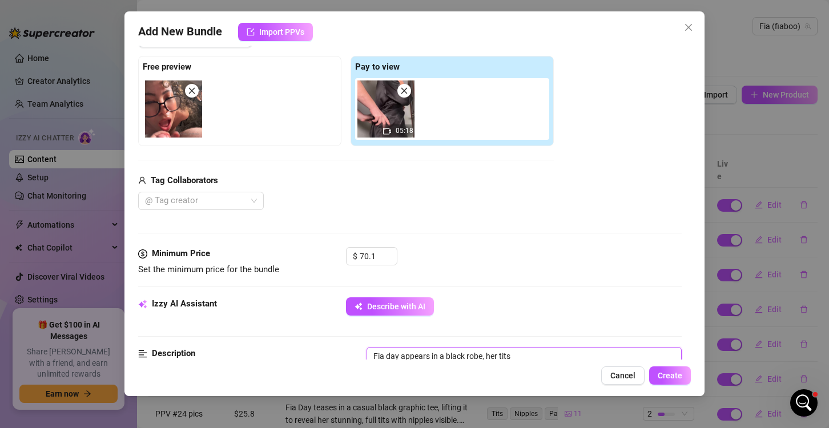
type textarea "Fia day appears in a black robe, her tits i"
type textarea "Fia day appears in a black robe, her tits in"
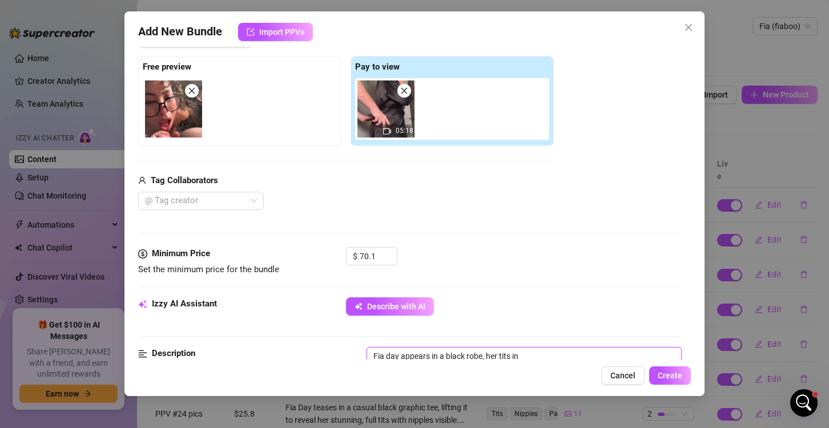
type textarea "Fia day appears in a black robe, her tits in f"
type textarea "Fia day appears in a black robe, her tits in fu"
type textarea "Fia day appears in a black robe, her tits in ful"
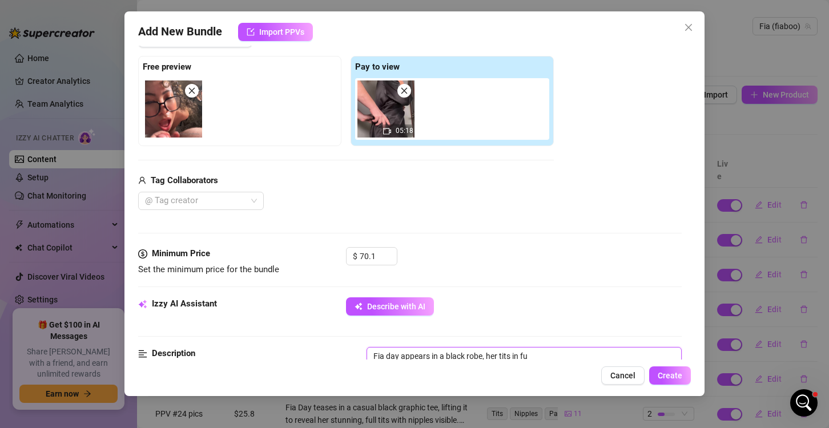
type textarea "Fia day appears in a black robe, her tits in ful"
type textarea "Fia day appears in a black robe, her tits in full"
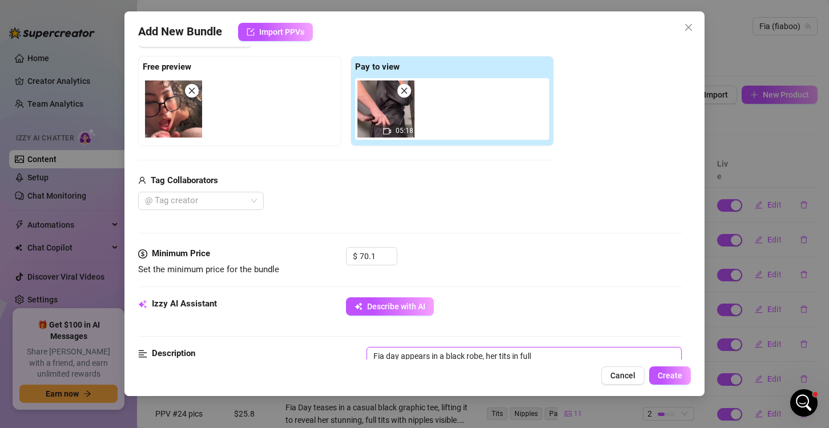
type textarea "Fia day appears in a black robe, her tits in full d"
type textarea "Fia day appears in a black robe, her tits in full di"
type textarea "Fia day appears in a black robe, her tits in full dis"
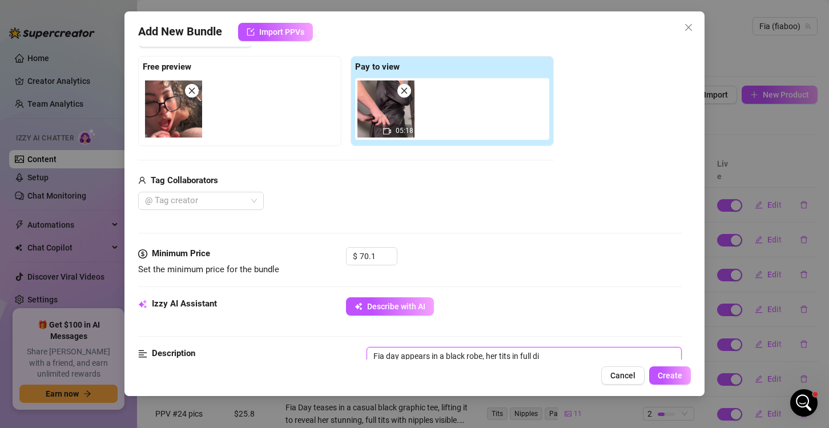
type textarea "Fia day appears in a black robe, her tits in full dis"
type textarea "Fia day appears in a black robe, her tits in full disp"
type textarea "Fia day appears in a black robe, her tits in full displ"
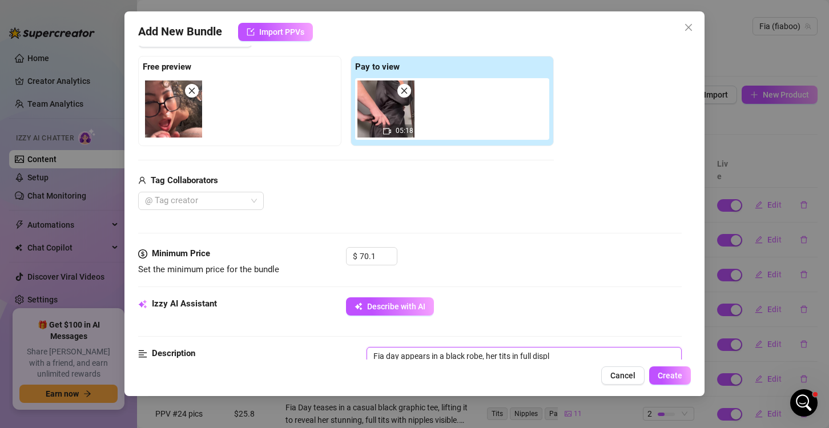
type textarea "Fia day appears in a black robe, her tits in full displa"
type textarea "Fia day appears in a black robe, her tits in full display"
type textarea "Fia day appears in a black robe, her tits in full display."
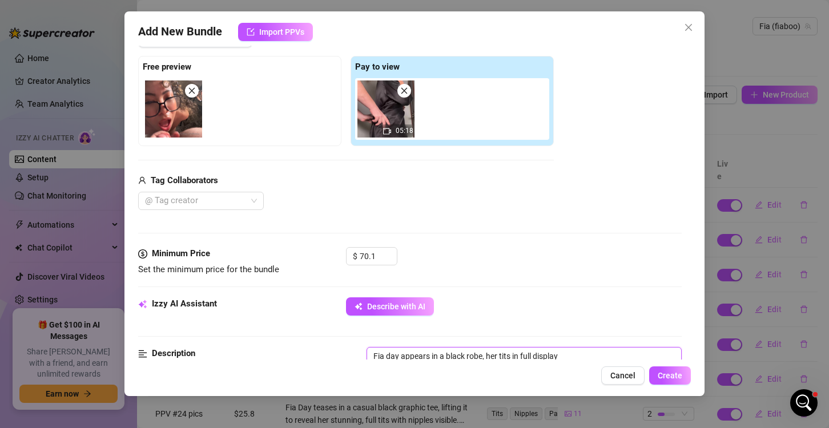
type textarea "Fia day appears in a black robe, her tits in full display."
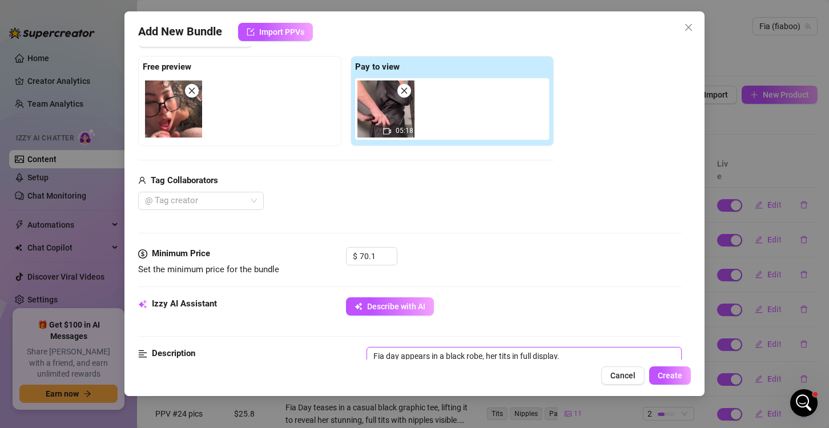
type textarea "Fia day appears in a black robe, her tits in full display"
type textarea "Fia day appears in a black robe, her tits in full display,"
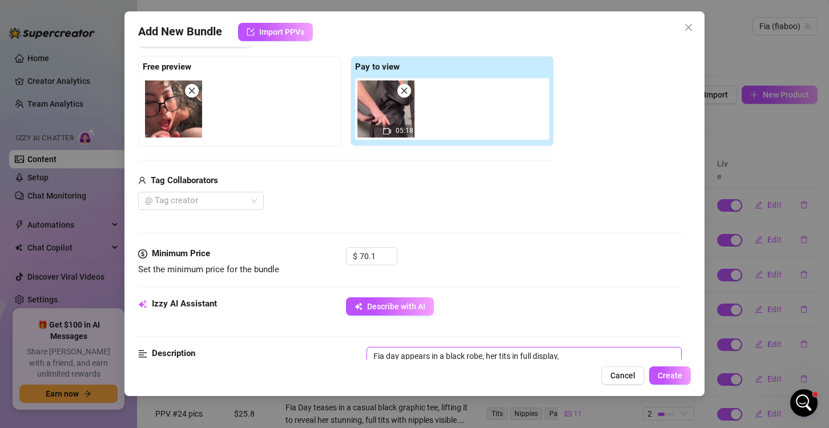
type textarea "Fia day appears in a black robe, her tits in full display,"
type textarea "Fia day appears in a black robe, her tits in full display, h"
type textarea "Fia day appears in a black robe, her tits in full display, he"
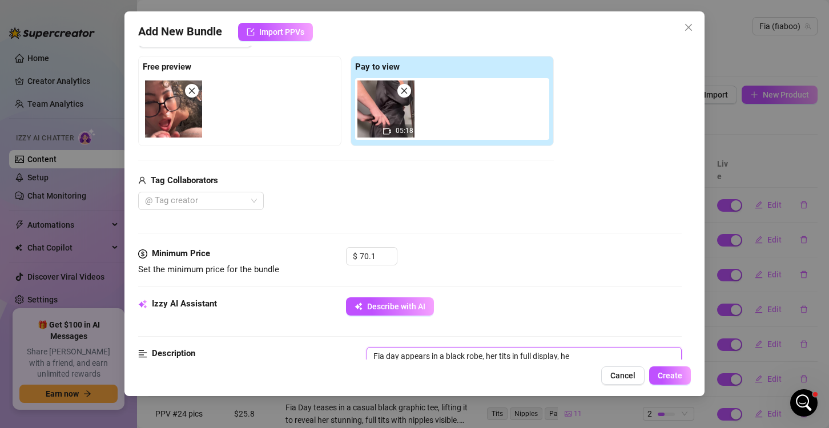
type textarea "Fia day appears in a black robe, her tits in full display, her"
type textarea "Fia day appears in a black robe, her tits in full display, her n"
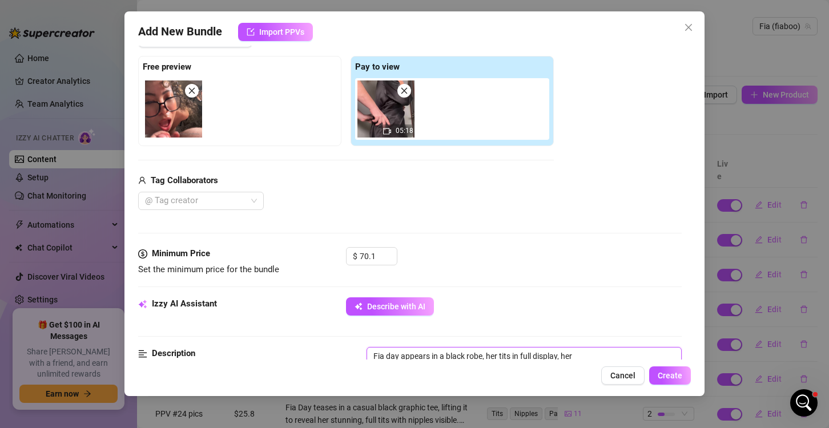
type textarea "Fia day appears in a black robe, her tits in full display, her n"
type textarea "Fia day appears in a black robe, her tits in full display, her na"
type textarea "Fia day appears in a black robe, her tits in full display, her nak"
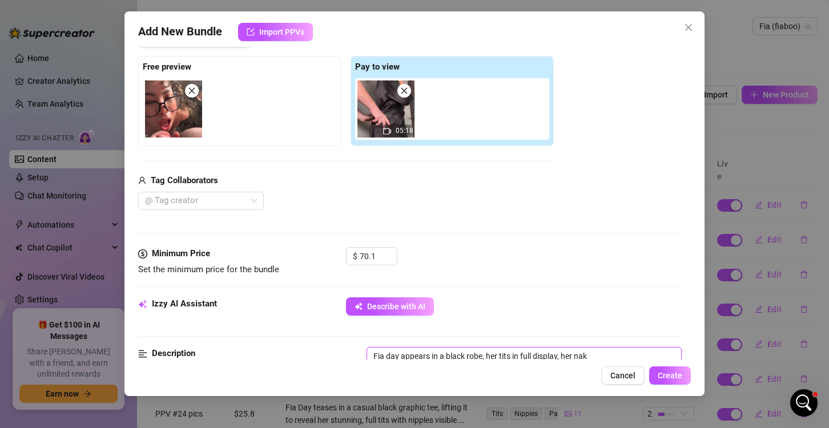
type textarea "Fia day appears in a black robe, her tits in full display, her nake"
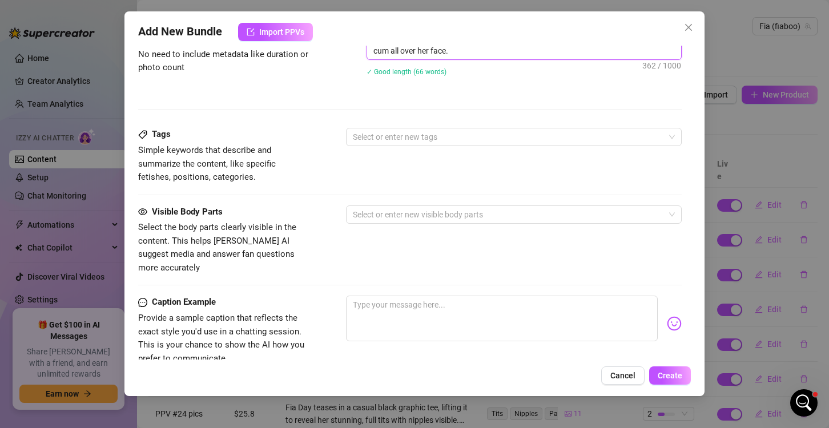
scroll to position [503, 0]
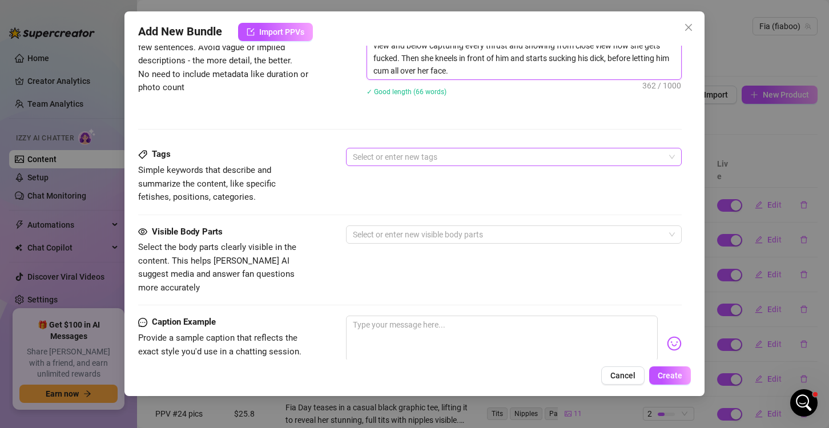
click at [426, 154] on div at bounding box center [507, 157] width 319 height 16
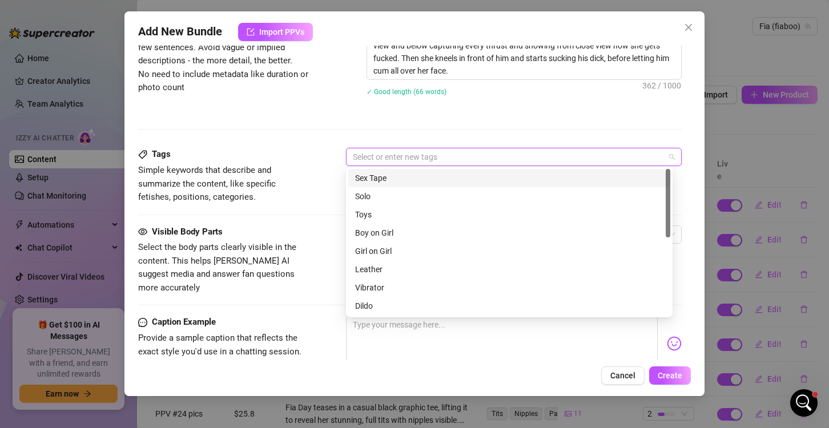
click at [405, 179] on div "Sex Tape" at bounding box center [509, 178] width 308 height 13
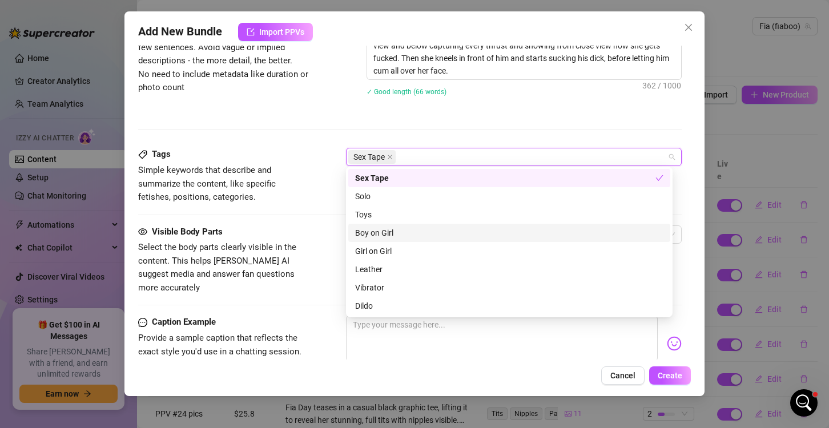
click at [415, 227] on div "Boy on Girl" at bounding box center [509, 233] width 308 height 13
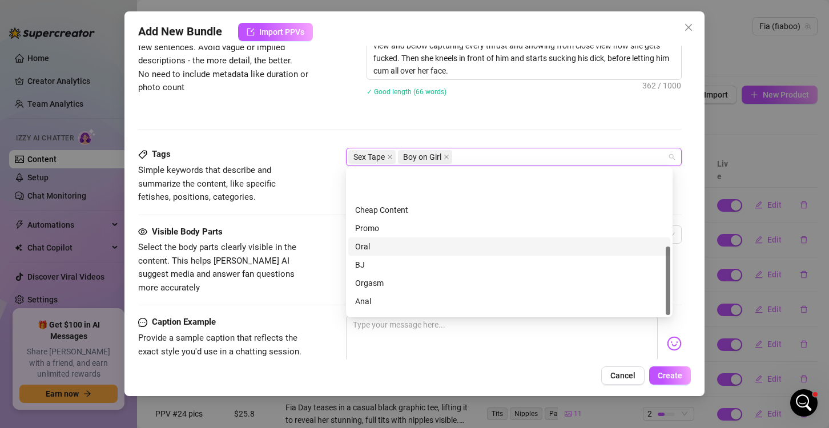
scroll to position [164, 0]
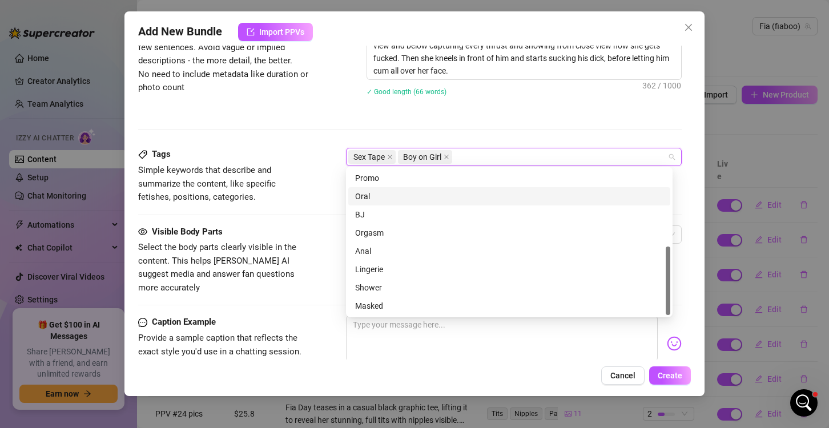
click at [395, 194] on div "Oral" at bounding box center [509, 196] width 308 height 13
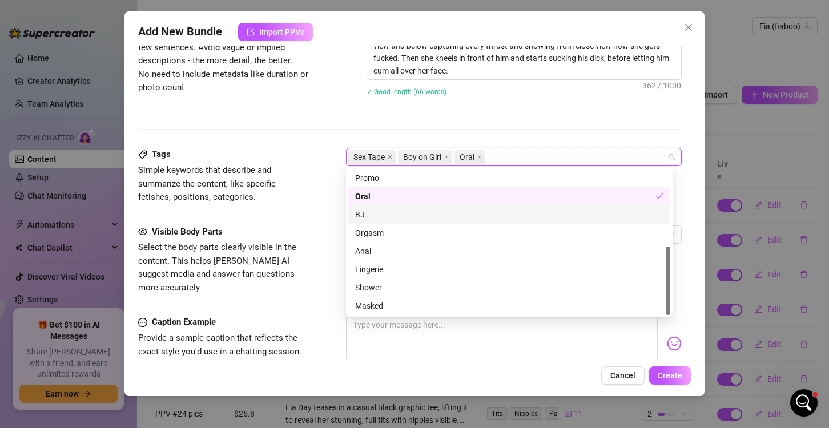
click at [385, 217] on div "BJ" at bounding box center [509, 214] width 308 height 13
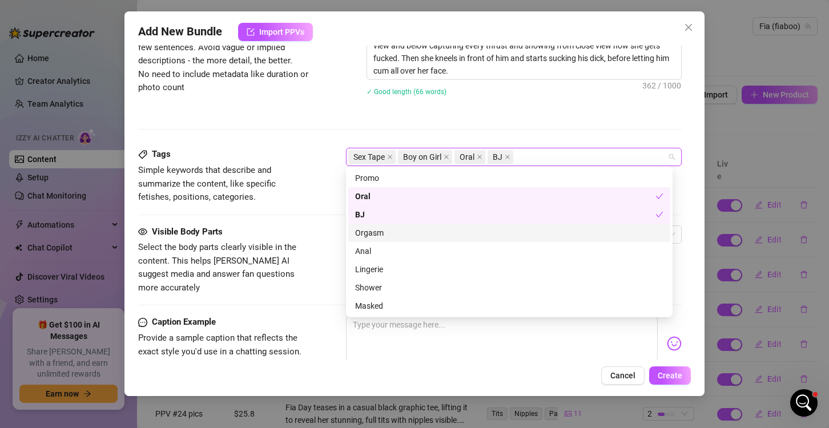
click at [385, 235] on div "Orgasm" at bounding box center [509, 233] width 308 height 13
click at [385, 235] on div "Orgasm" at bounding box center [505, 233] width 300 height 13
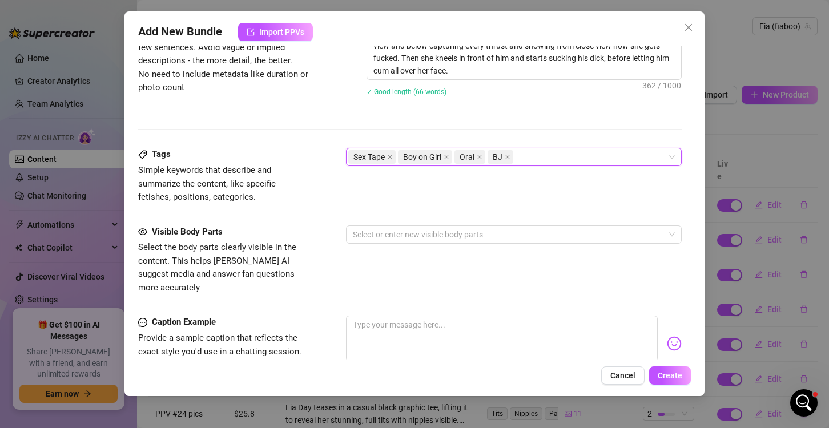
click at [590, 149] on div "Sex Tape Boy on Girl Oral BJ" at bounding box center [507, 157] width 319 height 16
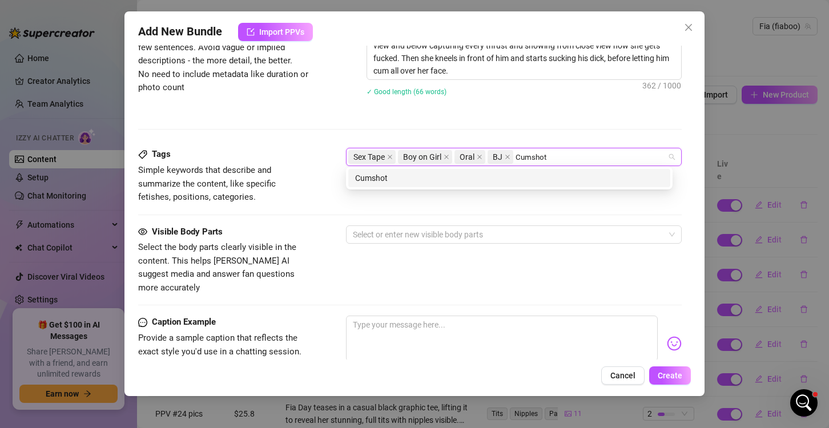
click at [552, 174] on div "Cumshot" at bounding box center [509, 178] width 308 height 13
click at [554, 183] on div "Cum on face" at bounding box center [509, 178] width 308 height 13
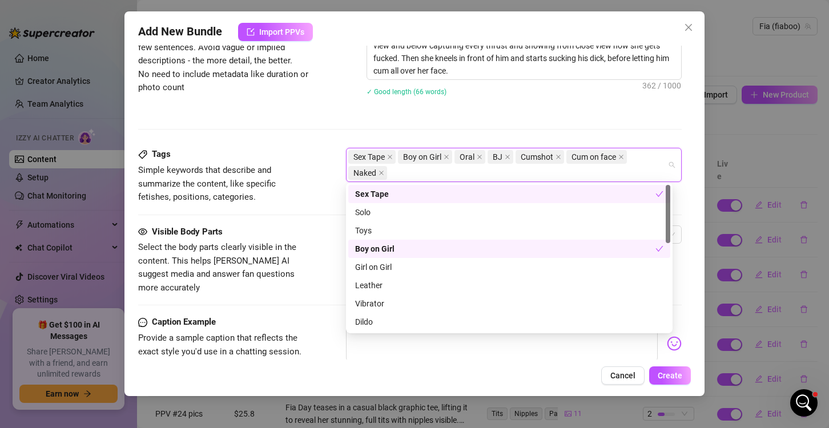
click at [542, 187] on div "Sex Tape Solo Sex Tape Solo Toys Boy on Girl Girl on Girl Leather Vibrator Dild…" at bounding box center [509, 258] width 327 height 151
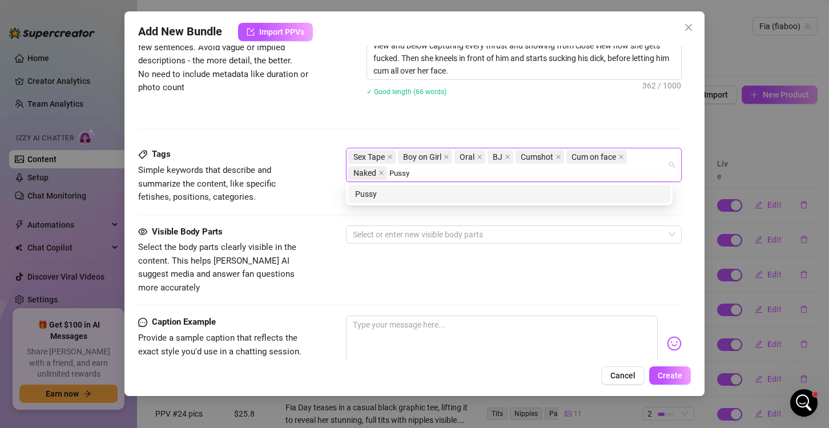
click at [493, 195] on div "Pussy" at bounding box center [509, 194] width 308 height 13
click at [428, 191] on div "Tits" at bounding box center [509, 194] width 308 height 13
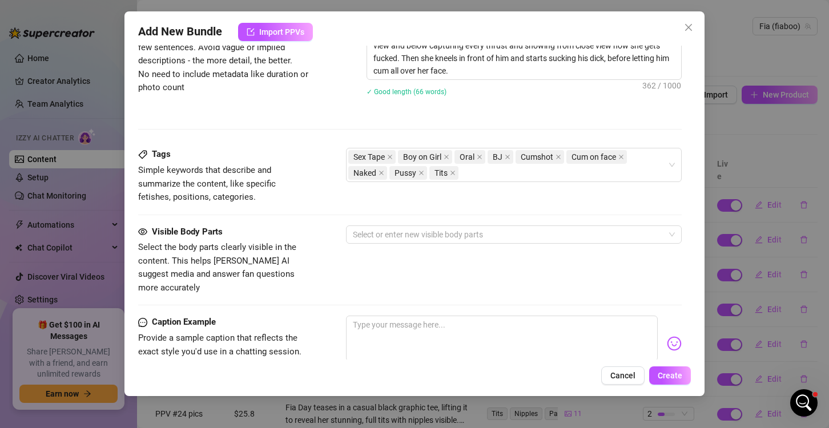
click at [321, 203] on div "Tags Simple keywords that describe and summarize the content, like specific fet…" at bounding box center [410, 186] width 544 height 77
click at [403, 232] on div at bounding box center [507, 235] width 319 height 16
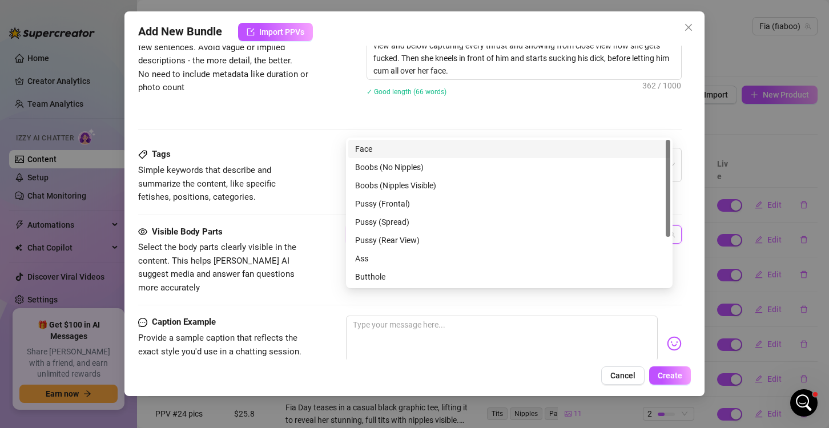
scroll to position [617, 0]
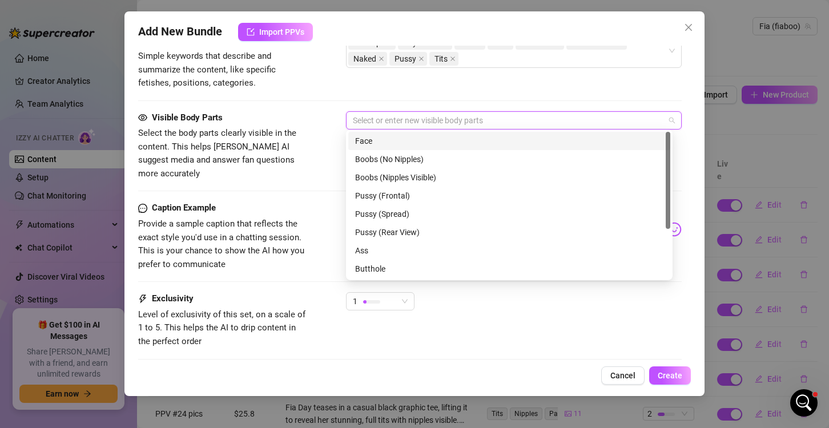
click at [395, 140] on div "Face" at bounding box center [509, 141] width 308 height 13
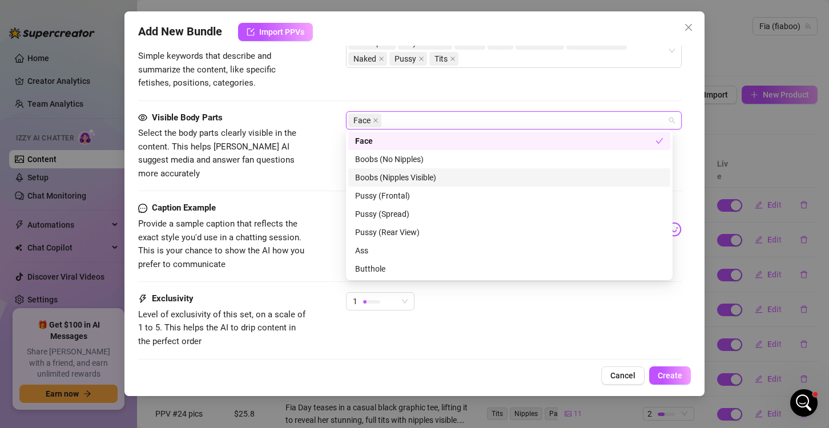
click at [436, 172] on div "Boobs (Nipples Visible)" at bounding box center [509, 177] width 308 height 13
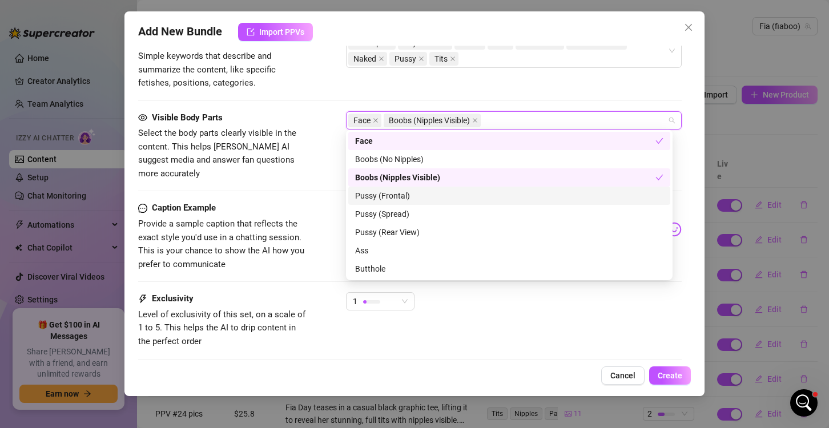
click at [448, 202] on div "Pussy (Frontal)" at bounding box center [509, 196] width 322 height 18
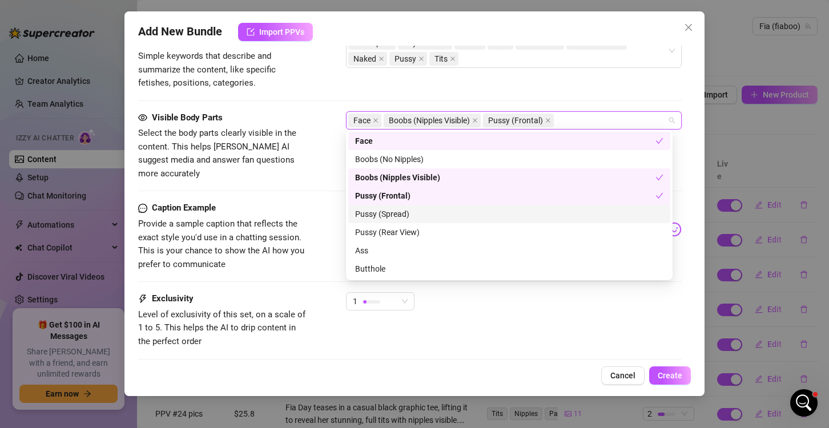
click at [444, 212] on div "Pussy (Spread)" at bounding box center [509, 214] width 308 height 13
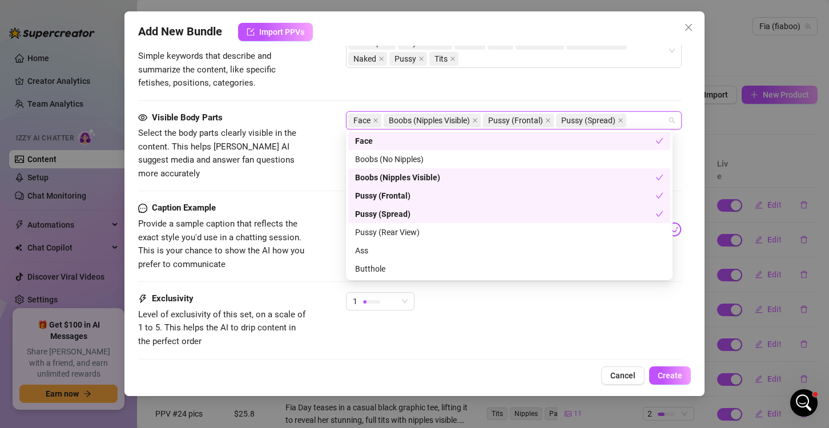
scroll to position [57, 0]
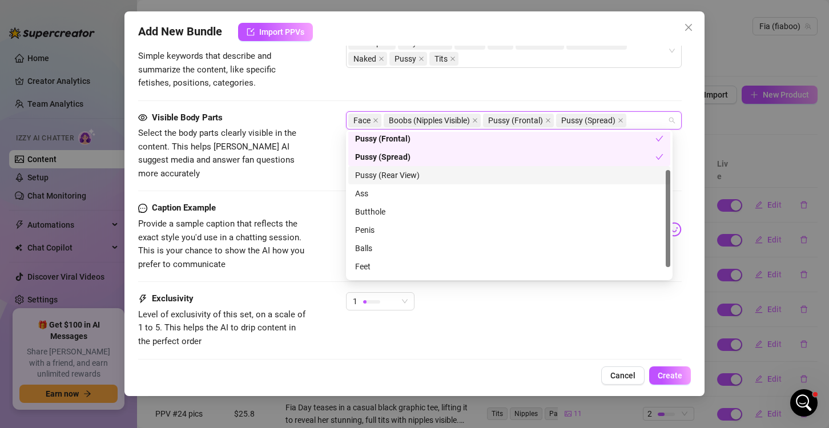
click at [447, 176] on div "Pussy (Rear View)" at bounding box center [509, 175] width 308 height 13
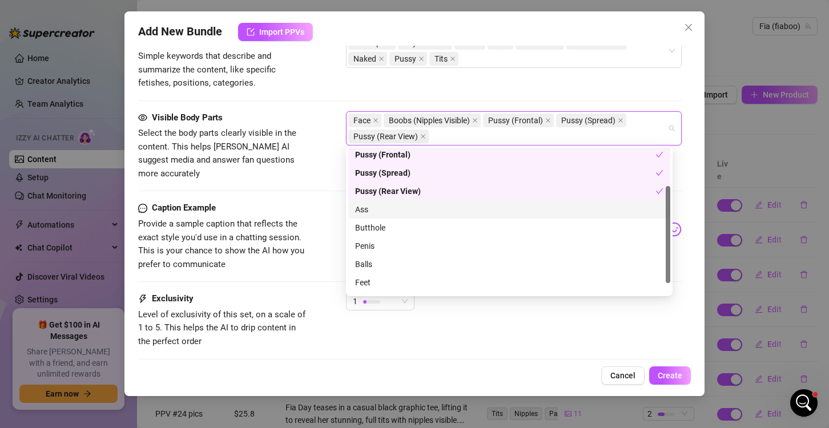
click at [438, 216] on div "Ass" at bounding box center [509, 209] width 322 height 18
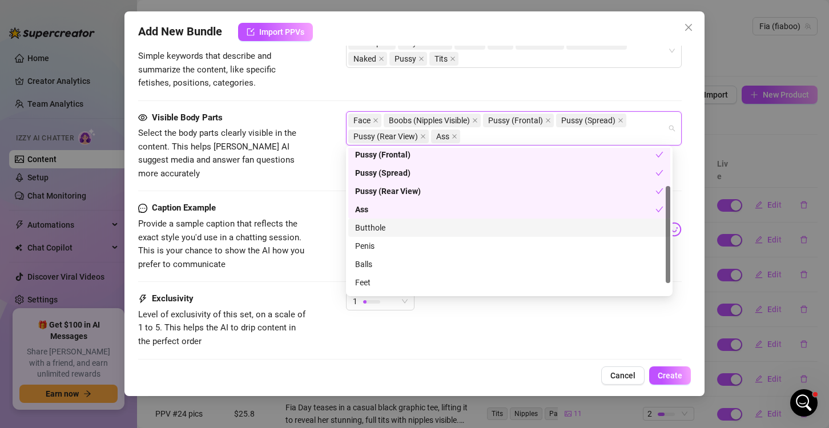
click at [436, 226] on div "Butthole" at bounding box center [509, 228] width 308 height 13
click at [376, 230] on div "Penis" at bounding box center [509, 230] width 308 height 13
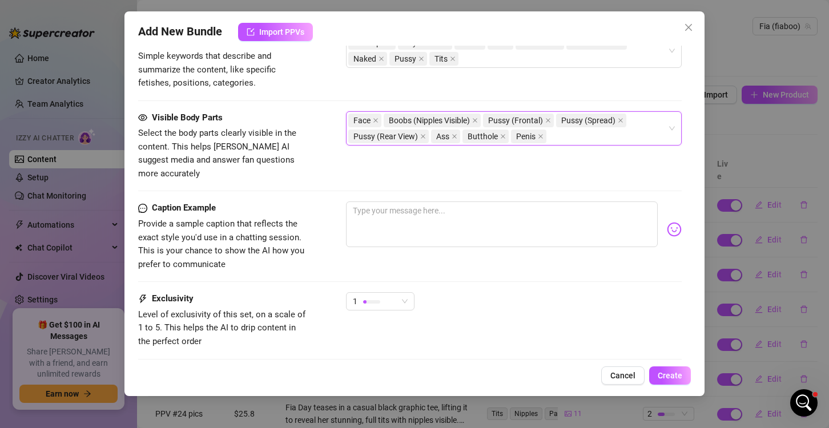
click at [329, 202] on div "Caption Example Provide a sample caption that reflects the exact style you'd us…" at bounding box center [410, 237] width 544 height 70
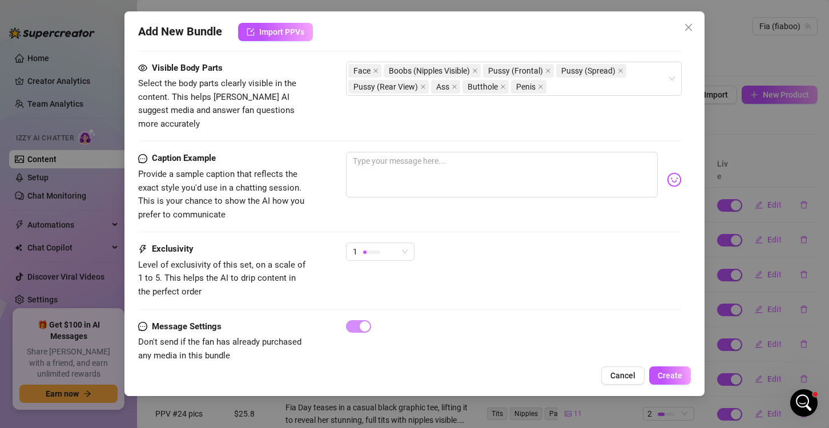
scroll to position [674, 0]
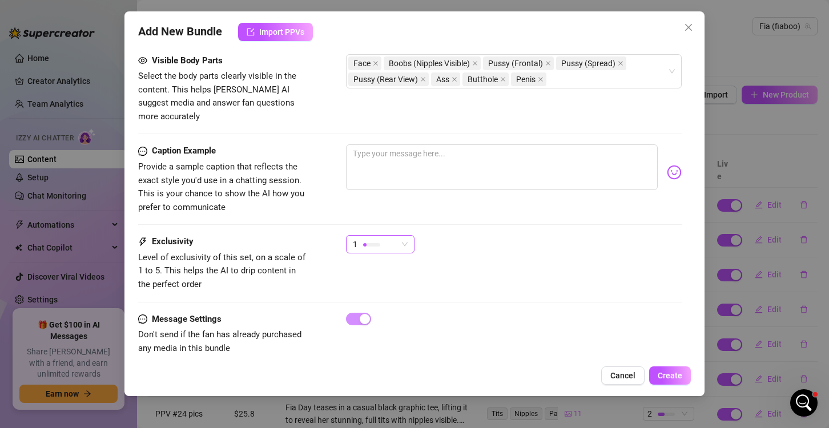
click at [365, 238] on div "1" at bounding box center [375, 244] width 45 height 17
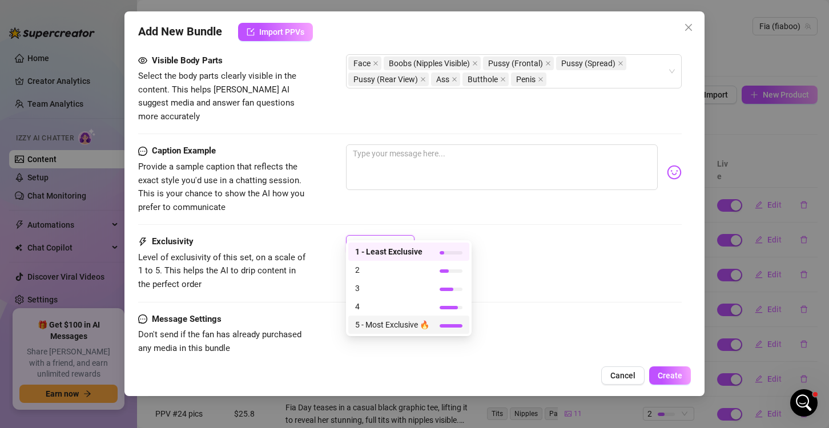
click at [369, 321] on span "5 - Most Exclusive 🔥" at bounding box center [392, 325] width 74 height 13
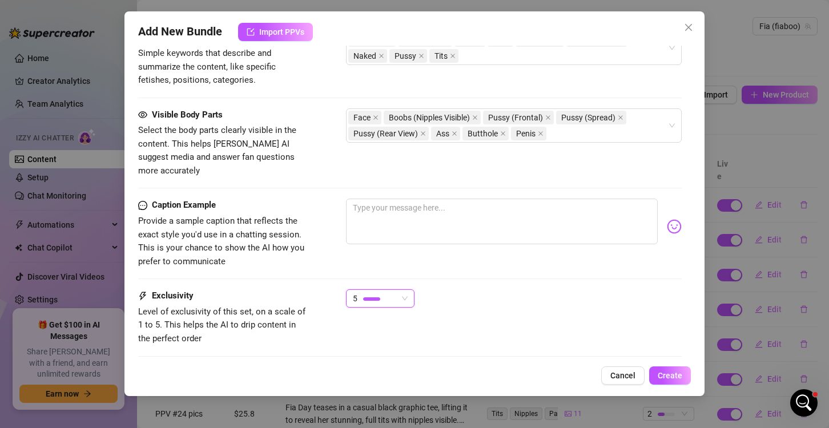
scroll to position [617, 0]
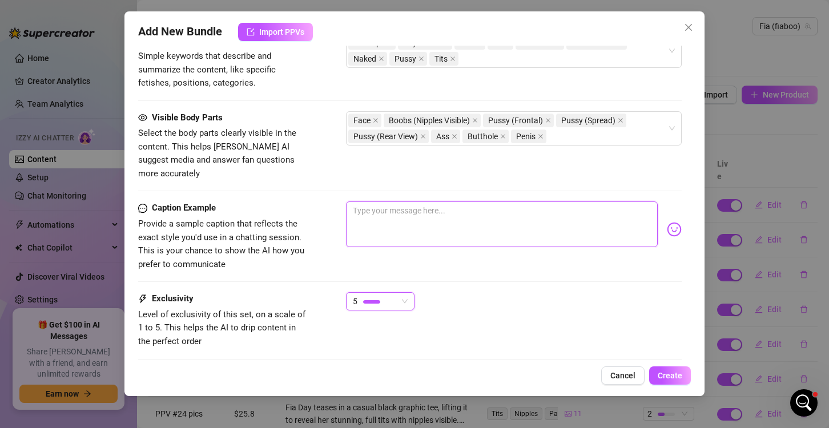
click at [488, 215] on textarea at bounding box center [502, 225] width 312 height 46
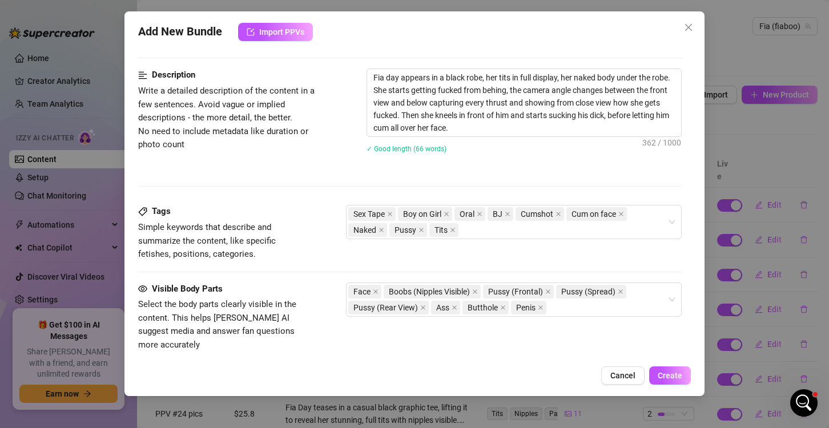
scroll to position [275, 0]
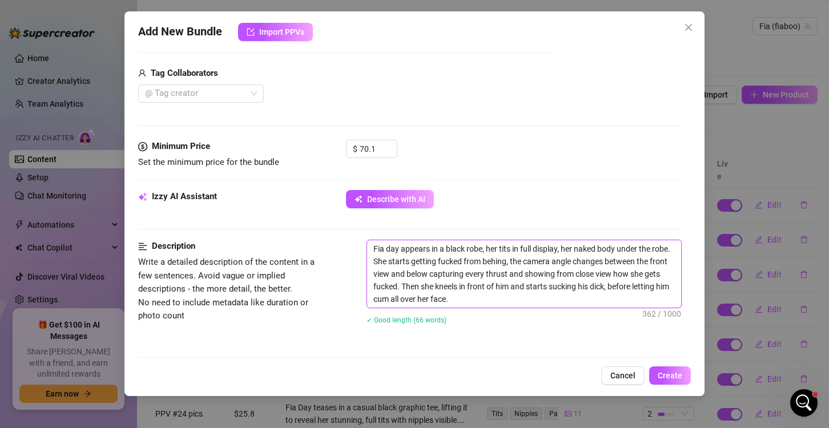
click at [381, 252] on textarea "Fia day appears in a black robe, her tits in full display, her naked body under…" at bounding box center [524, 273] width 314 height 67
drag, startPoint x: 373, startPoint y: 247, endPoint x: 545, endPoint y: 310, distance: 183.5
click at [545, 310] on div "Fia day appears in a black robe, her tits in full display, her naked body under…" at bounding box center [524, 289] width 315 height 99
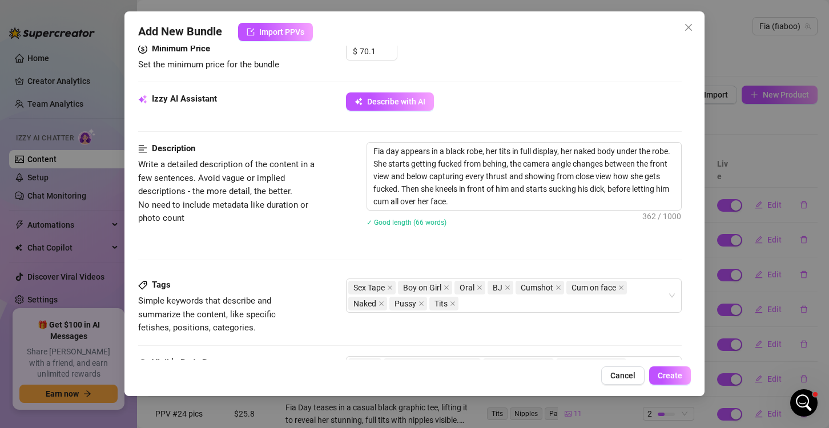
scroll to position [503, 0]
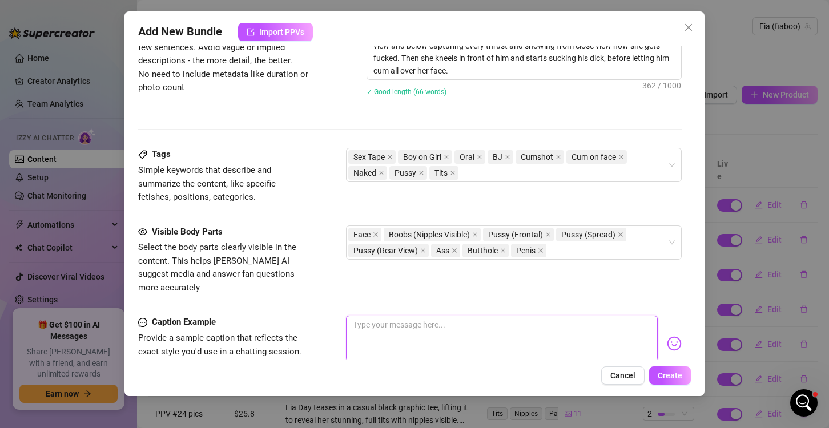
click at [370, 316] on textarea at bounding box center [502, 339] width 312 height 46
paste textarea "Slip into this with me… I’m in a silky black robe, nothing on underneath 😏 My t…"
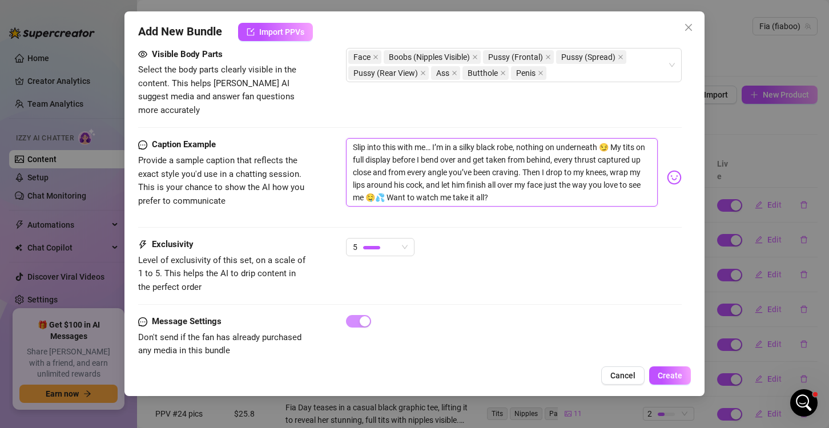
scroll to position [684, 0]
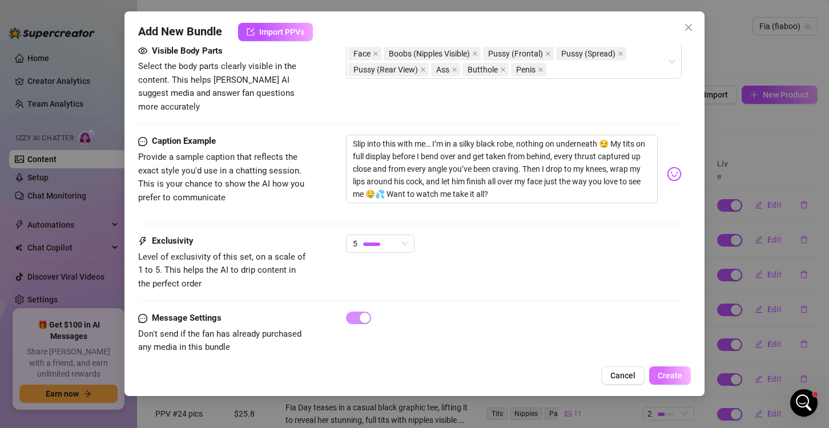
click at [664, 379] on span "Create" at bounding box center [670, 375] width 25 height 9
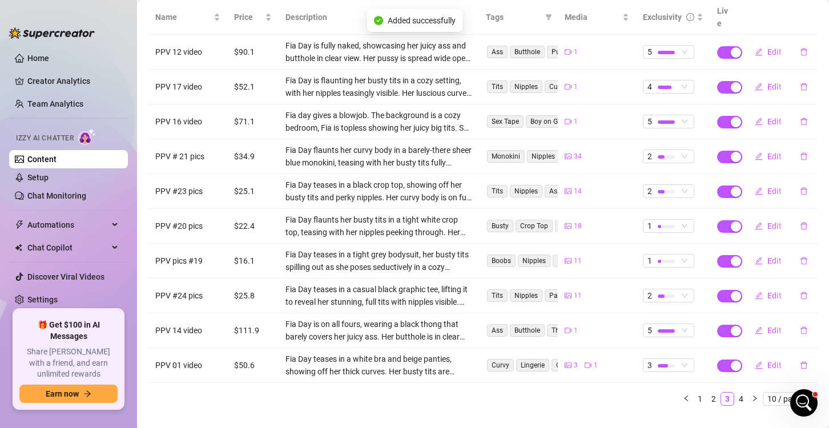
scroll to position [160, 0]
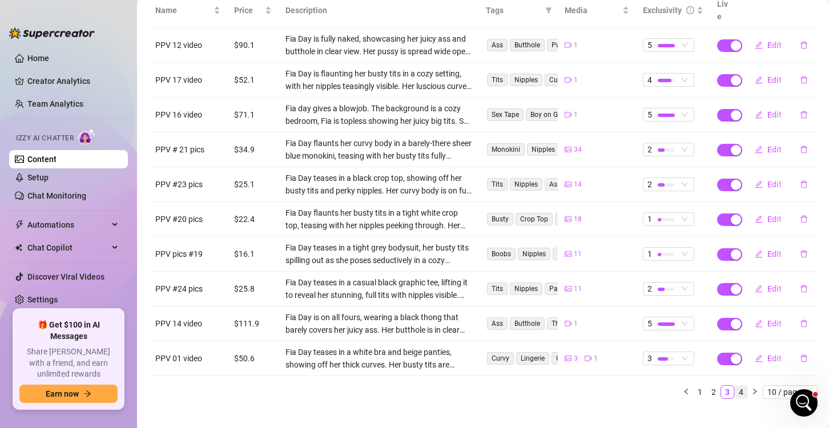
click at [735, 386] on link "4" at bounding box center [741, 392] width 13 height 13
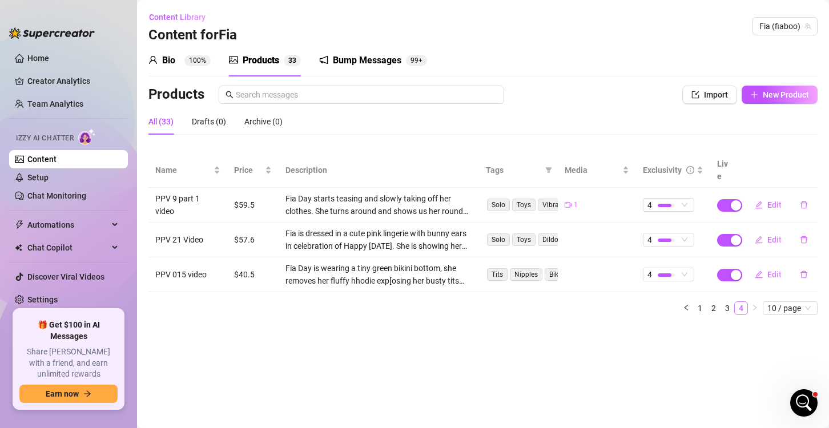
scroll to position [0, 0]
click at [727, 302] on link "3" at bounding box center [727, 308] width 13 height 13
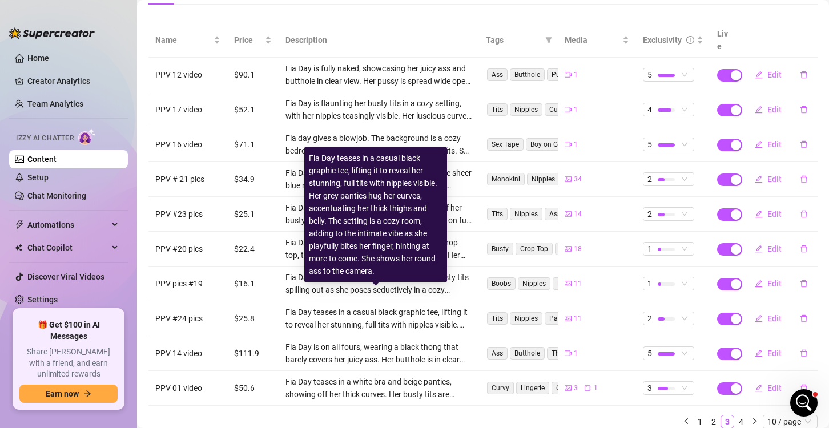
scroll to position [160, 0]
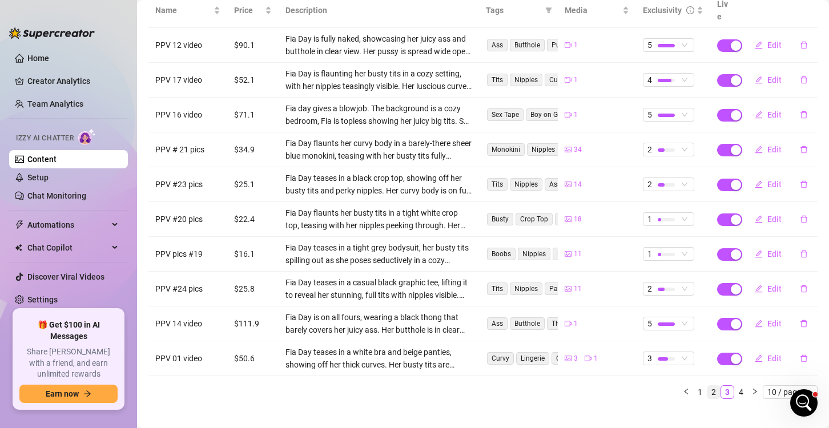
click at [707, 386] on link "2" at bounding box center [713, 392] width 13 height 13
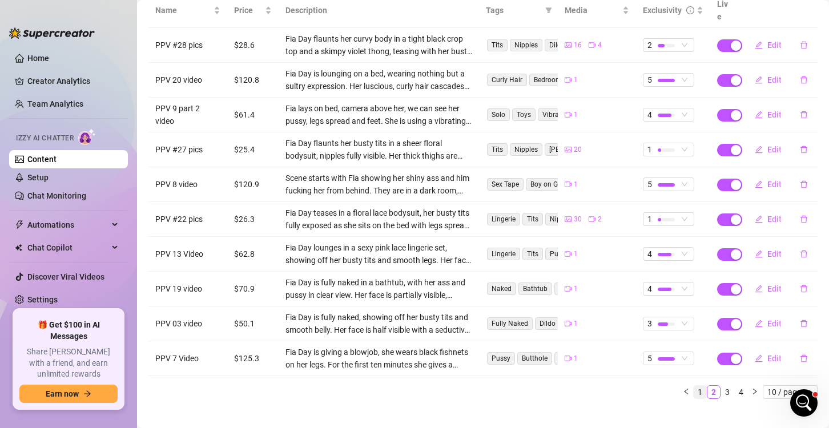
click at [694, 386] on link "1" at bounding box center [700, 392] width 13 height 13
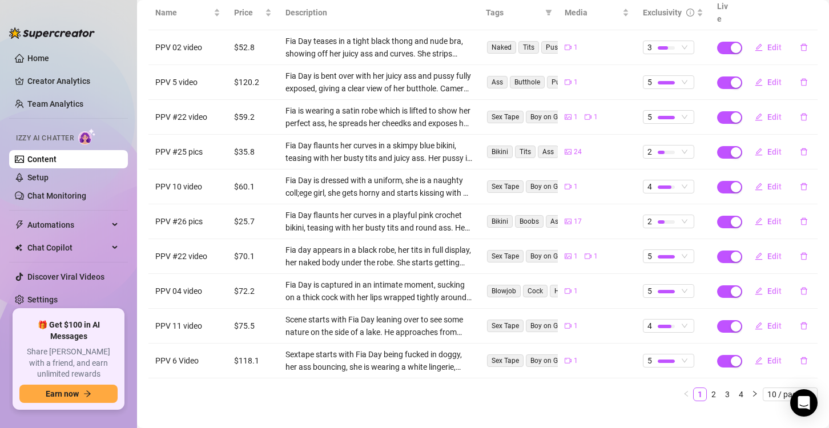
scroll to position [160, 0]
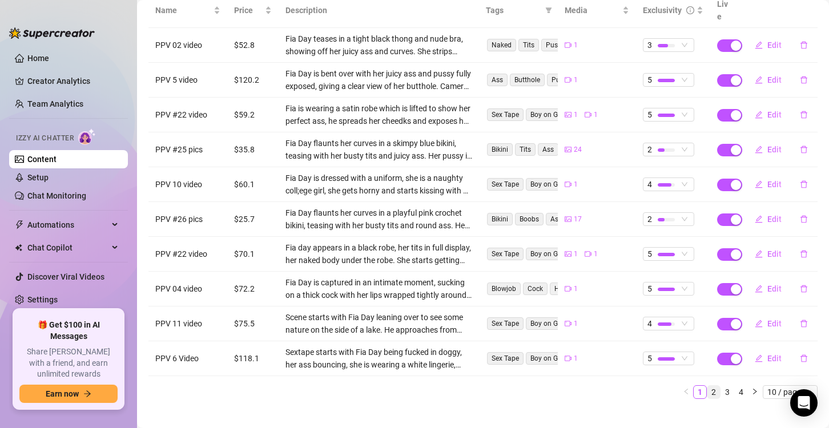
click at [707, 386] on link "2" at bounding box center [713, 392] width 13 height 13
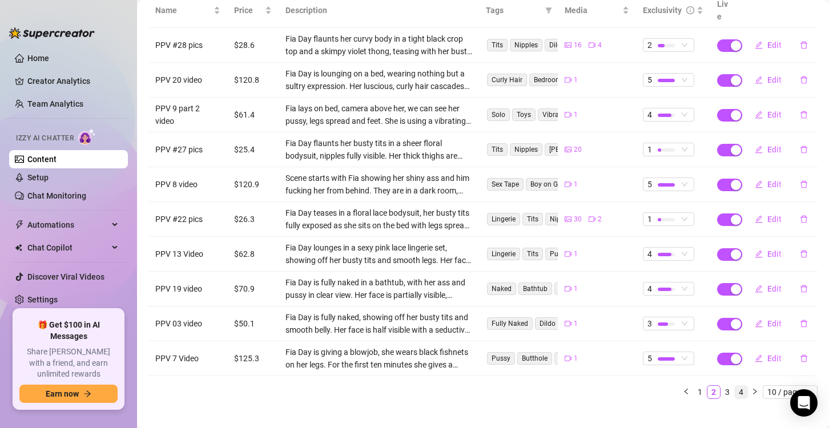
click at [735, 386] on link "4" at bounding box center [741, 392] width 13 height 13
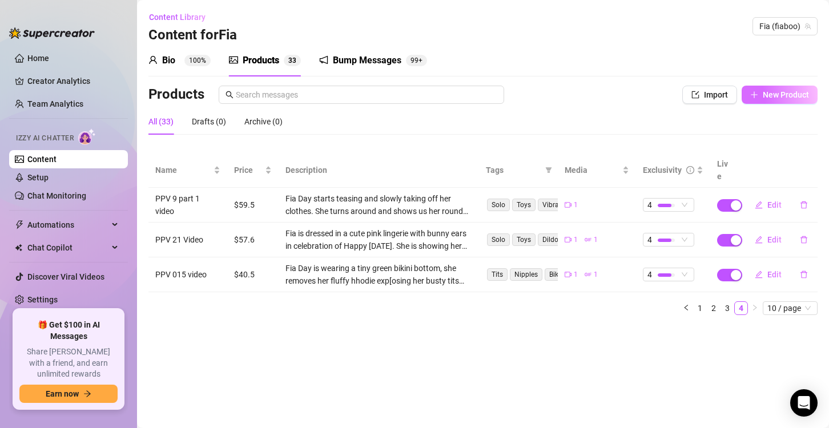
click at [768, 94] on span "New Product" at bounding box center [786, 94] width 46 height 9
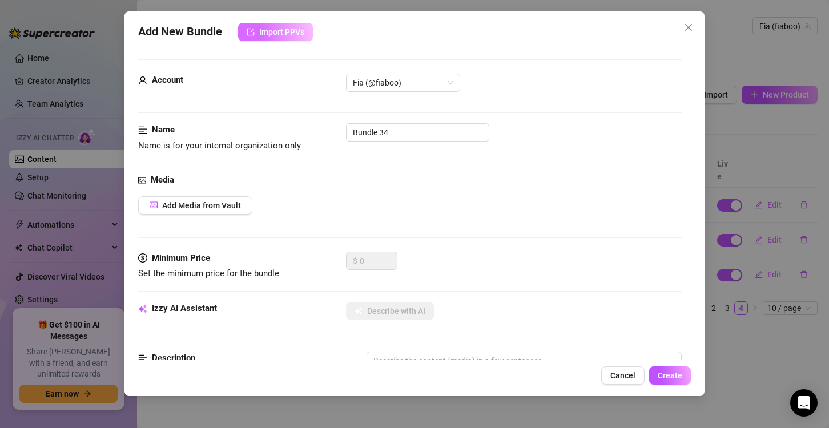
click at [257, 39] on button "Import PPVs" at bounding box center [275, 32] width 75 height 18
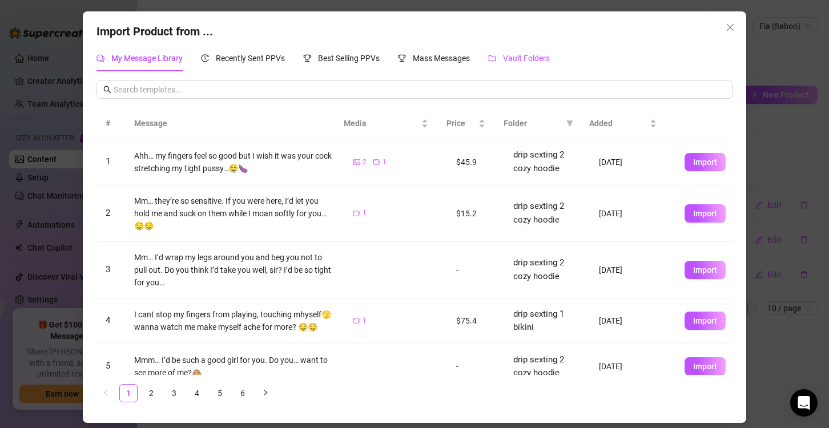
click at [520, 54] on span "Vault Folders" at bounding box center [526, 58] width 47 height 9
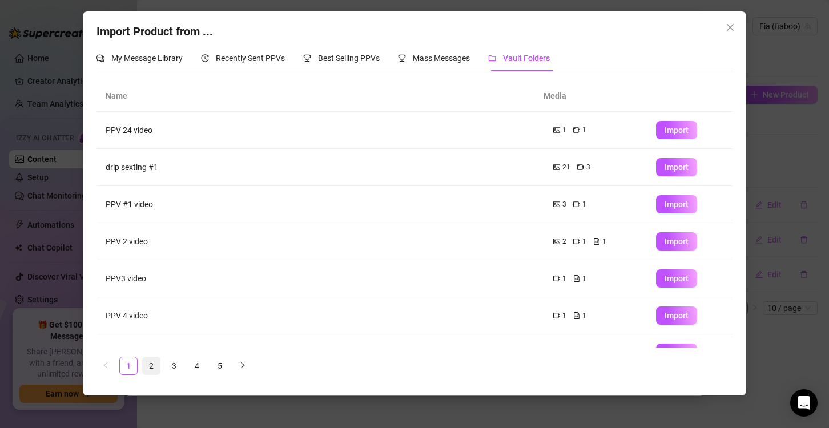
click at [149, 366] on link "2" at bounding box center [151, 365] width 17 height 17
click at [178, 365] on link "3" at bounding box center [174, 365] width 17 height 17
click at [676, 274] on span "Import" at bounding box center [677, 278] width 24 height 9
type textarea "Type your message here..."
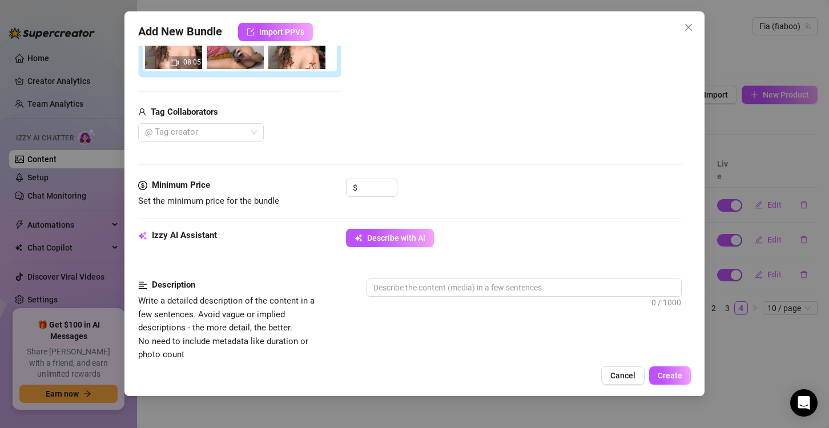
scroll to position [285, 0]
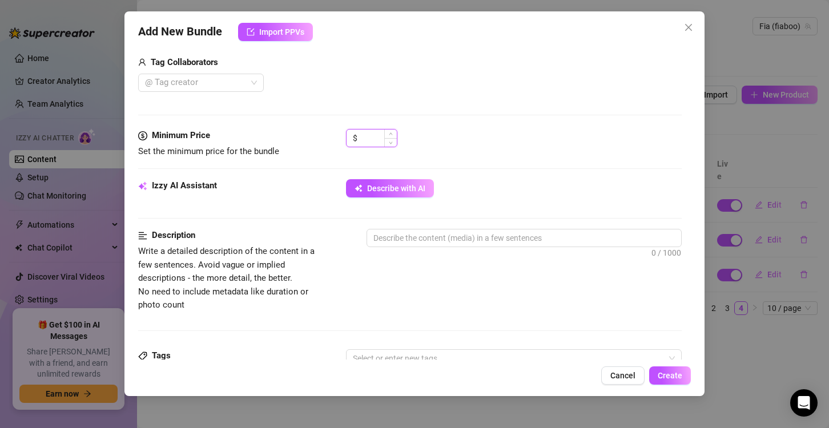
click at [374, 142] on input at bounding box center [378, 138] width 37 height 17
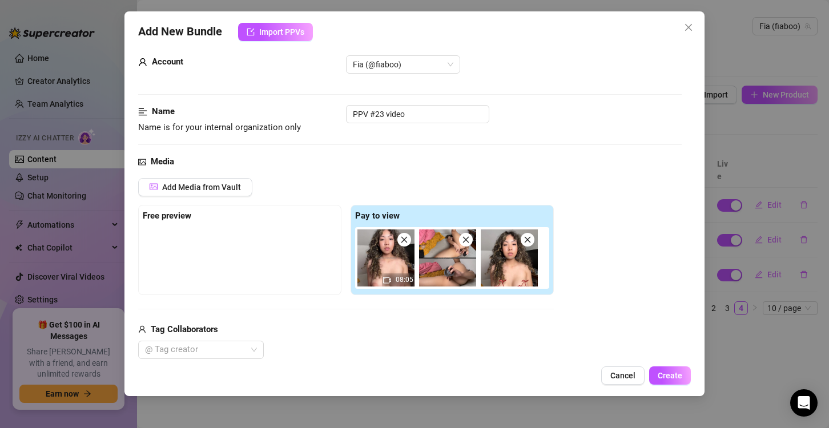
scroll to position [0, 0]
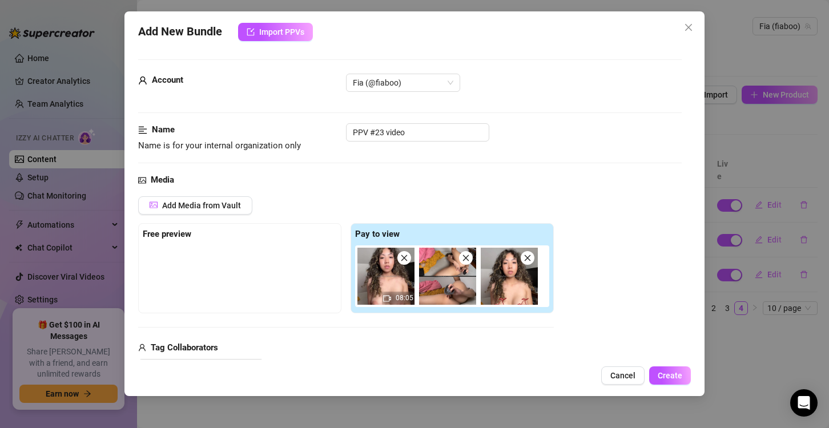
click at [525, 254] on icon "close" at bounding box center [528, 258] width 8 height 8
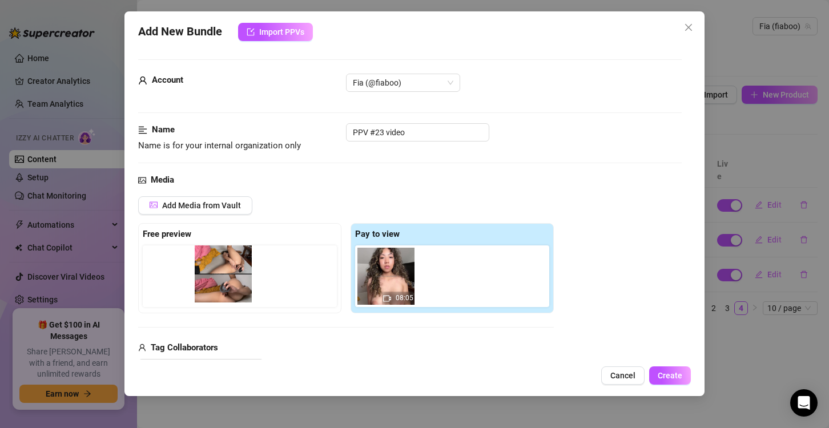
drag, startPoint x: 466, startPoint y: 283, endPoint x: 239, endPoint y: 284, distance: 227.8
click at [239, 284] on div "Free preview Pay to view 08:05" at bounding box center [346, 268] width 416 height 90
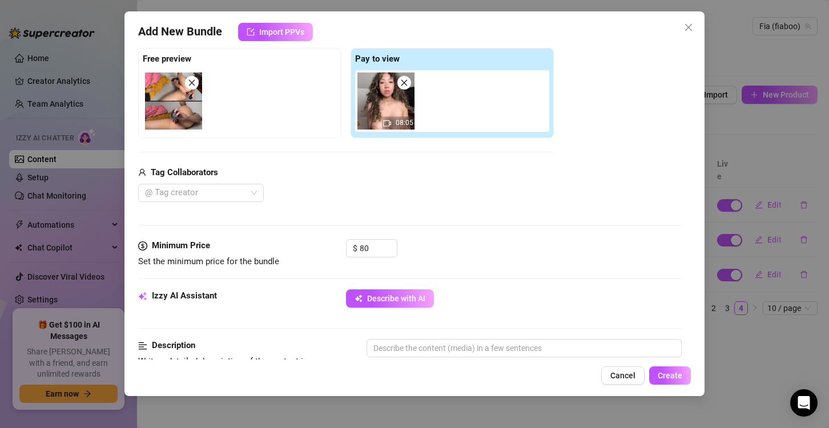
scroll to position [171, 0]
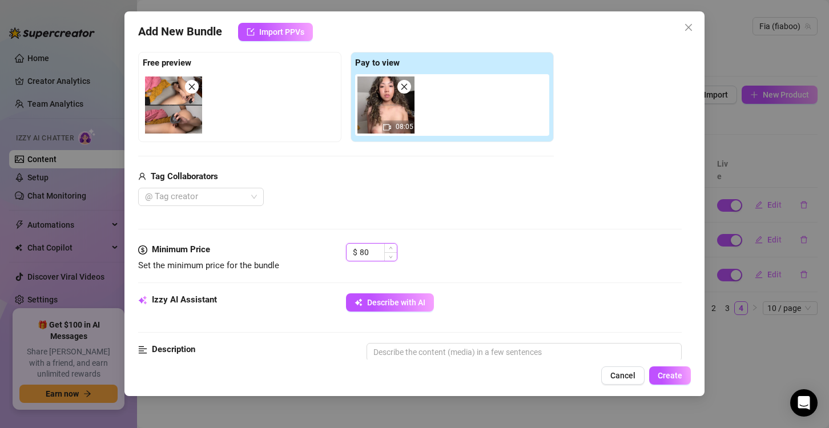
click at [370, 250] on input "80" at bounding box center [378, 252] width 37 height 17
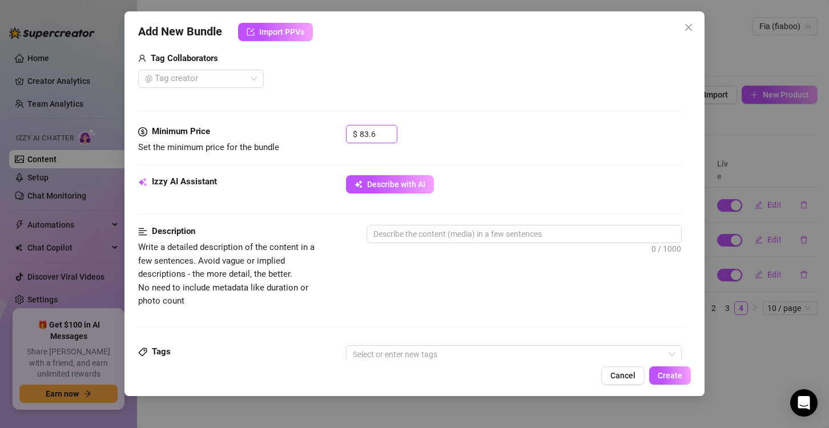
scroll to position [285, 0]
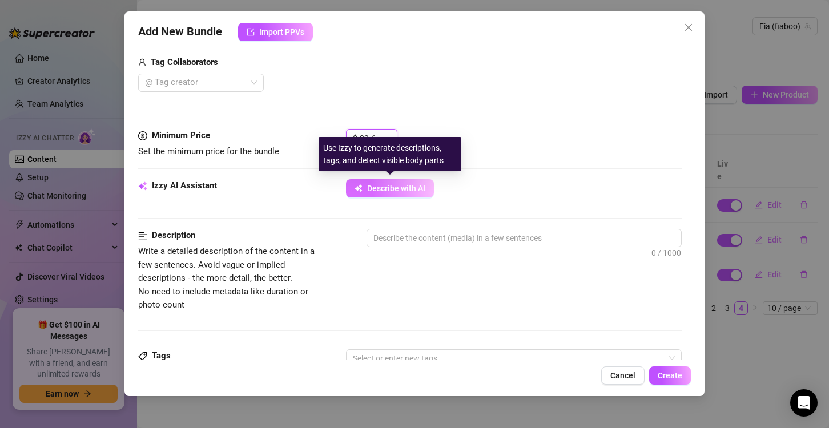
type input "83.6"
click at [389, 184] on span "Describe with AI" at bounding box center [396, 188] width 58 height 9
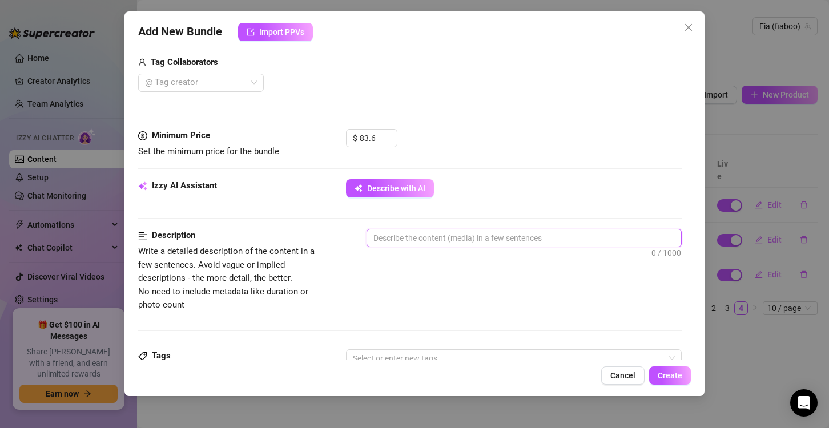
click at [469, 238] on textarea at bounding box center [524, 238] width 314 height 17
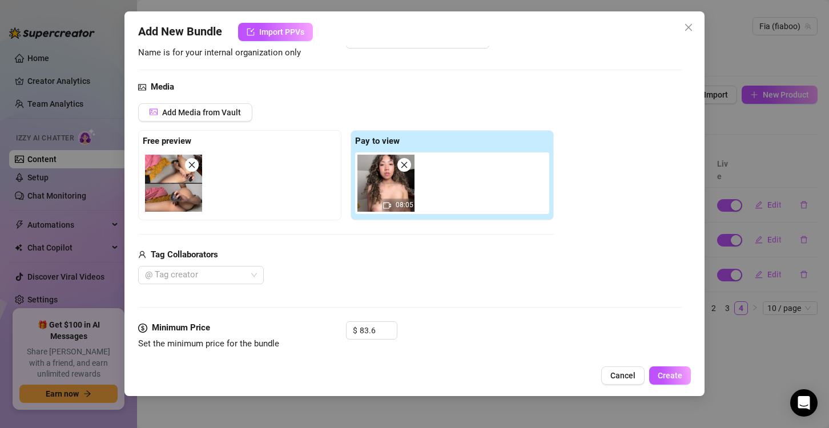
scroll to position [57, 0]
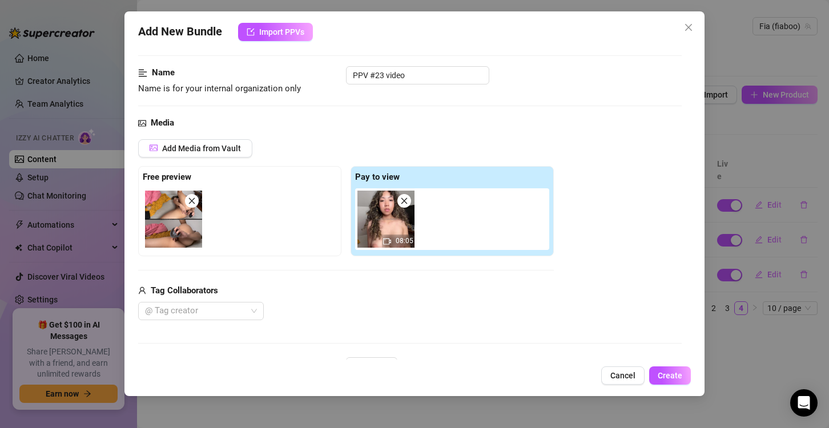
type textarea "F"
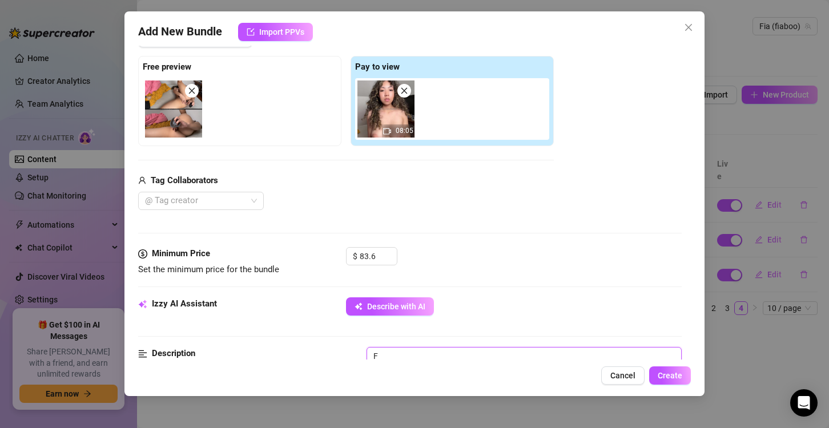
type textarea "Fi"
type textarea "Fia"
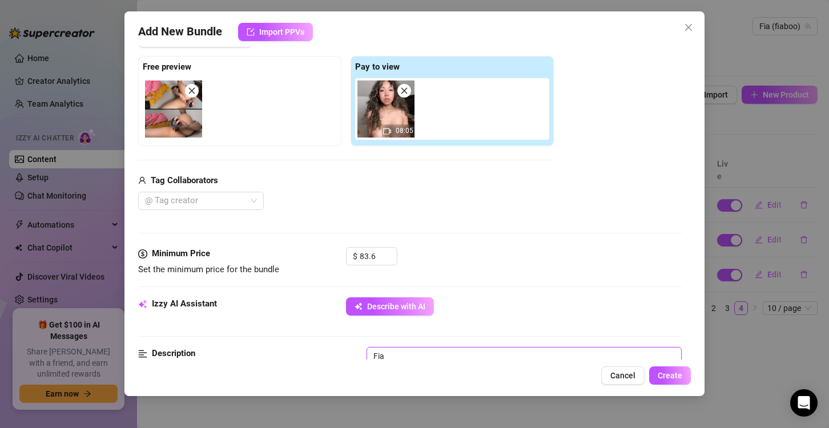
type textarea "Fia"
type textarea "Fia i"
type textarea "Fia is"
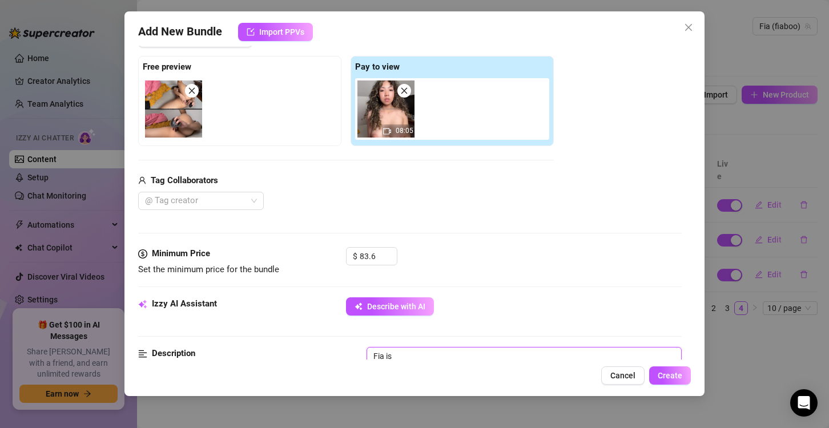
type textarea "Fia is"
type textarea "Fia is o"
type textarea "Fia is on"
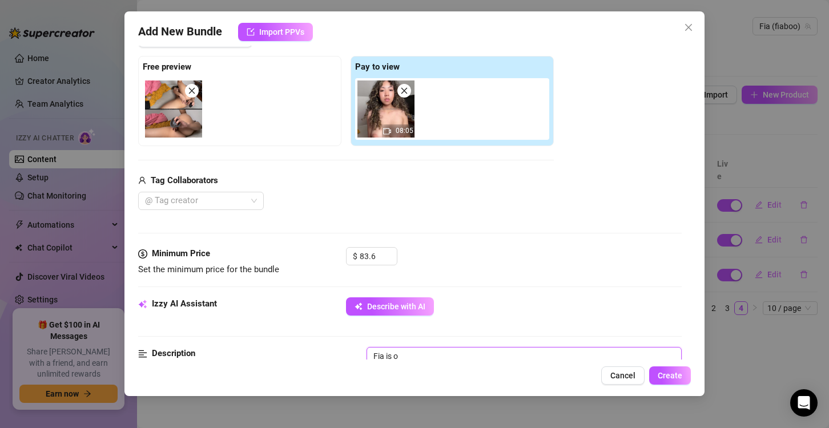
type textarea "Fia is on"
type textarea "Fia is on b"
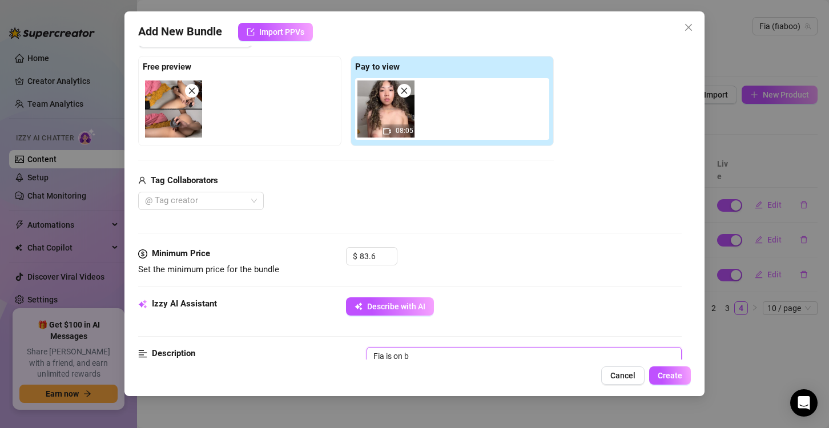
type textarea "Fia is on be"
type textarea "Fia is on bed"
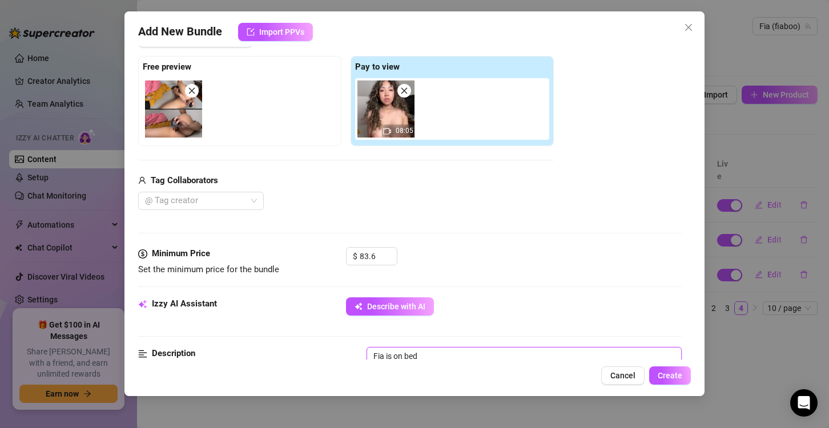
type textarea "Fia is on bed"
type textarea "Fia is on bed t"
type textarea "Fia is on bed to"
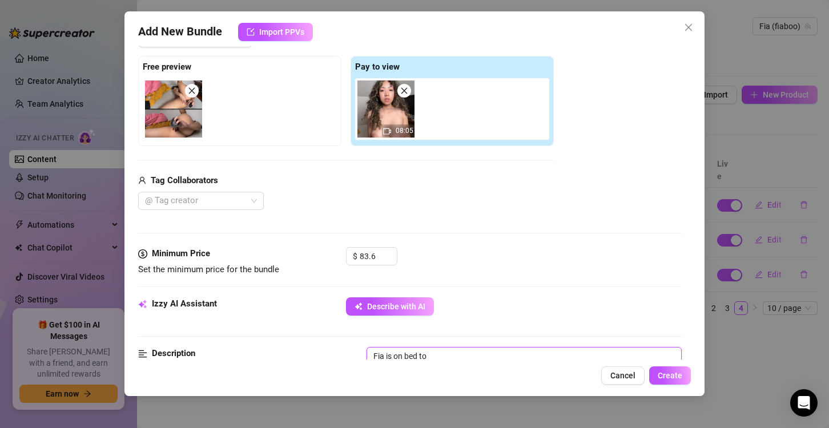
type textarea "Fia is on bed tou"
type textarea "Fia is on bed touc"
type textarea "Fia is on bed touch"
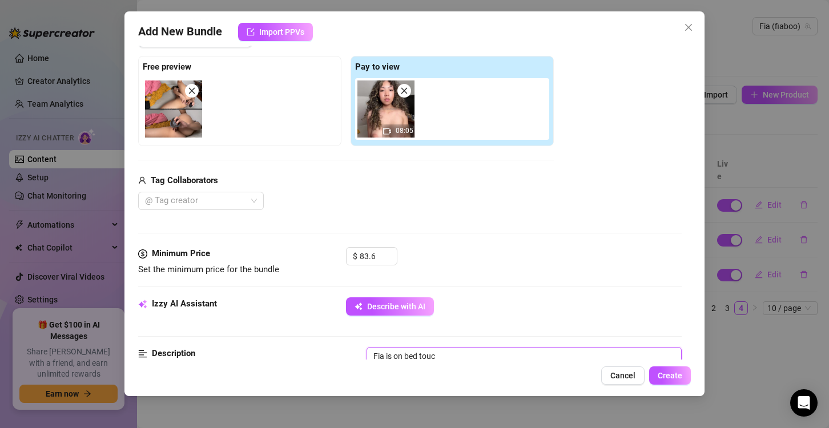
type textarea "Fia is on bed touch"
type textarea "Fia is on bed touchi"
type textarea "Fia is on bed touchin"
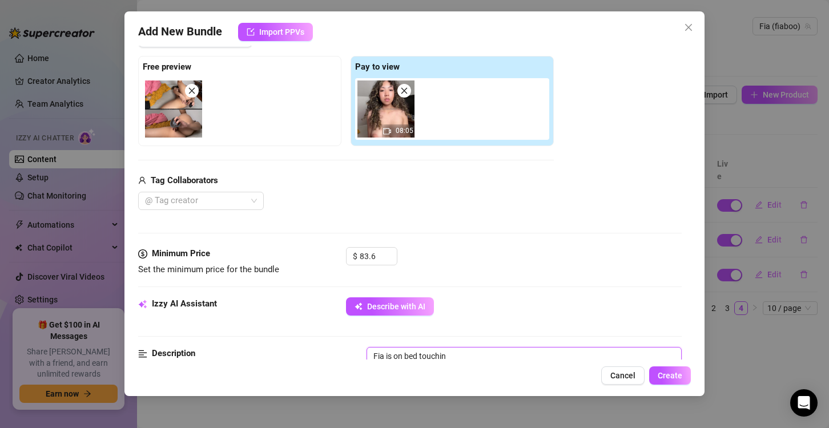
type textarea "Fia is on bed touching"
type textarea "Fia is on bed touching h"
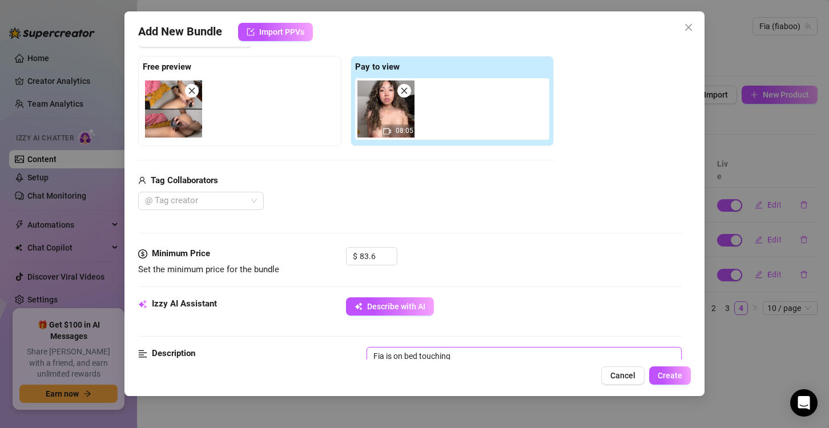
type textarea "Fia is on bed touching h"
type textarea "Fia is on bed touching he"
type textarea "Fia is on bed touching her"
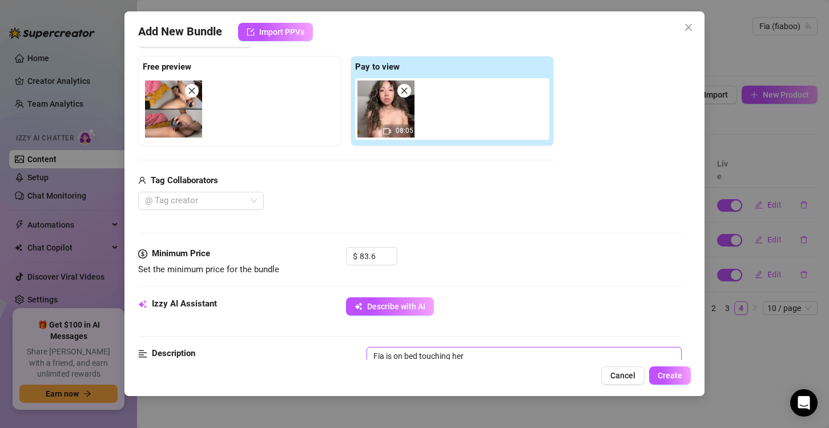
type textarea "Fia is on bed touching her"
type textarea "Fia is on bed touching her t"
type textarea "Fia is on bed touching her ti"
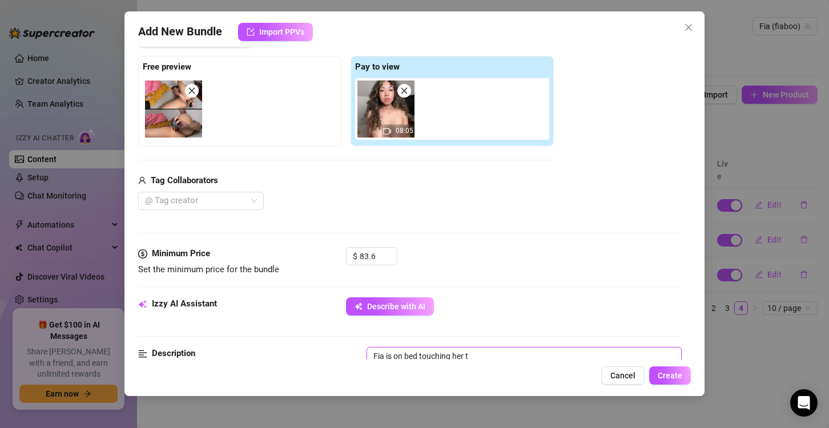
type textarea "Fia is on bed touching her ti"
type textarea "Fia is on bed touching her tit"
type textarea "Fia is on bed touching her tits"
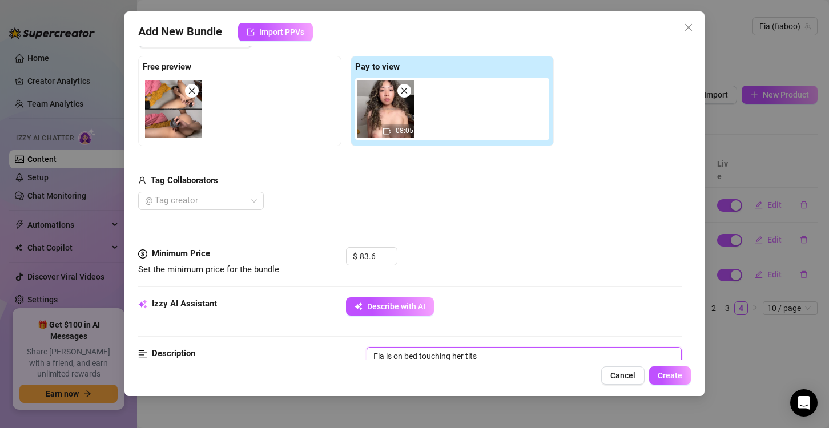
type textarea "Fia is on bed touching her tits,"
type textarea "Fia is on bed touching her tits, w"
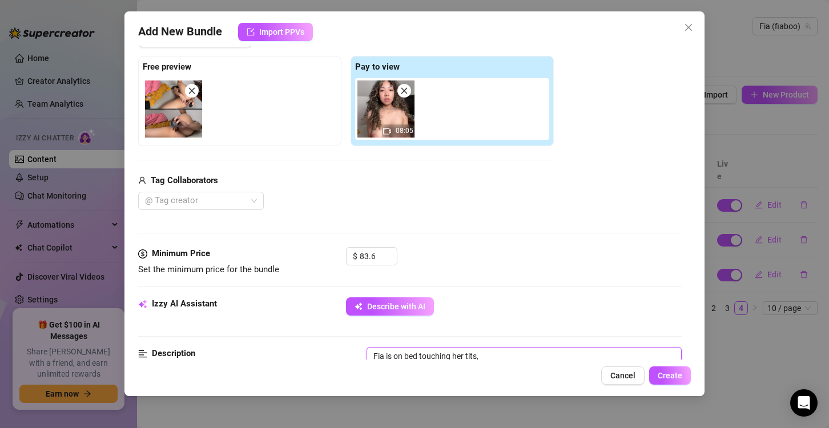
type textarea "Fia is on bed touching her tits, w"
type textarea "Fia is on bed touching her tits, wi"
type textarea "Fia is on bed touching her tits, wit"
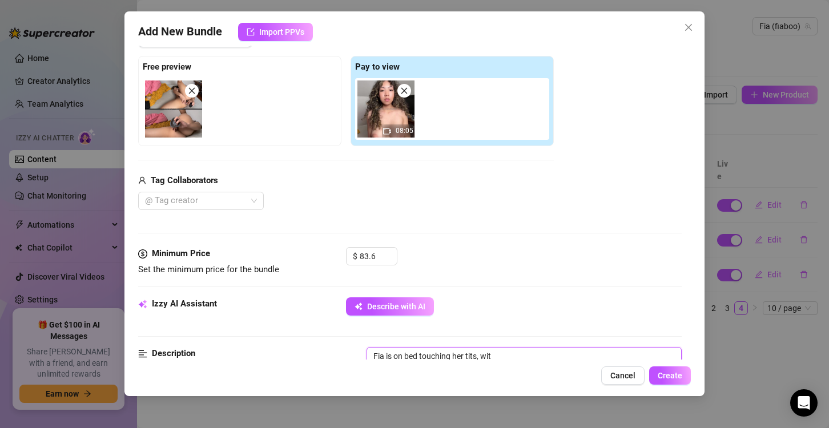
type textarea "Fia is on bed touching her tits, with"
type textarea "Fia is on bed touching her tits, with a"
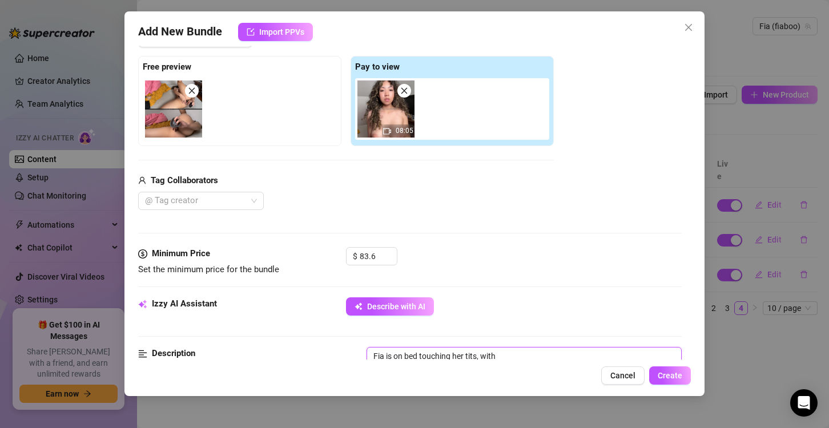
type textarea "Fia is on bed touching her tits, with a"
type textarea "Fia is on bed touching her tits, with a b"
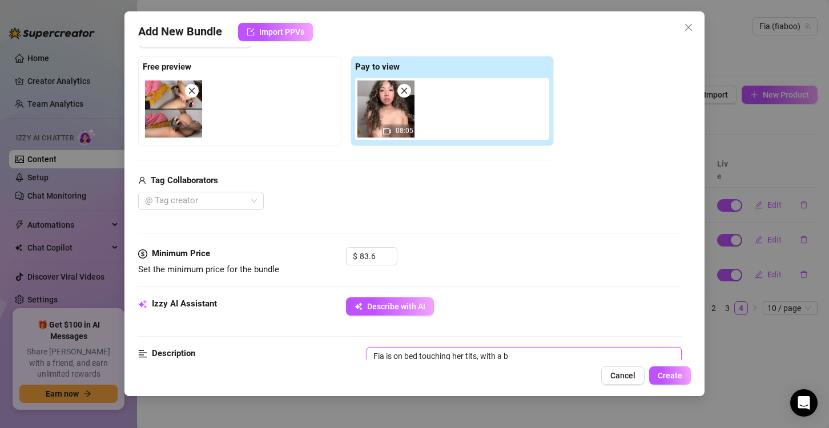
type textarea "Fia is on bed touching her tits, with a bl"
type textarea "Fia is on bed touching her tits, with a bla"
type textarea "Fia is on bed touching her tits, with a blac"
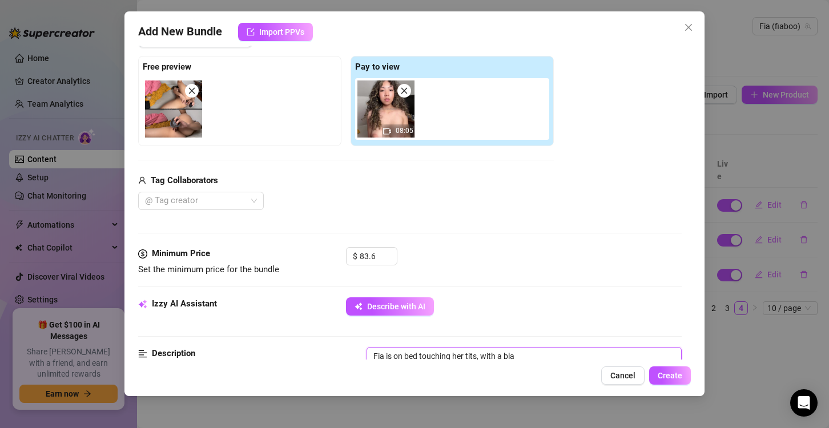
type textarea "Fia is on bed touching her tits, with a blac"
type textarea "Fia is on bed touching her tits, with a black"
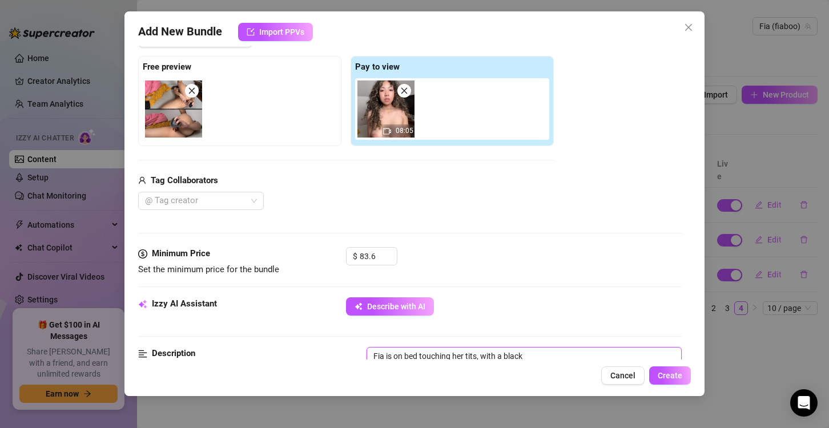
type textarea "Fia is on bed touching her tits, with a black d"
type textarea "Fia is on bed touching her tits, with a black di"
type textarea "Fia is on bed touching her tits, with a black dil"
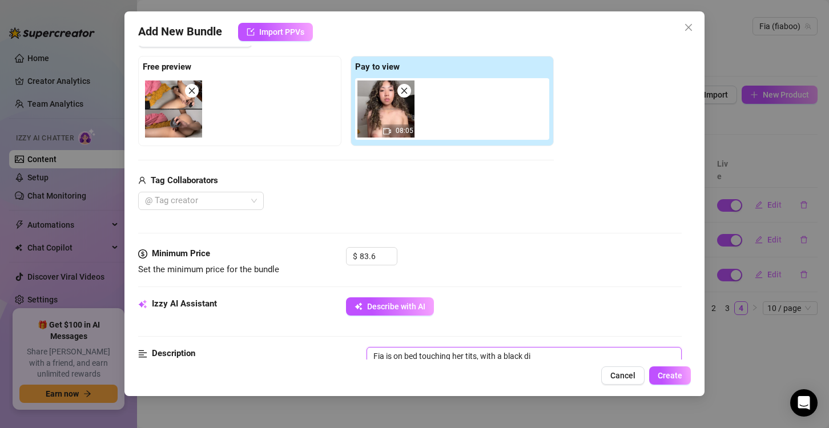
type textarea "Fia is on bed touching her tits, with a black dil"
type textarea "Fia is on bed touching her tits, with a black dild"
type textarea "Fia is on bed touching her tits, with a black dildo"
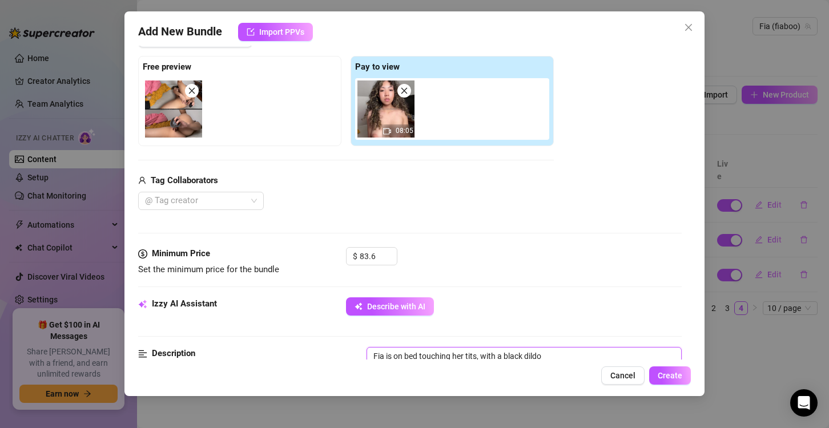
type textarea "Fia is on bed touching her tits, with a black dildo"
type textarea "Fia is on bed touching her tits, with a black dildo."
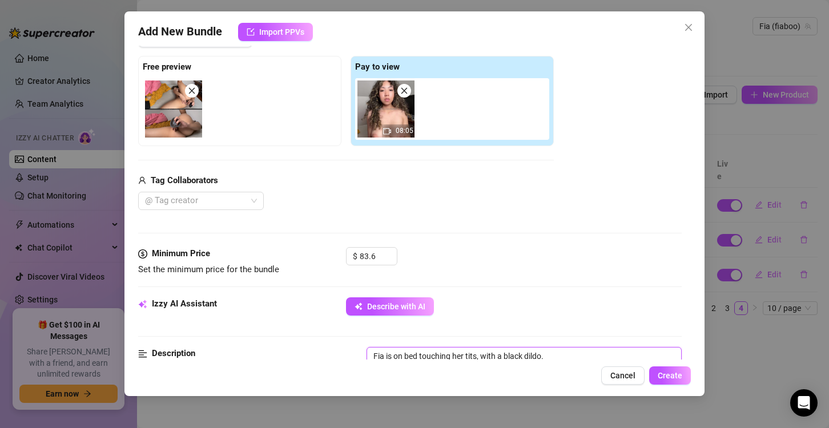
type textarea "Fia is on bed touching her tits, with a black dildo."
type textarea "Fia is on bed touching her tits, with a black dildo. S"
type textarea "Fia is on bed touching her tits, with a black dildo. Sh"
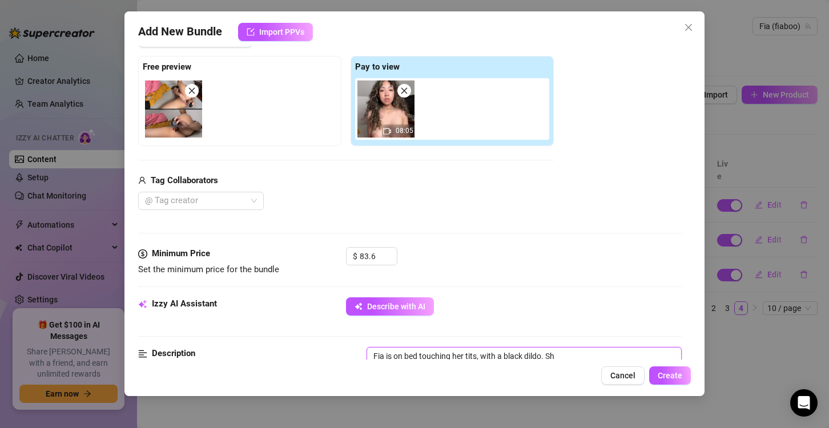
type textarea "Fia is on bed touching her tits, with a black dildo. She"
type textarea "Fia is on bed touching her tits, with a black dildo. She s"
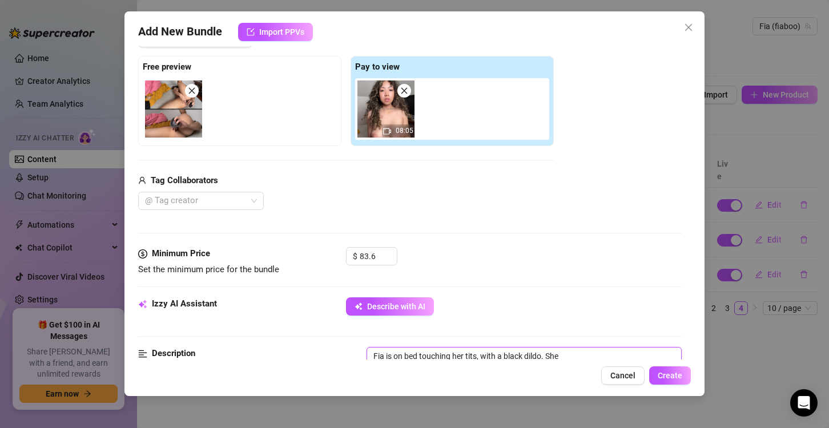
type textarea "Fia is on bed touching her tits, with a black dildo. She s"
type textarea "Fia is on bed touching her tits, with a black dildo. She su"
type textarea "Fia is on bed touching her tits, with a black dildo. She suc"
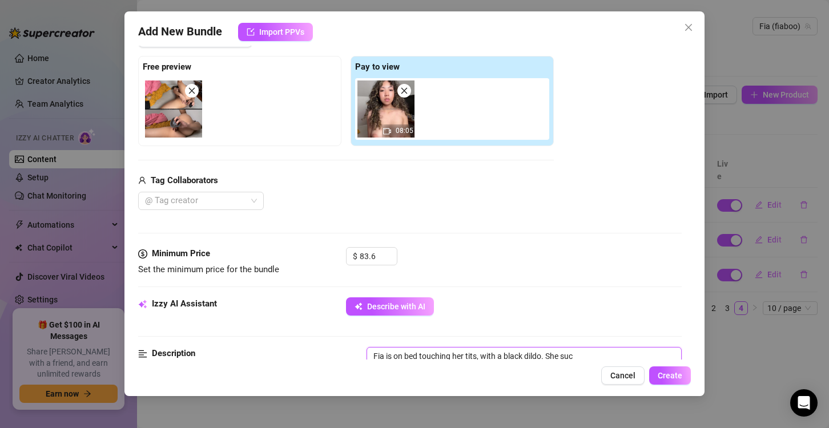
type textarea "Fia is on bed touching her tits, with a black dildo. She suck"
type textarea "Fia is on bed touching her tits, with a black dildo. She sucks"
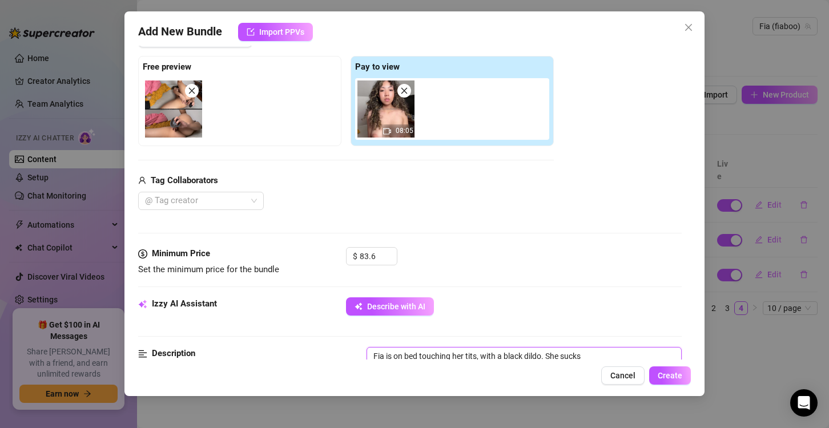
type textarea "Fia is on bed touching her tits, with a black dildo. She sucks"
type textarea "Fia is on bed touching her tits, with a black dildo. She sucks o"
type textarea "Fia is on bed touching her tits, with a black dildo. She sucks on"
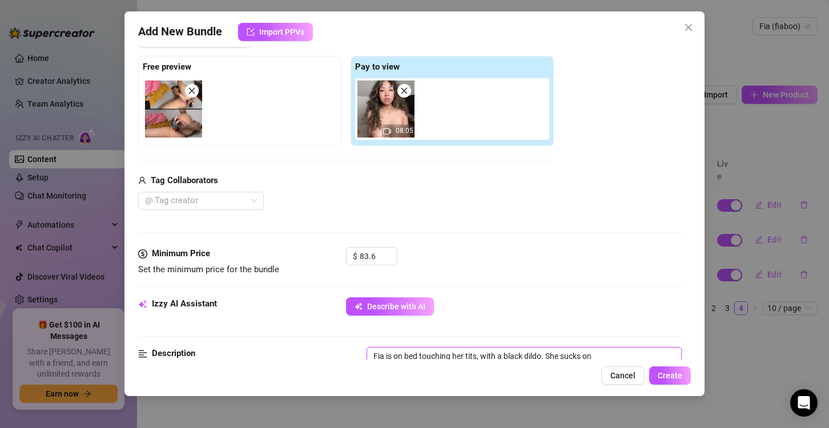
type textarea "Fia is on bed touching her tits, with a black dildo. She sucks on"
type textarea "Fia is on bed touching her tits, with a black dildo. She sucks on t"
type textarea "Fia is on bed touching her tits, with a black dildo. She sucks on th"
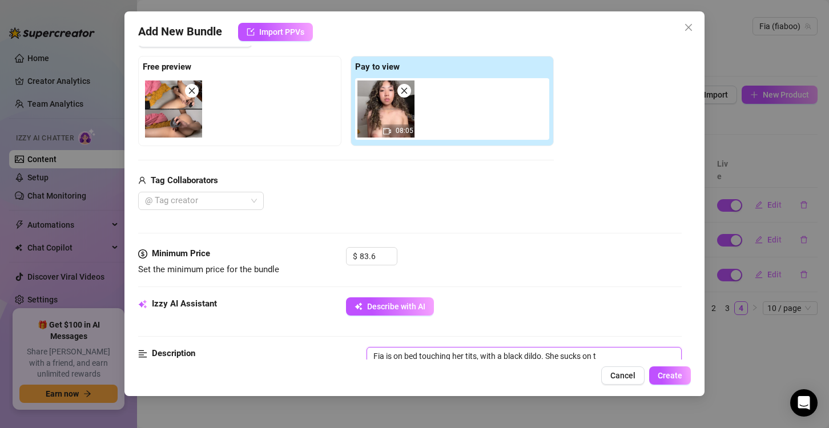
type textarea "Fia is on bed touching her tits, with a black dildo. She sucks on th"
type textarea "Fia is on bed touching her tits, with a black dildo. She sucks on the"
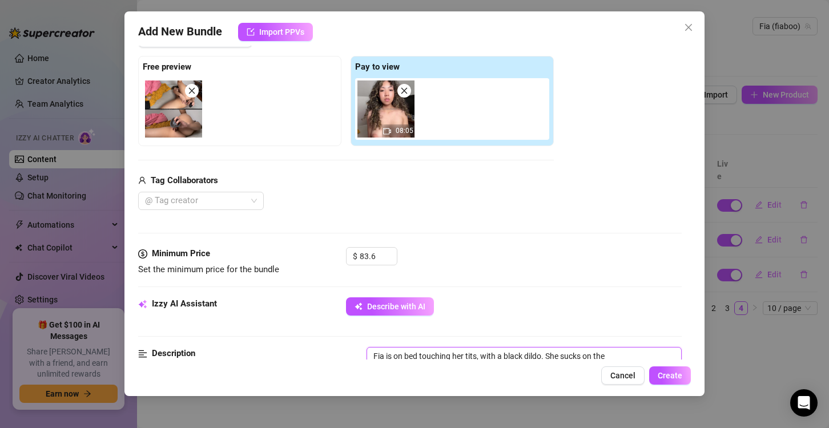
type textarea "Fia is on bed touching her tits, with a black dildo. She sucks on the b"
type textarea "Fia is on bed touching her tits, with a black dildo. She sucks on the bl"
type textarea "Fia is on bed touching her tits, with a black dildo. She sucks on the bla"
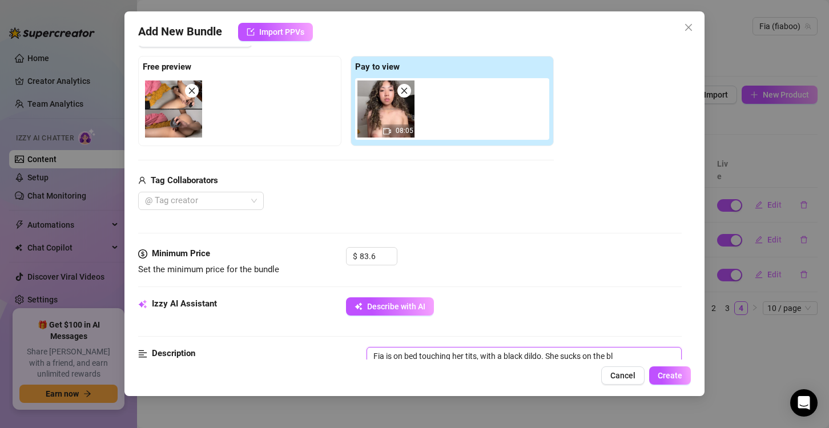
type textarea "Fia is on bed touching her tits, with a black dildo. She sucks on the bla"
type textarea "Fia is on bed touching her tits, with a black dildo. She sucks on the blac"
type textarea "Fia is on bed touching her tits, with a black dildo. She sucks on the black"
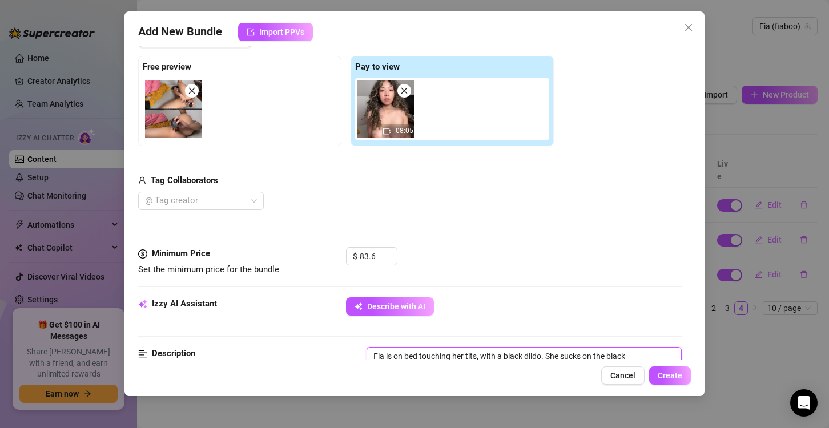
type textarea "Fia is on bed touching her tits, with a black dildo. She sucks on the black"
type textarea "Fia is on bed touching her tits, with a black dildo. She sucks on the black d"
type textarea "Fia is on bed touching her tits, with a black dildo. She sucks on the black di"
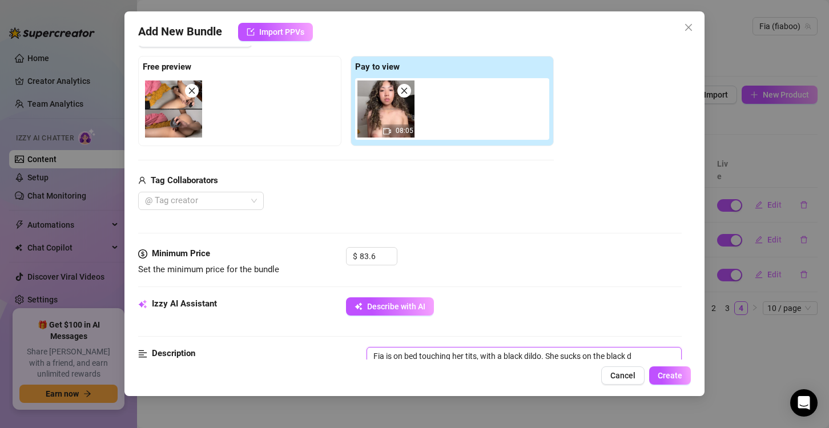
type textarea "Fia is on bed touching her tits, with a black dildo. She sucks on the black di"
type textarea "Fia is on bed touching her tits, with a black dildo. She sucks on the black dil"
type textarea "Fia is on bed touching her tits, with a black dildo. She sucks on the black dild"
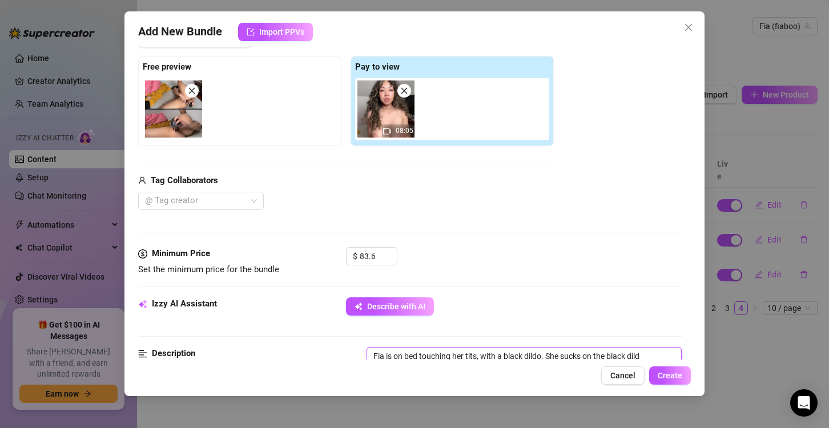
type textarea "Fia is on bed touching her tits, with a black dildo. She sucks on the black dil…"
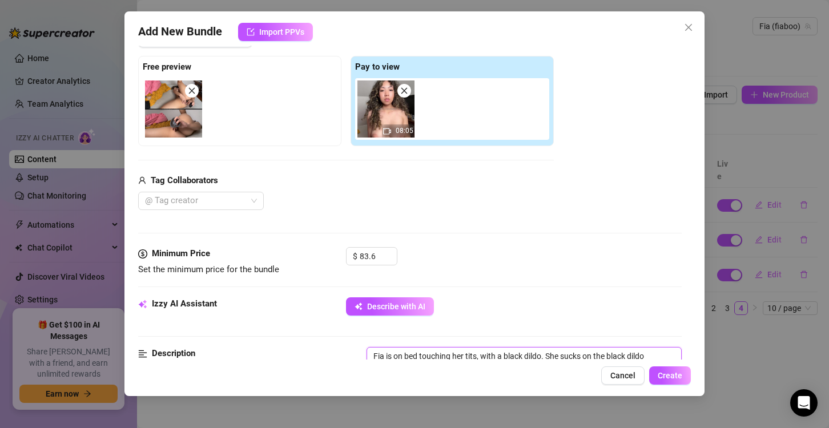
type textarea "Fia is on bed touching her tits, with a black dildo. She sucks on the black dil…"
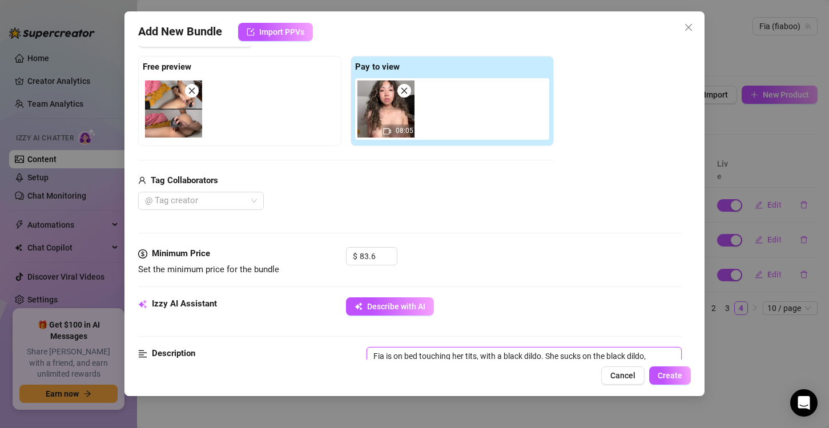
type textarea "Fia is on bed touching her tits, with a black dildo. She sucks on the black dil…"
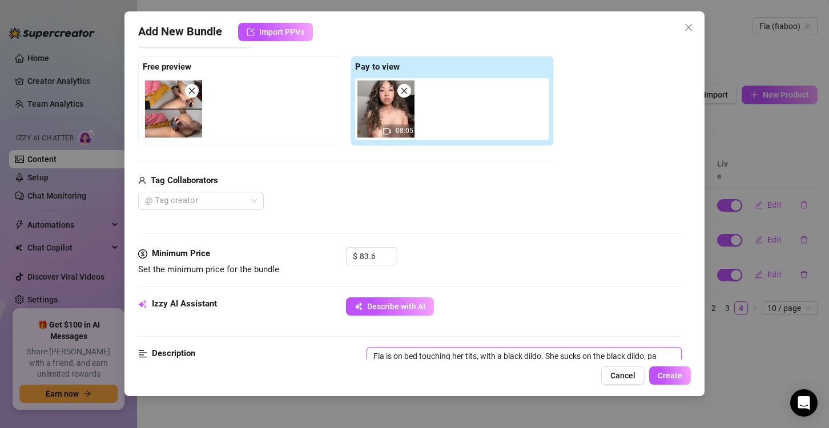
type textarea "Fia is on bed touching her tits, with a black dildo. She sucks on the black dil…"
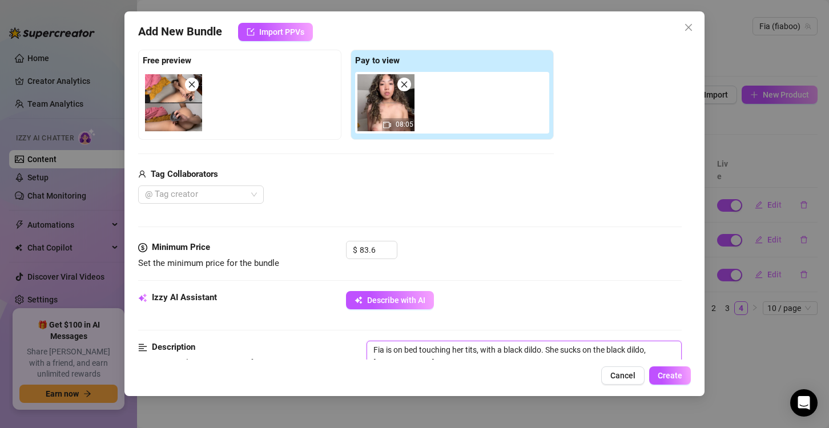
scroll to position [0, 0]
type textarea "Fia is on bed touching her tits, with a black dildo. She sucks on the black dil…"
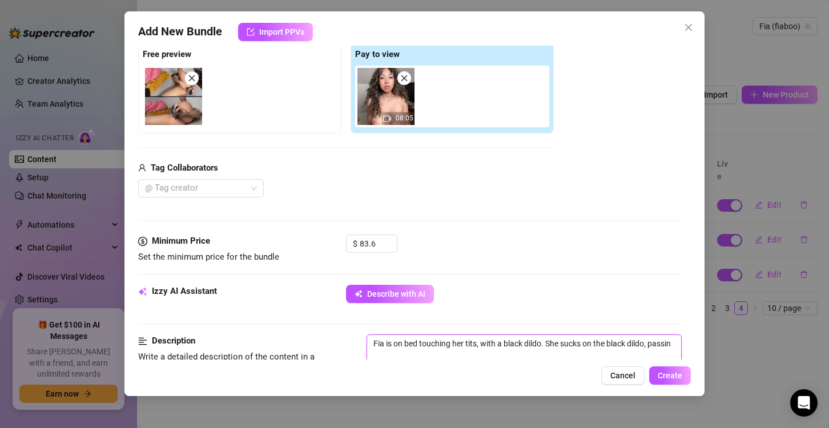
type textarea "Fia is on bed touching her tits, with a black dildo. She sucks on the black dil…"
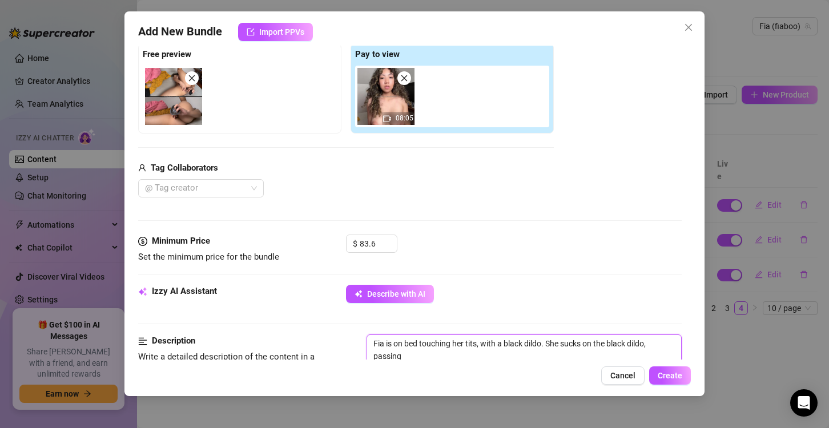
type textarea "Fia is on bed touching her tits, with a black dildo. She sucks on the black dil…"
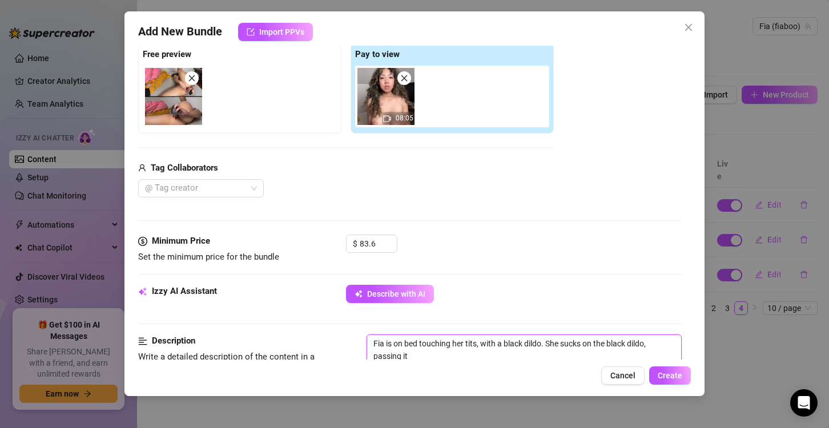
type textarea "Fia is on bed touching her tits, with a black dildo. She sucks on the black dil…"
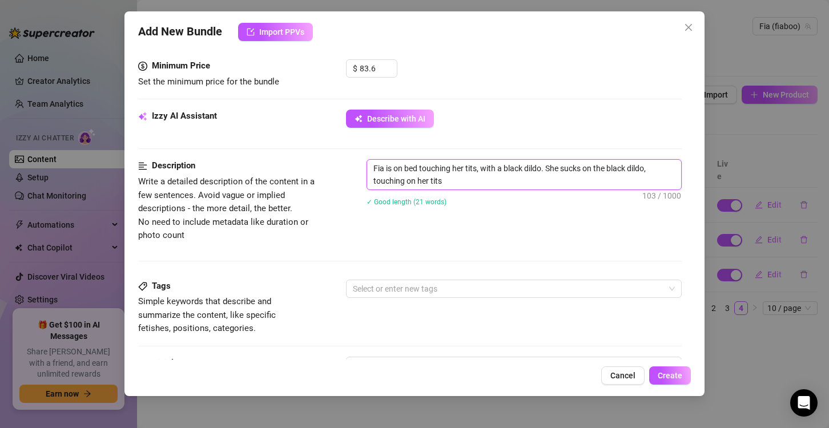
scroll to position [351, 0]
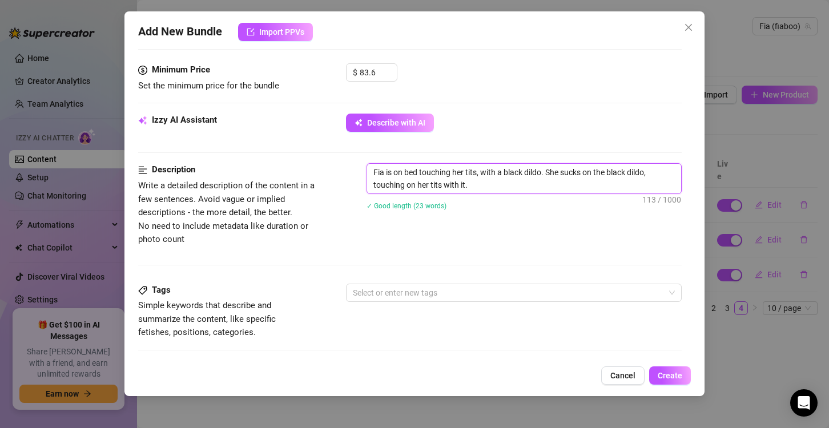
click at [414, 185] on textarea "Fia is on bed touching her tits, with a black dildo. She sucks on the black dil…" at bounding box center [524, 179] width 314 height 30
click at [465, 183] on textarea "Fia is on bed touching her tits, with a black dildo. She sucks on the black dil…" at bounding box center [524, 179] width 314 height 30
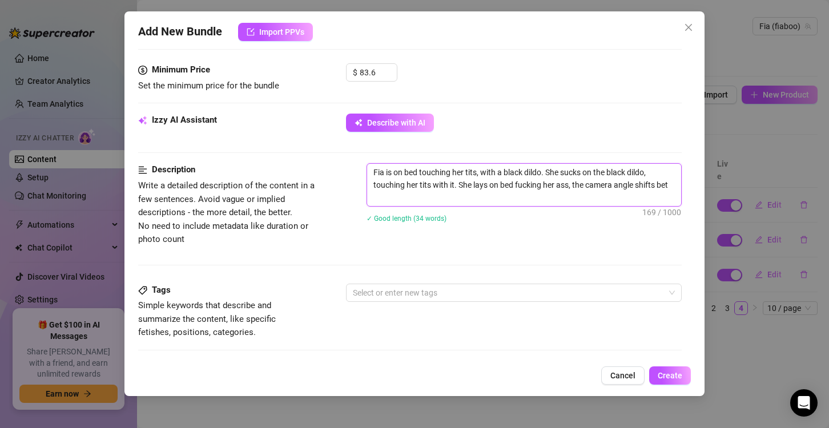
scroll to position [0, 0]
click at [395, 171] on textarea "Fia is on bed touching her tits, with a black dildo. She sucks on the black dil…" at bounding box center [524, 185] width 314 height 42
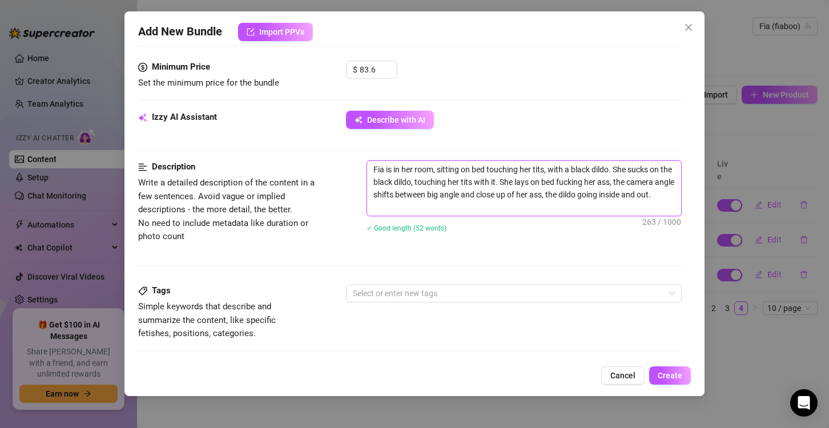
scroll to position [351, 0]
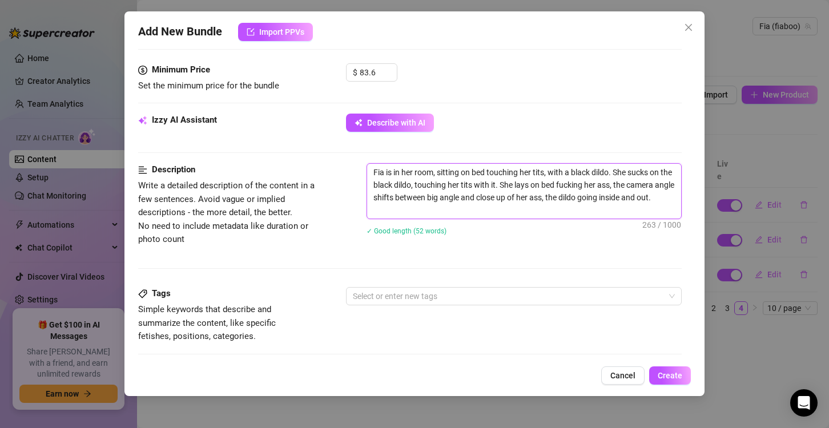
drag, startPoint x: 373, startPoint y: 169, endPoint x: 440, endPoint y: 217, distance: 82.2
click at [440, 217] on textarea "Fia is in her room, sitting on bed touching her tits, with a black dildo. She s…" at bounding box center [524, 191] width 314 height 55
click at [482, 254] on div "Description Write a detailed description of the content in a few sentences. Avo…" at bounding box center [410, 225] width 544 height 124
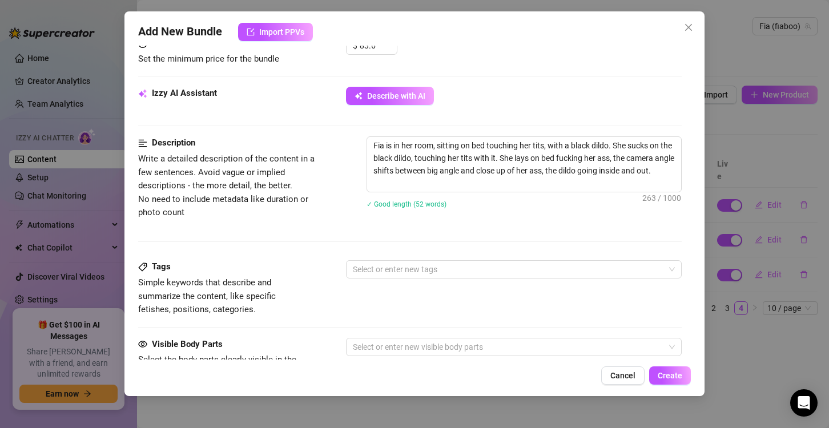
scroll to position [522, 0]
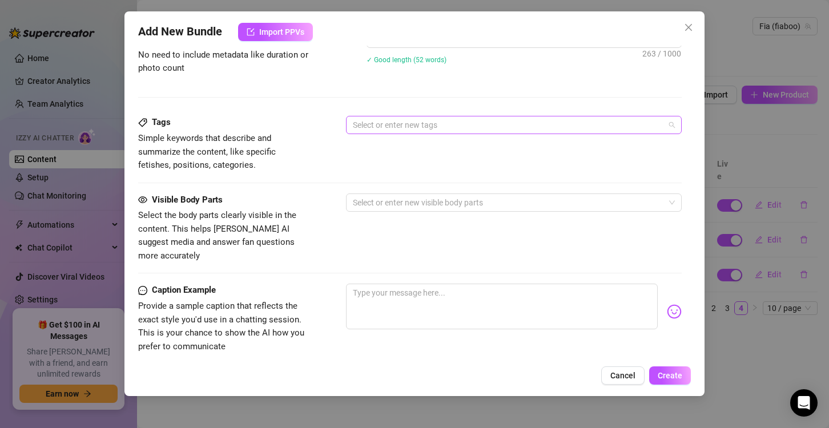
click at [425, 122] on div at bounding box center [507, 125] width 319 height 16
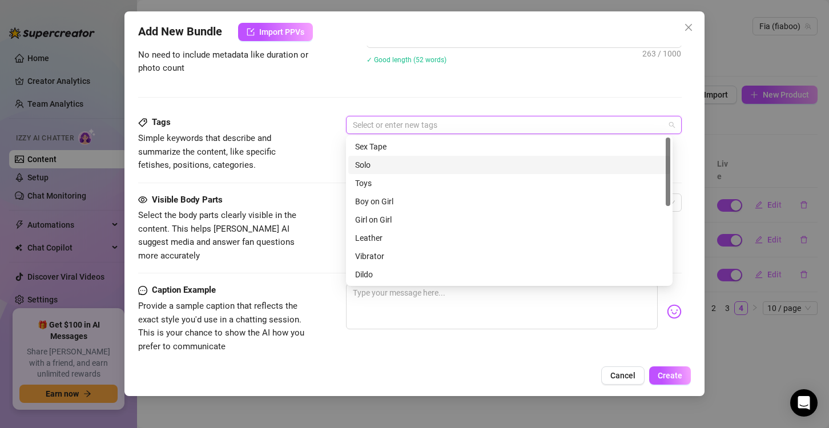
click at [404, 173] on div "Solo" at bounding box center [509, 165] width 322 height 18
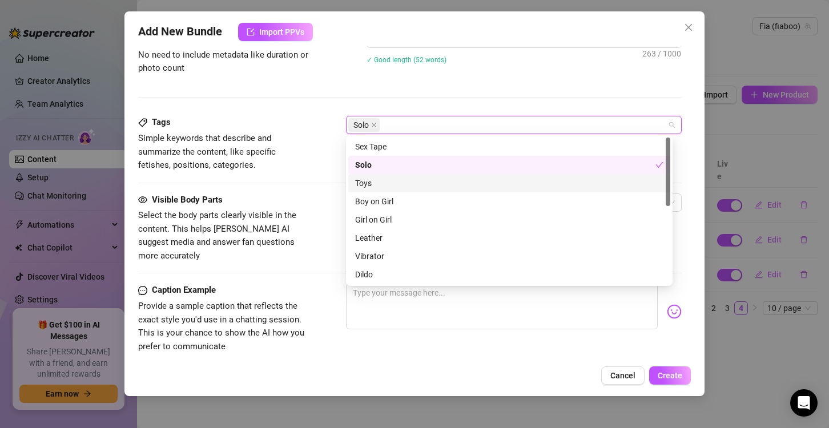
click at [401, 186] on div "Toys" at bounding box center [509, 183] width 308 height 13
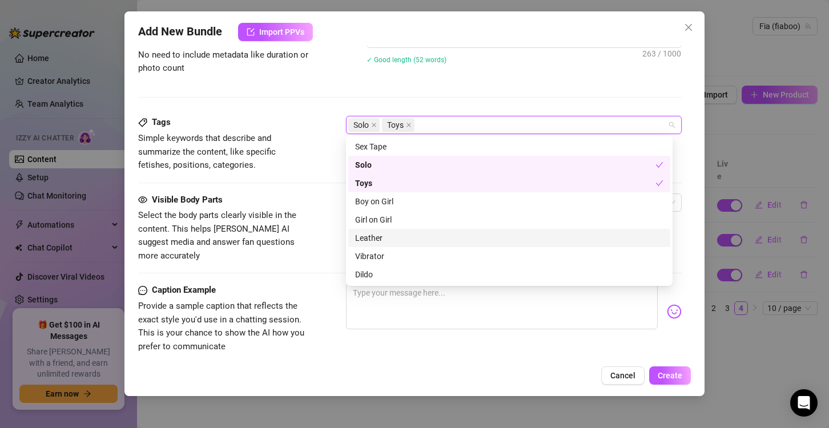
scroll to position [57, 0]
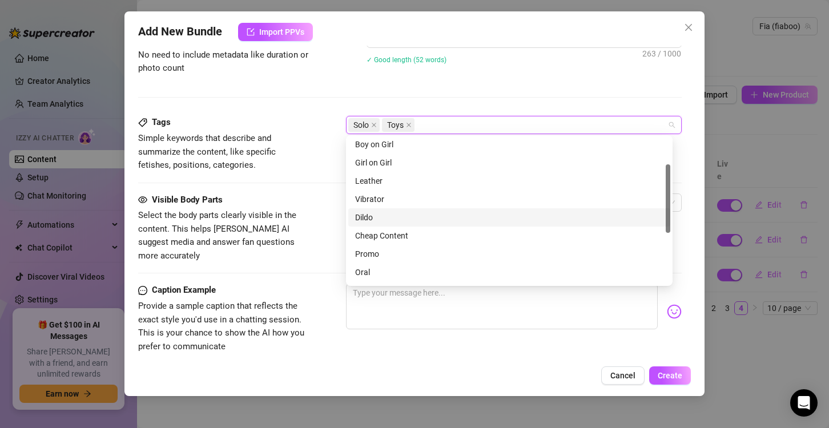
click at [415, 210] on div "Dildo" at bounding box center [509, 217] width 322 height 18
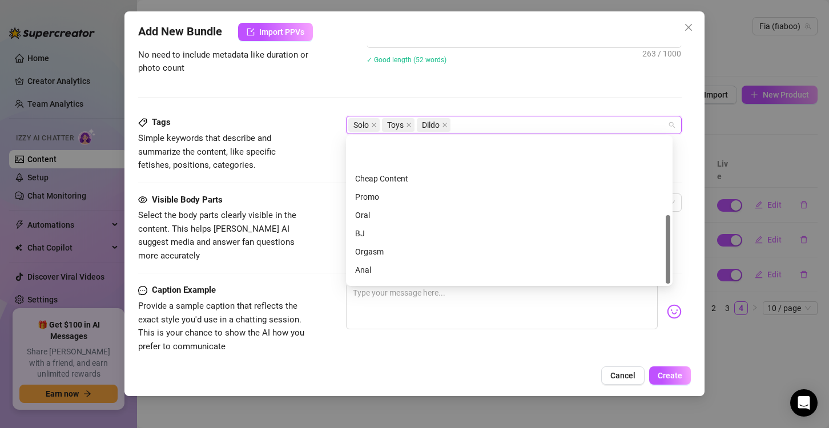
scroll to position [164, 0]
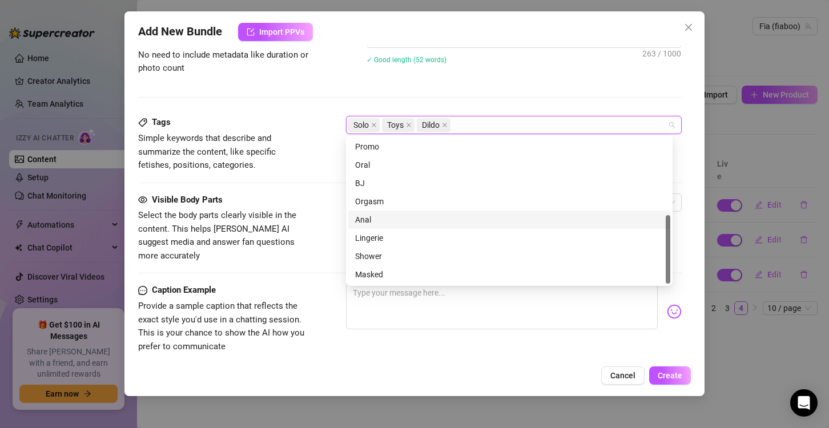
click at [467, 215] on div "Anal" at bounding box center [509, 220] width 308 height 13
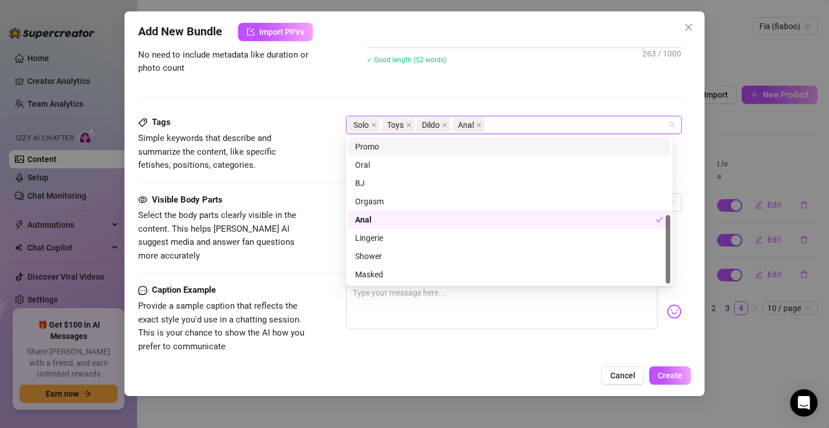
click at [541, 120] on div "Solo Toys Dildo Anal" at bounding box center [507, 125] width 319 height 16
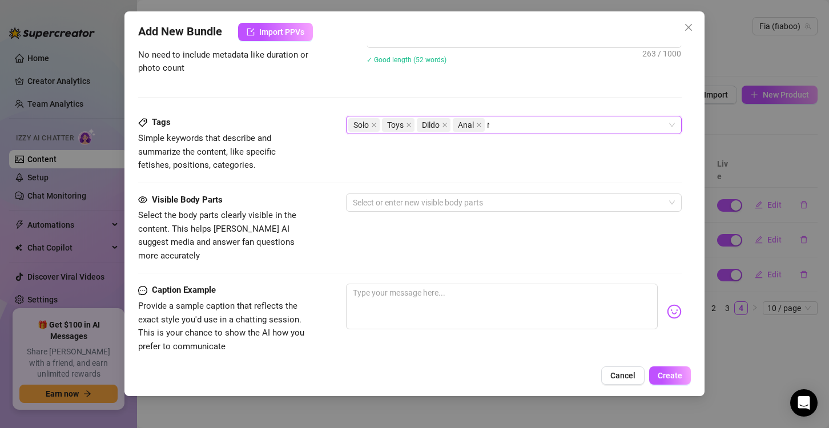
scroll to position [0, 0]
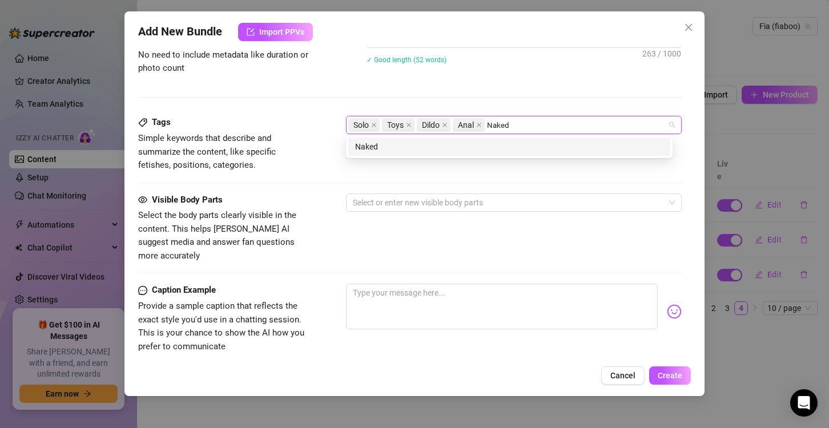
click at [543, 147] on div "Naked" at bounding box center [509, 146] width 308 height 13
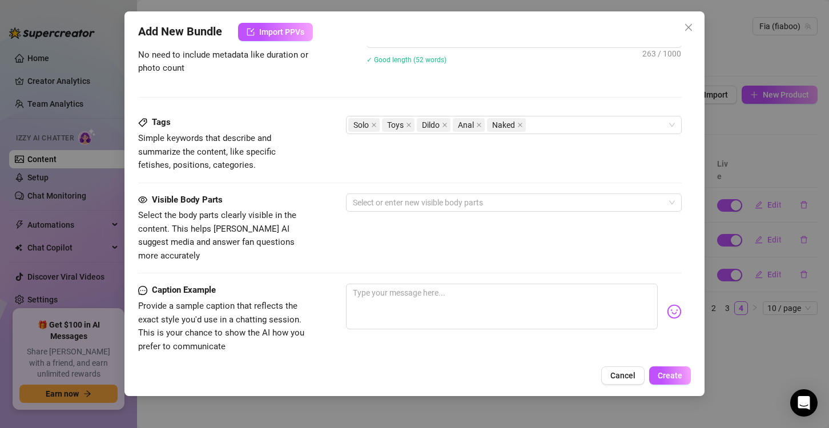
click at [496, 43] on div "Add New Bundle Import PPVs Account Fia (@fiaboo) Name Name is for your internal…" at bounding box center [414, 203] width 580 height 385
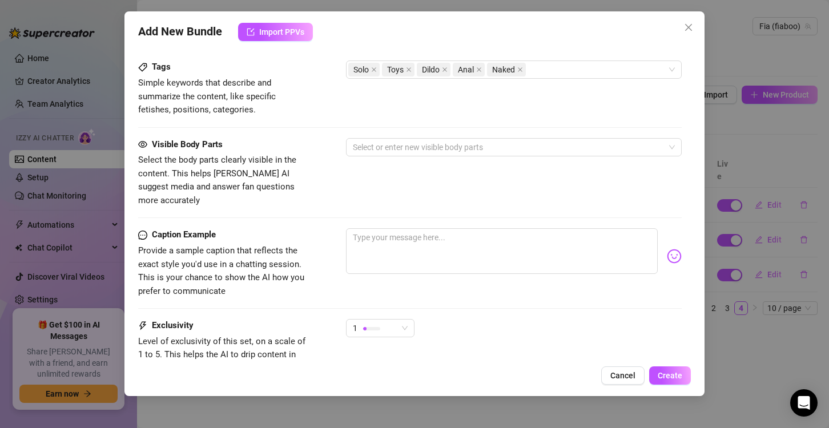
scroll to position [580, 0]
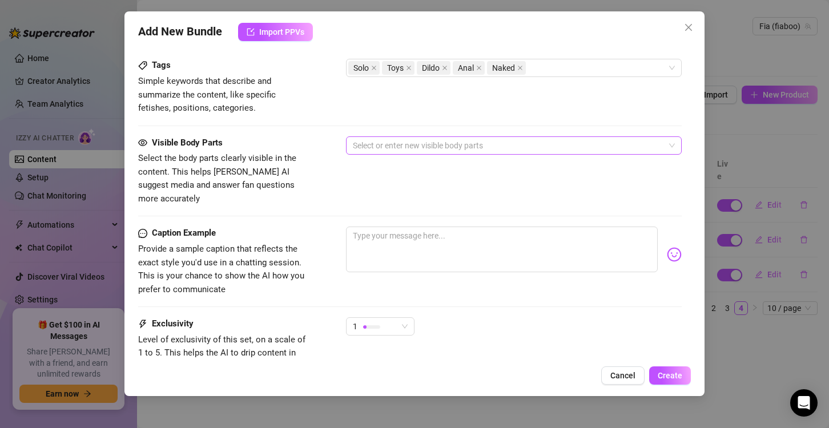
click at [554, 144] on div at bounding box center [507, 146] width 319 height 16
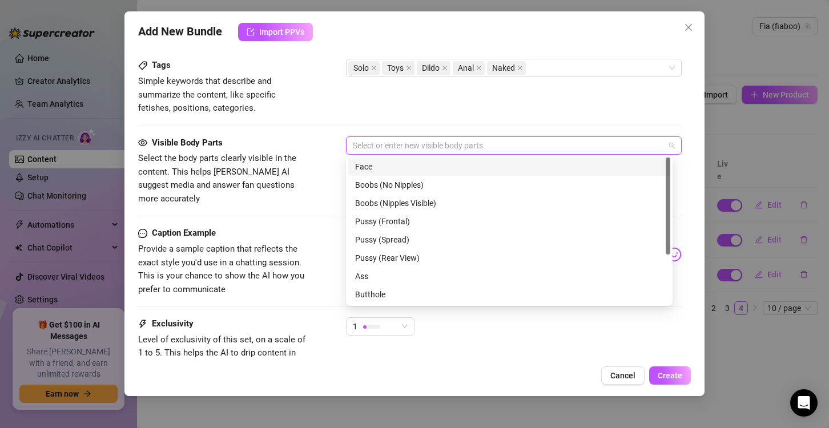
click at [411, 163] on div "Face" at bounding box center [509, 166] width 308 height 13
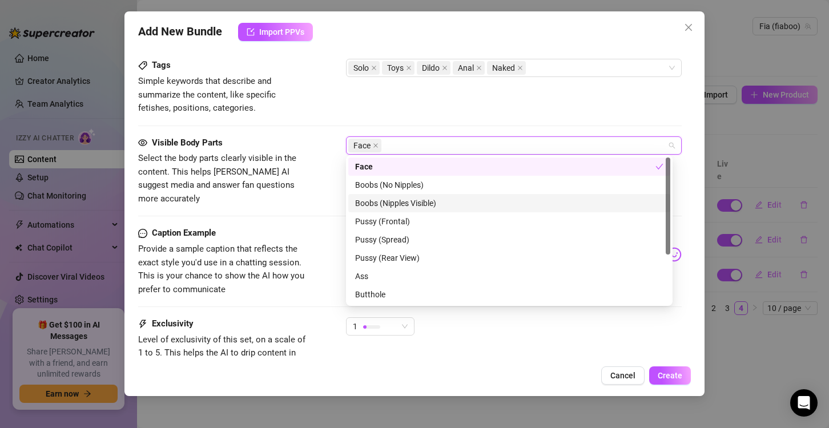
click at [412, 197] on div "Boobs (Nipples Visible)" at bounding box center [509, 203] width 308 height 13
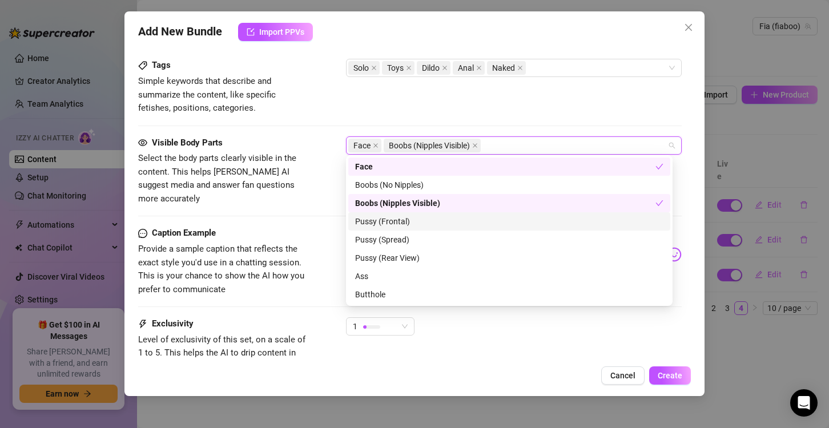
click at [408, 213] on div "Pussy (Frontal)" at bounding box center [509, 221] width 322 height 18
click at [399, 230] on div "Pussy (Frontal)" at bounding box center [509, 221] width 322 height 18
click at [411, 219] on div "Pussy (Frontal)" at bounding box center [509, 221] width 308 height 13
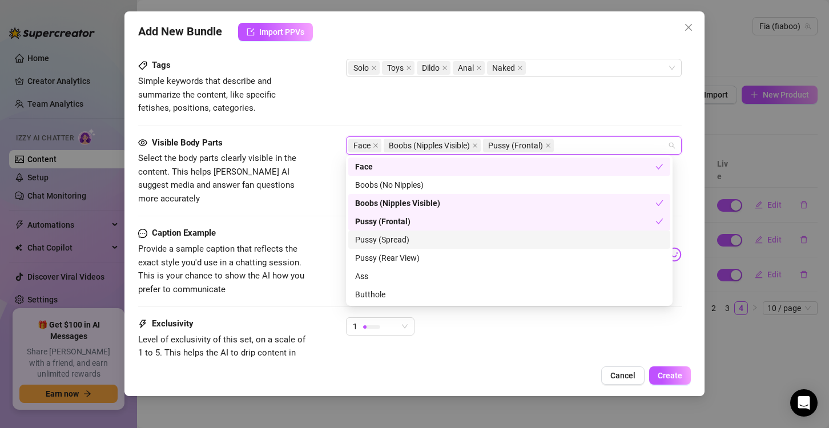
click at [410, 240] on div "Pussy (Spread)" at bounding box center [509, 240] width 308 height 13
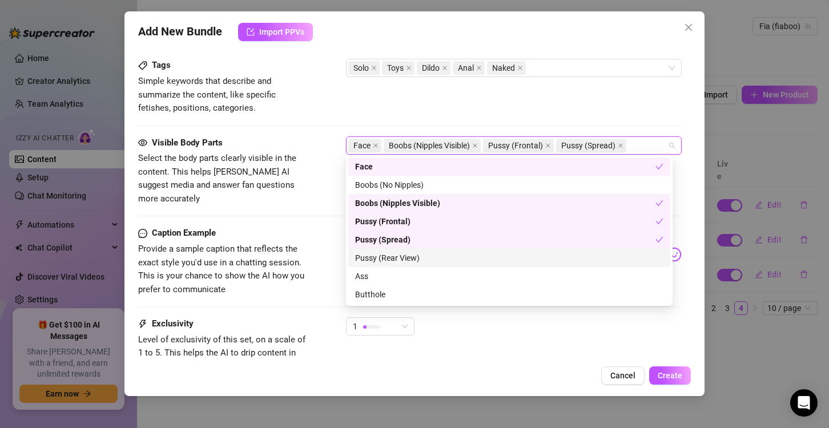
click at [415, 256] on div "Pussy (Rear View)" at bounding box center [509, 258] width 308 height 13
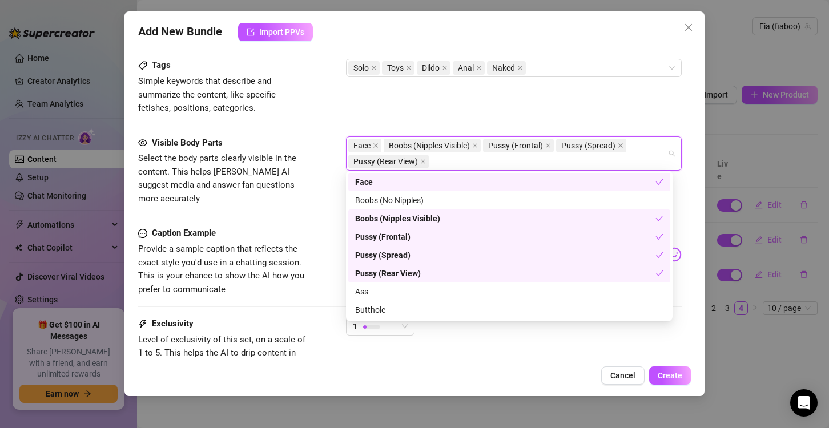
scroll to position [57, 0]
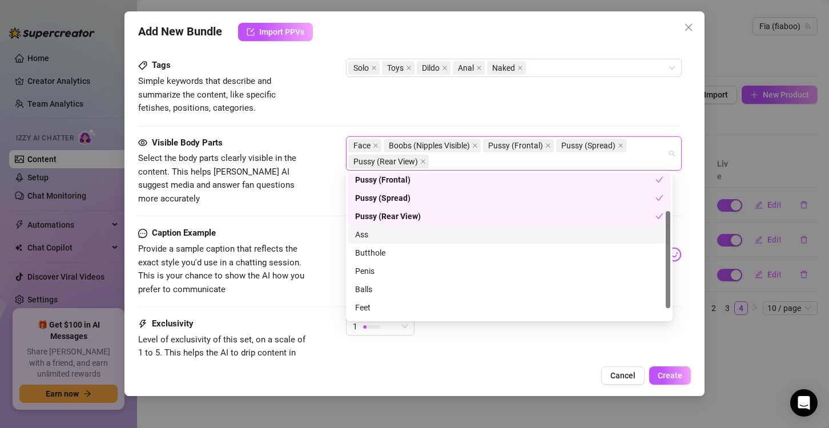
click at [438, 228] on div "Ass" at bounding box center [509, 234] width 308 height 13
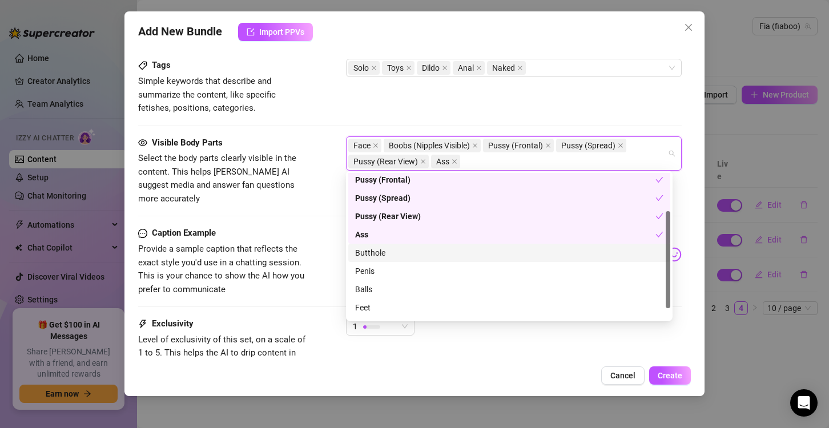
click at [420, 254] on div "Butthole" at bounding box center [509, 253] width 308 height 13
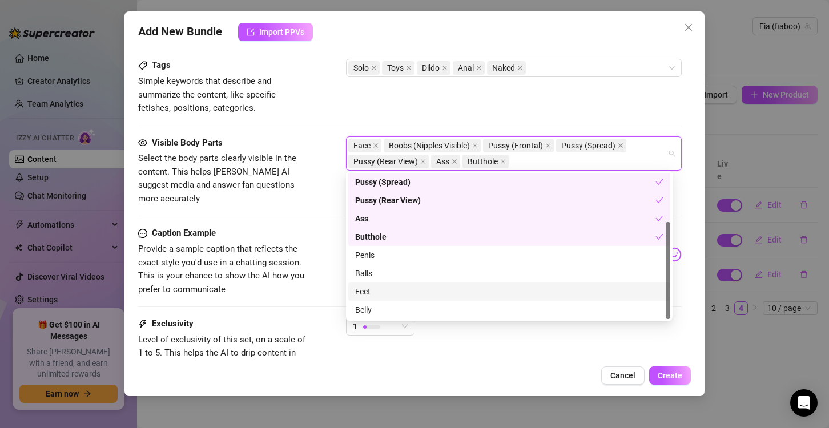
click at [397, 288] on div "Feet" at bounding box center [509, 291] width 308 height 13
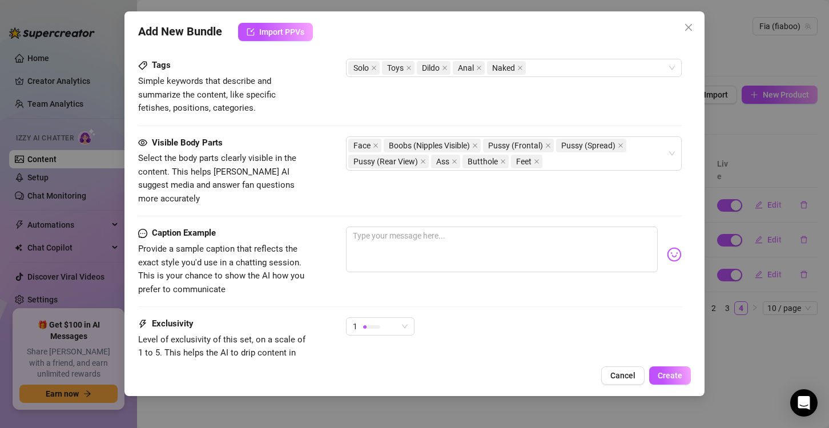
click at [323, 145] on div "Visible Body Parts Select the body parts clearly visible in the content. This h…" at bounding box center [410, 171] width 544 height 70
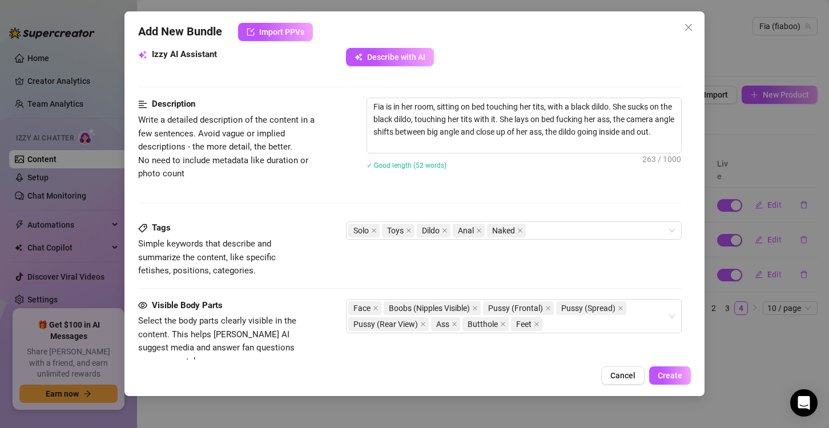
scroll to position [408, 0]
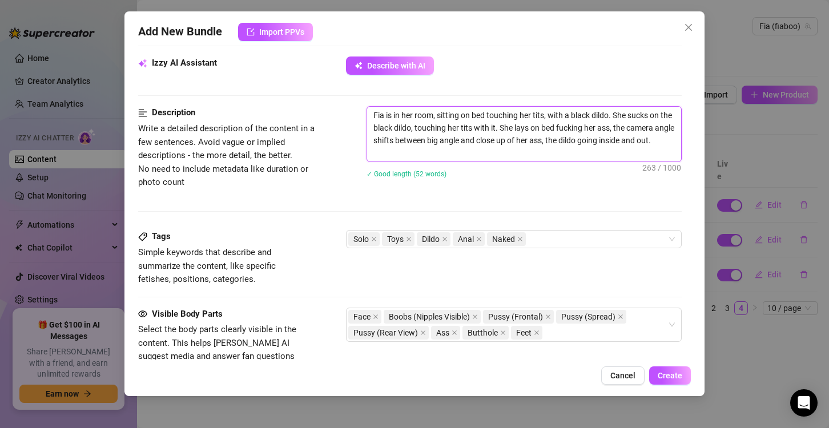
drag, startPoint x: 440, startPoint y: 157, endPoint x: 374, endPoint y: 92, distance: 92.5
click at [374, 92] on form "Account Fia (@fiaboo) Name Name is for your internal organization only PPV #23 …" at bounding box center [410, 140] width 544 height 979
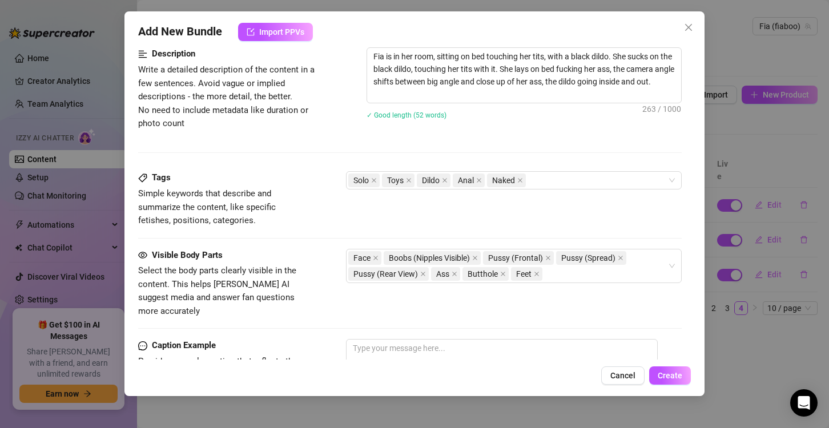
scroll to position [580, 0]
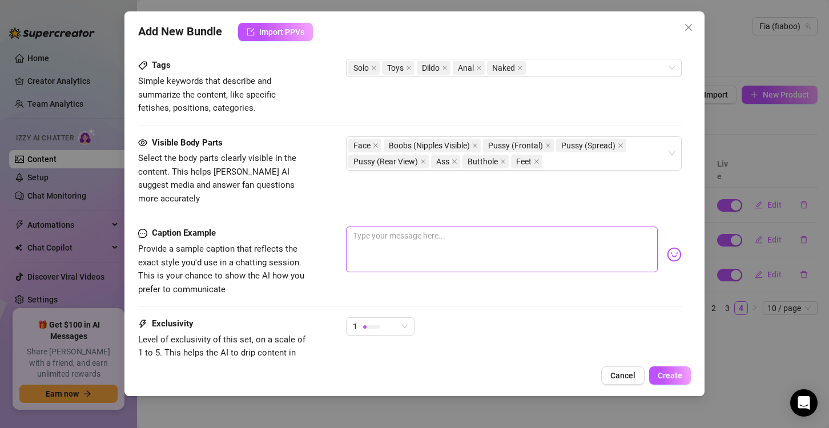
click at [442, 243] on textarea at bounding box center [502, 250] width 312 height 46
paste textarea "Come join me in bed… I’m playing with my tits while teasing a big black dildo 😏…"
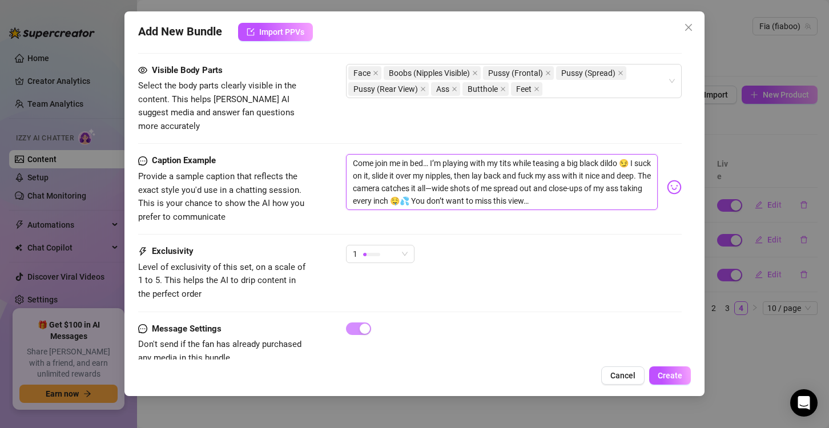
scroll to position [662, 0]
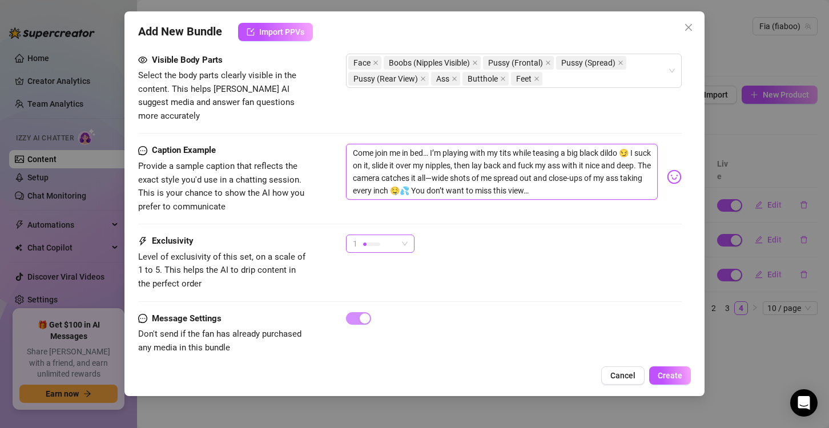
click at [367, 239] on div at bounding box center [371, 244] width 17 height 11
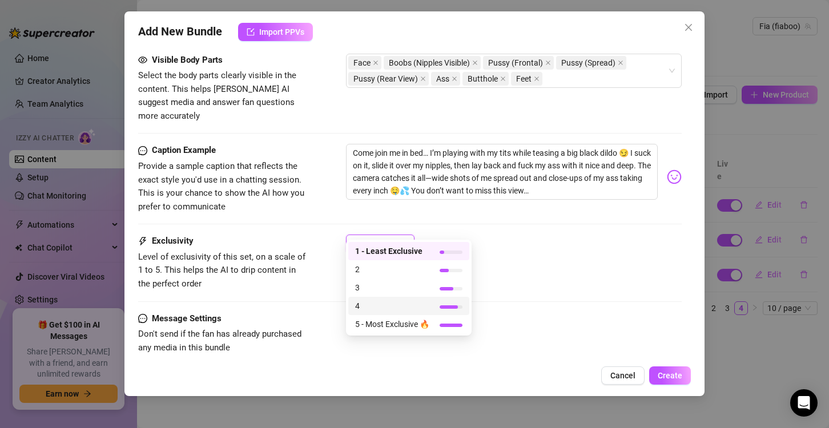
click at [405, 303] on span "4" at bounding box center [392, 306] width 74 height 13
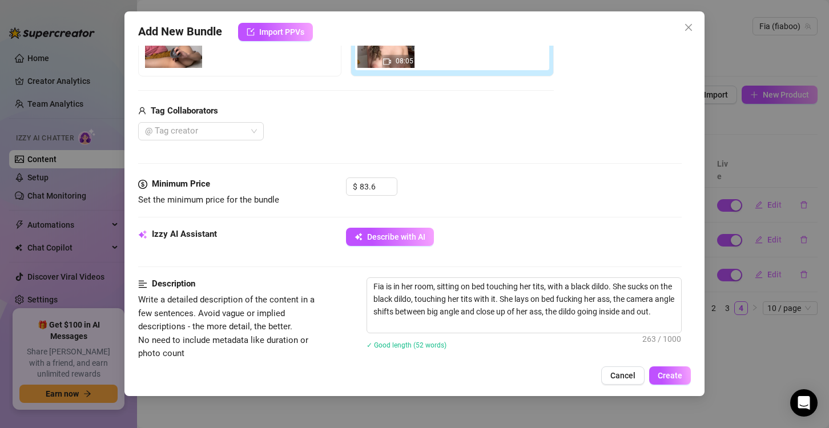
scroll to position [228, 0]
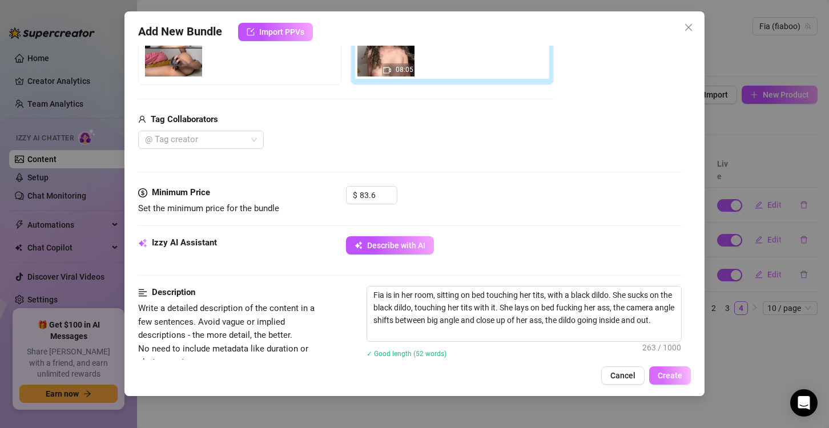
click at [674, 379] on span "Create" at bounding box center [670, 375] width 25 height 9
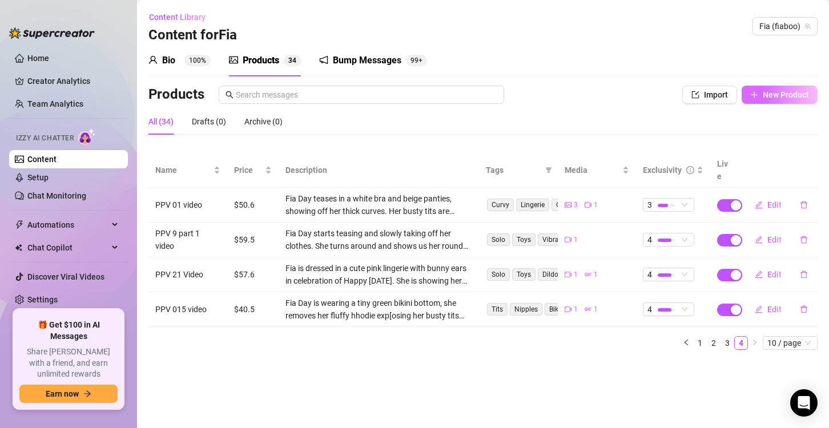
click at [783, 92] on span "New Product" at bounding box center [786, 94] width 46 height 9
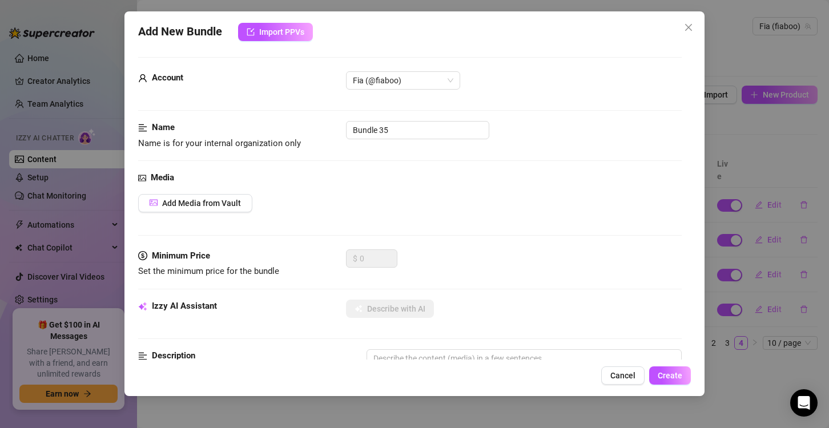
scroll to position [0, 0]
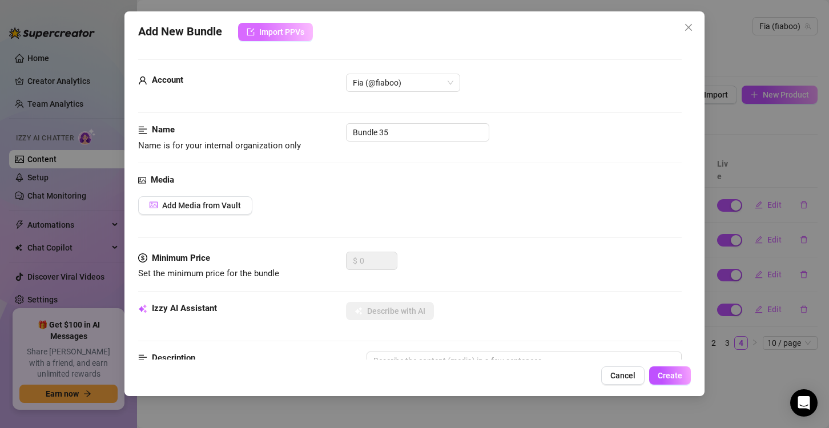
click at [248, 37] on span "button" at bounding box center [251, 31] width 8 height 9
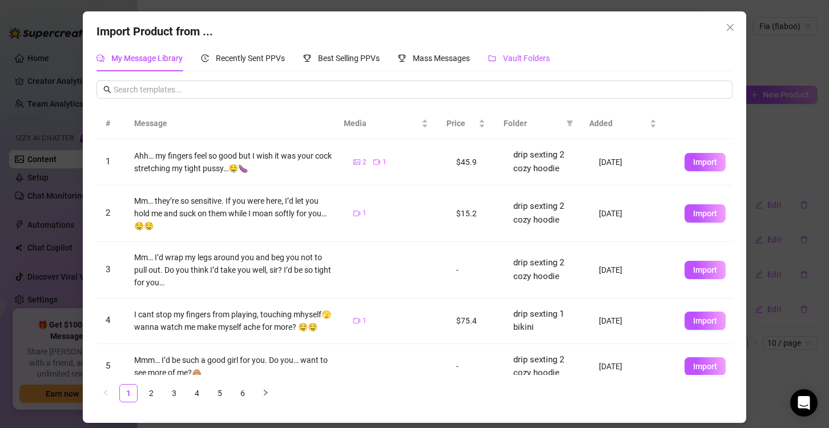
click at [504, 54] on div "Vault Folders" at bounding box center [519, 58] width 62 height 13
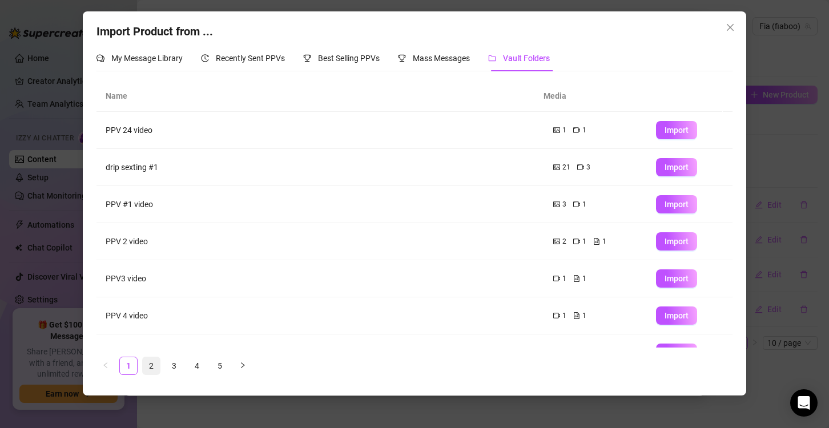
click at [150, 359] on link "2" at bounding box center [151, 365] width 17 height 17
click at [173, 365] on link "3" at bounding box center [174, 365] width 17 height 17
click at [127, 363] on link "1" at bounding box center [128, 365] width 17 height 17
click at [665, 130] on span "Import" at bounding box center [677, 130] width 24 height 9
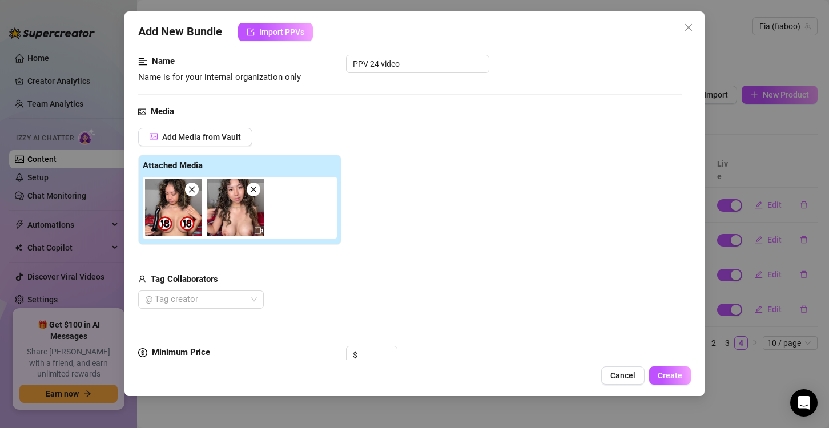
scroll to position [63, 0]
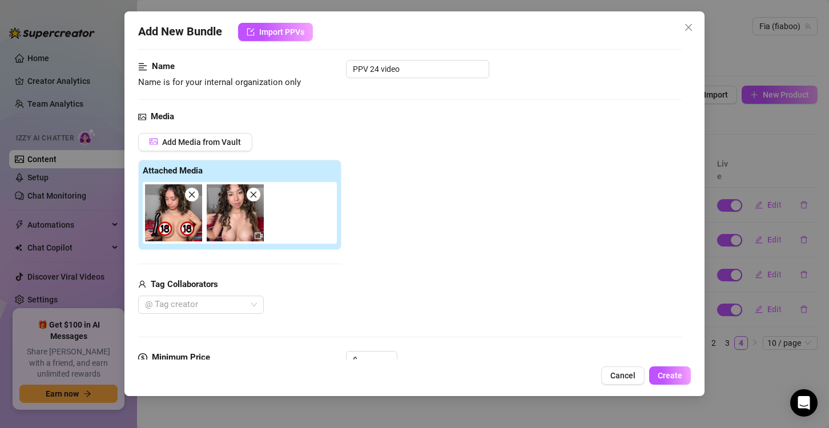
click at [219, 212] on img at bounding box center [235, 212] width 57 height 57
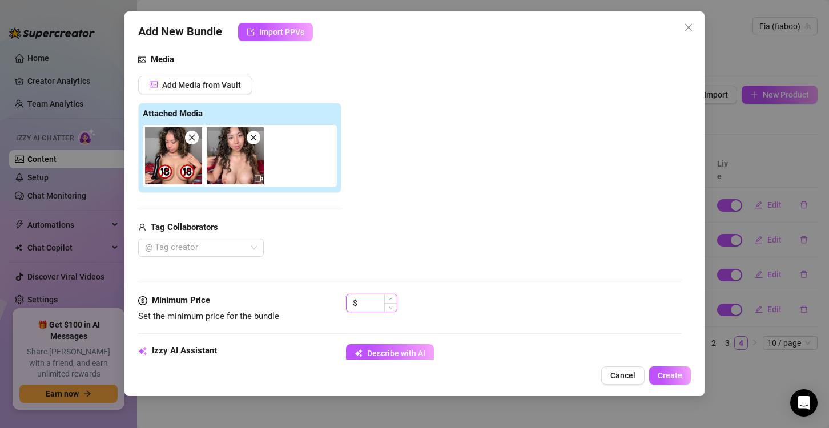
click at [368, 295] on input at bounding box center [378, 303] width 37 height 17
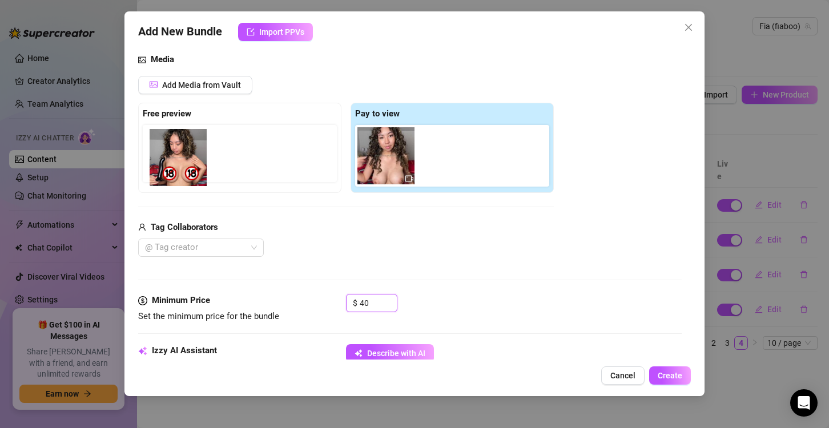
drag, startPoint x: 385, startPoint y: 159, endPoint x: 173, endPoint y: 162, distance: 212.4
click at [173, 162] on div "Free preview Pay to view" at bounding box center [346, 148] width 416 height 90
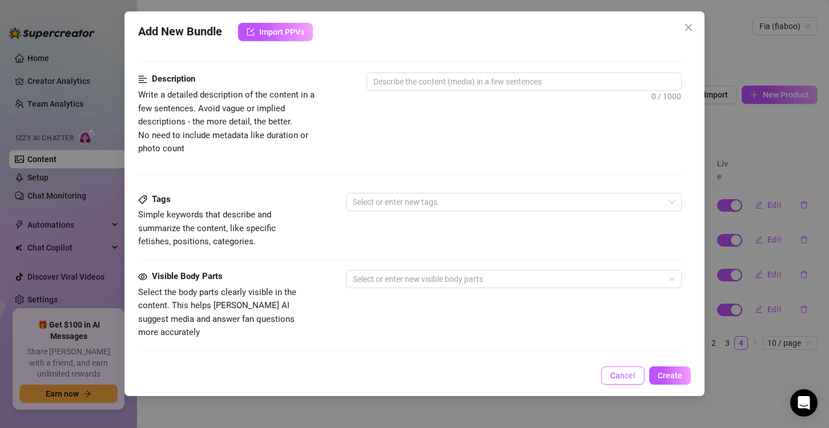
scroll to position [463, 0]
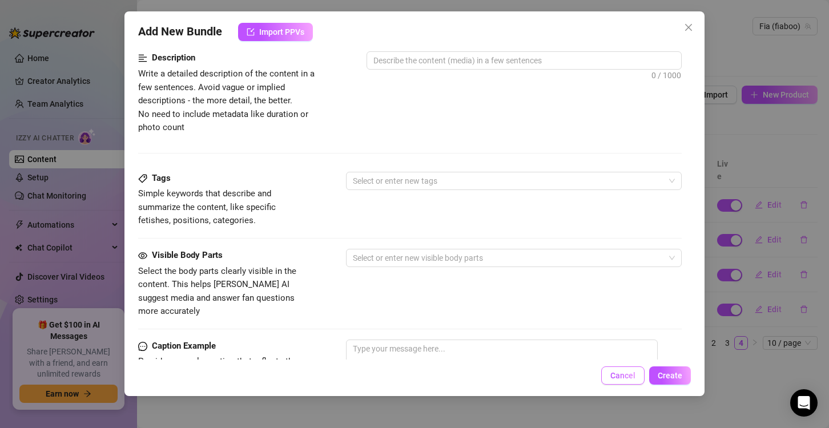
click at [624, 380] on span "Cancel" at bounding box center [622, 375] width 25 height 9
